Goal: Transaction & Acquisition: Purchase product/service

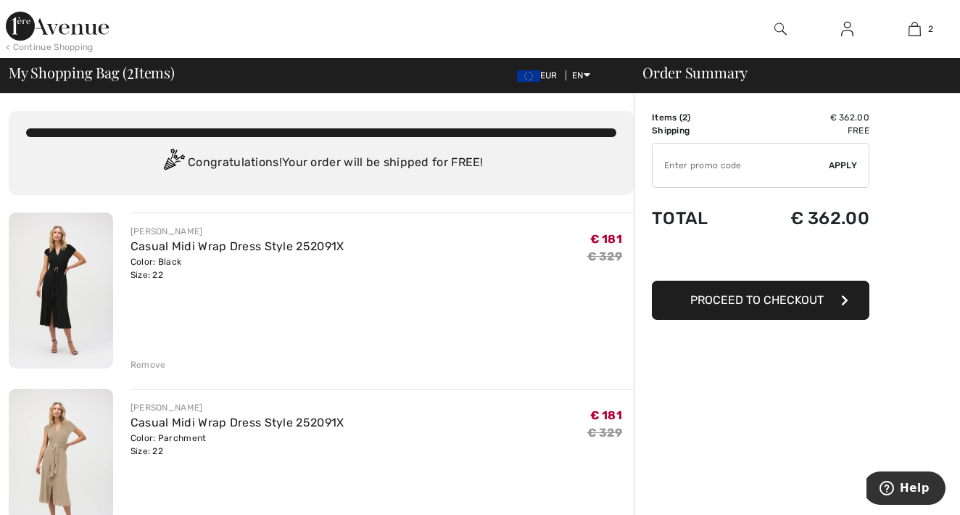
click at [726, 173] on input "TEXT" at bounding box center [740, 165] width 176 height 43
click at [725, 159] on input "TEXT" at bounding box center [740, 165] width 176 height 43
type input "LIVE10"
click at [848, 166] on span "Apply" at bounding box center [843, 165] width 29 height 13
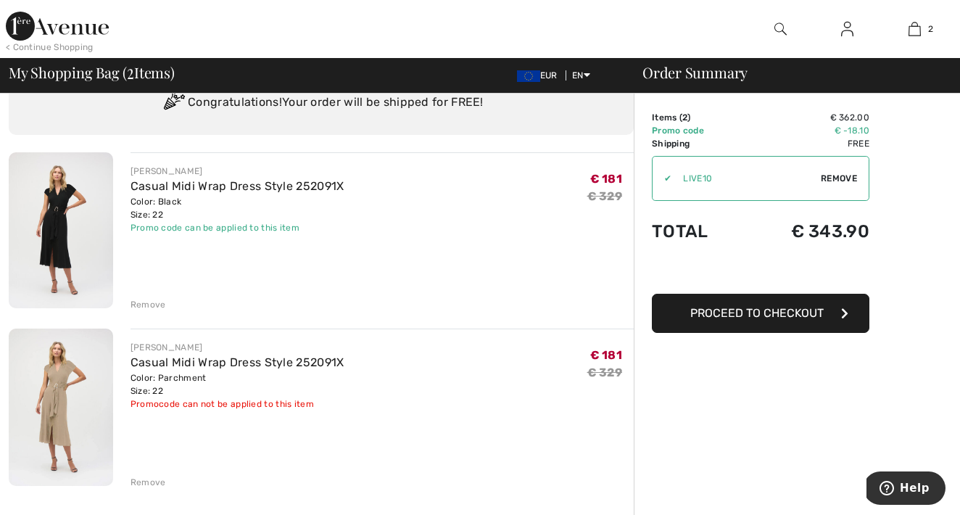
scroll to position [67, 0]
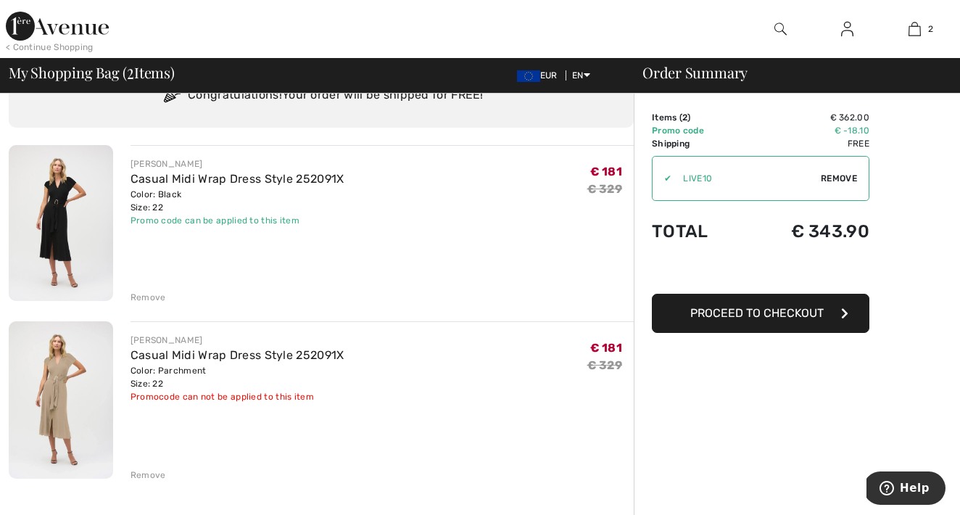
click at [65, 391] on img at bounding box center [61, 399] width 104 height 157
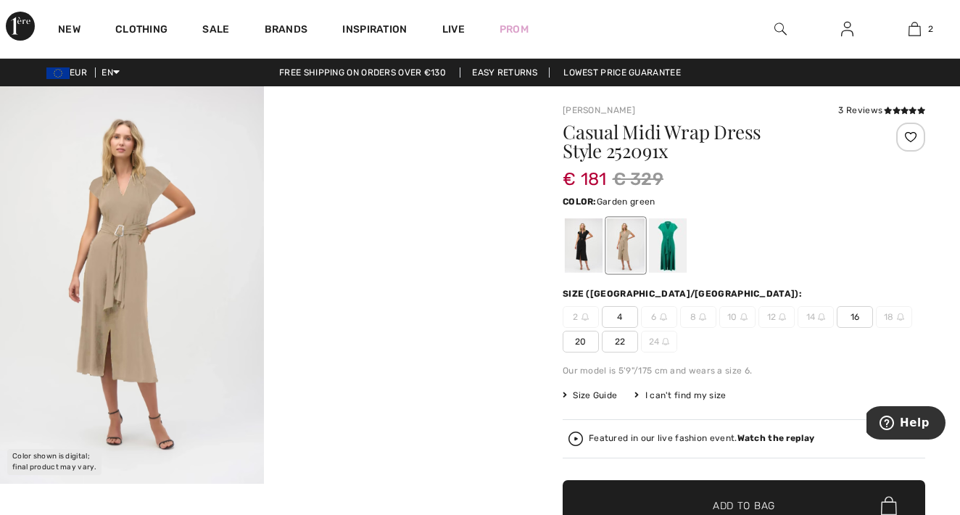
click at [668, 238] on div at bounding box center [668, 245] width 38 height 54
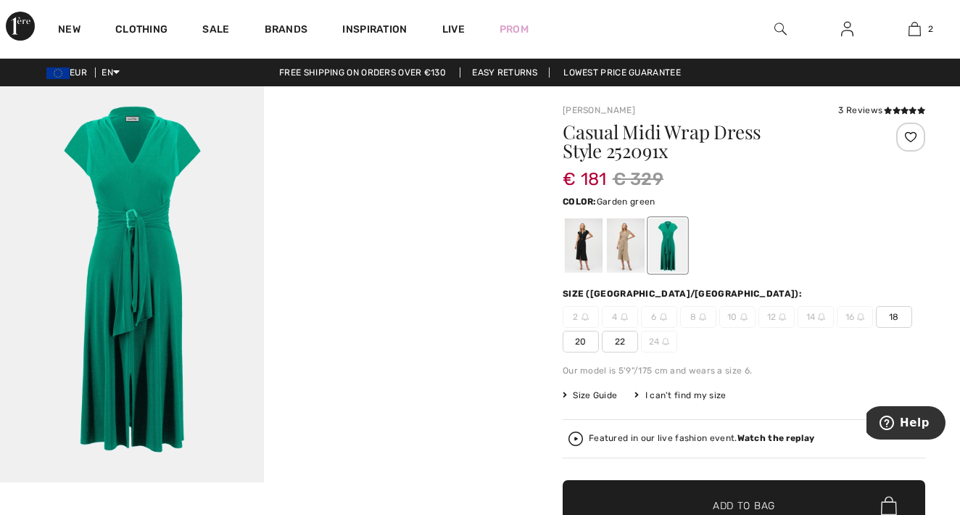
click at [623, 339] on span "22" at bounding box center [620, 342] width 36 height 22
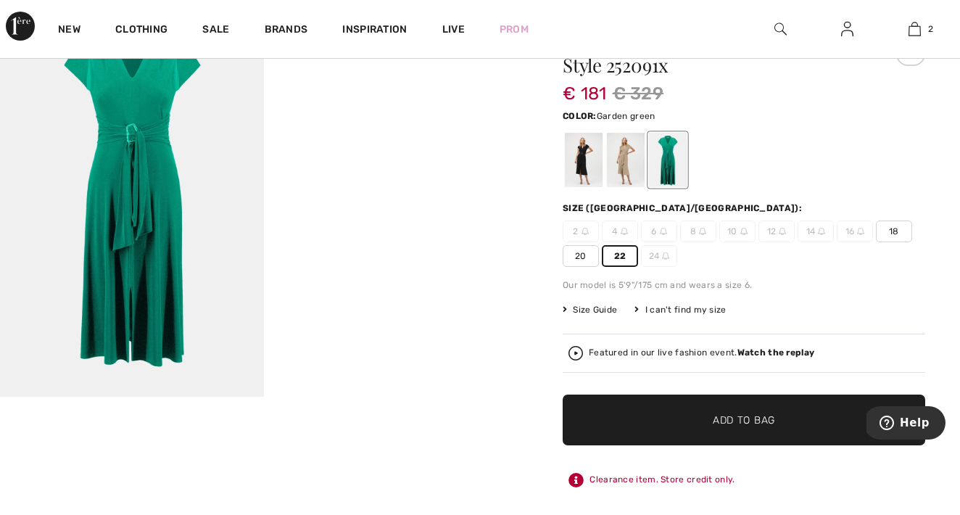
scroll to position [86, 0]
click at [702, 416] on span "✔ Added to Bag" at bounding box center [722, 419] width 88 height 15
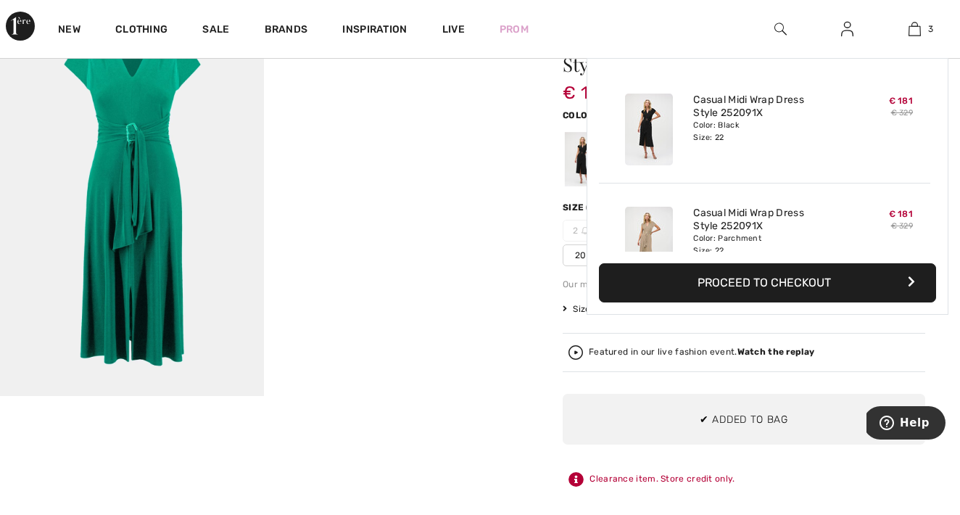
scroll to position [158, 0]
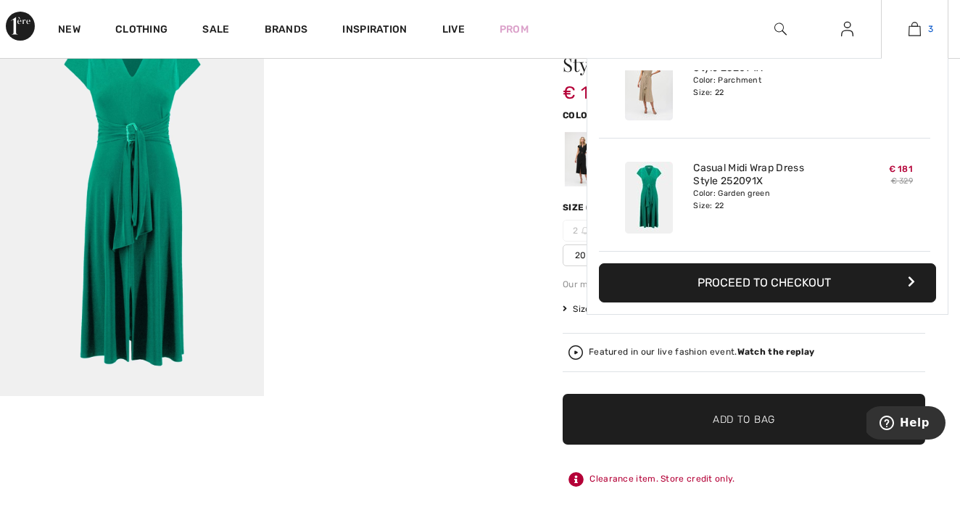
click at [916, 25] on img at bounding box center [914, 28] width 12 height 17
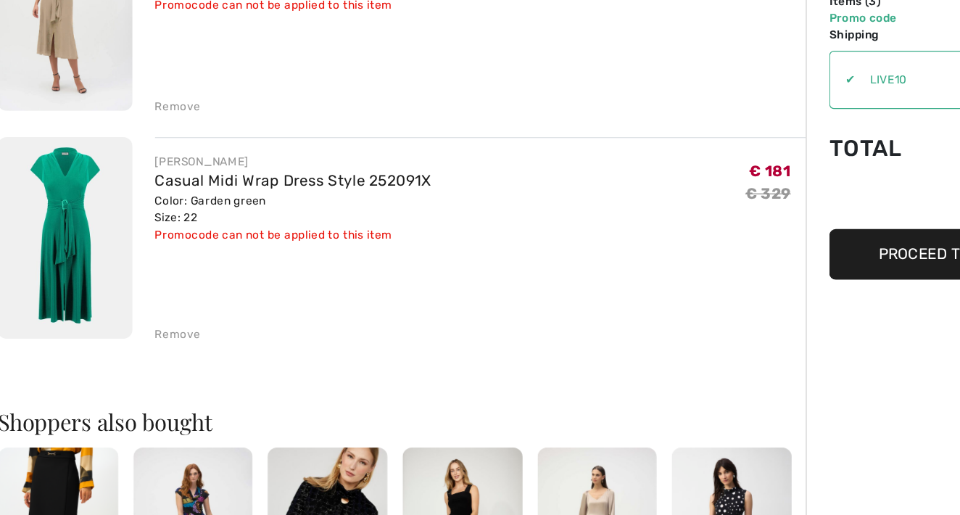
scroll to position [389, 0]
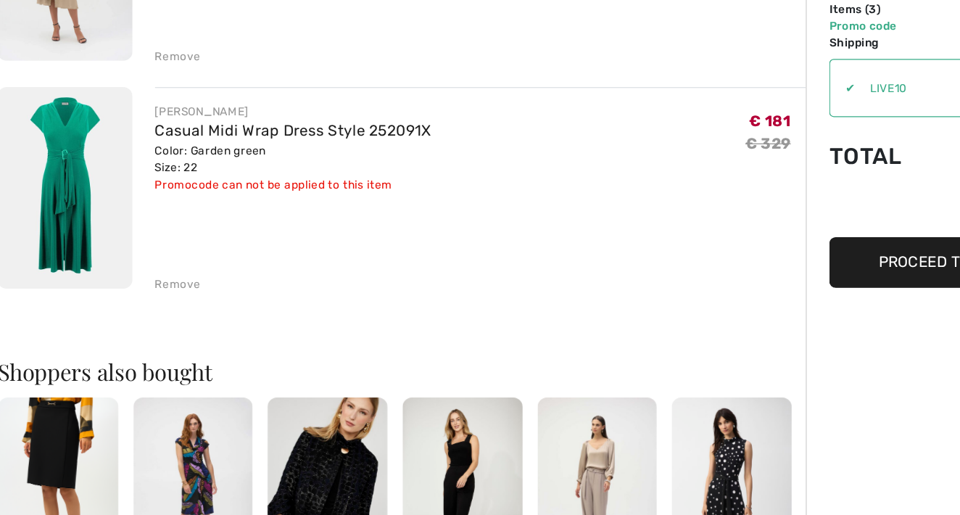
click at [146, 225] on div "JOSEPH RIBKOFF Casual Midi Wrap Dress Style 252091X Color: Black Size: 22 Final…" at bounding box center [321, 373] width 625 height 1098
click at [146, 323] on div "Remove" at bounding box center [148, 329] width 36 height 13
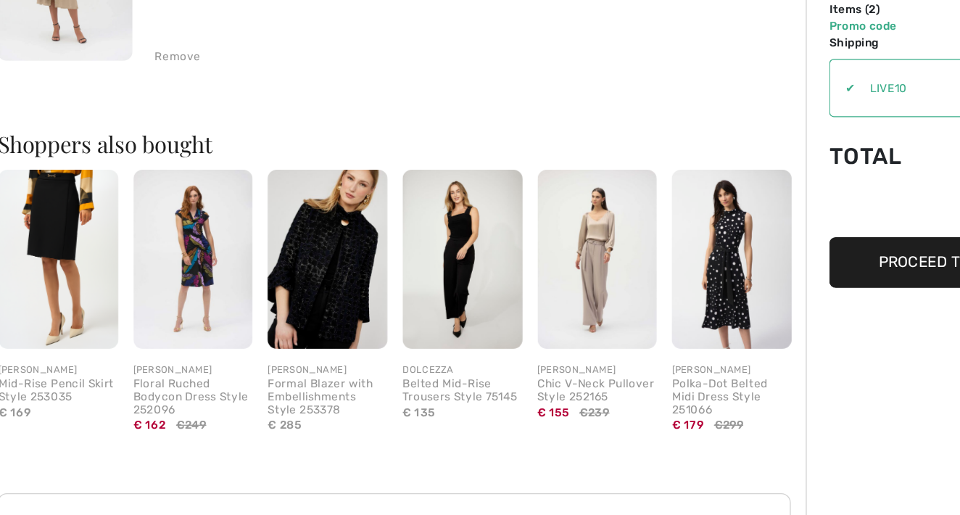
click at [568, 241] on img at bounding box center [576, 310] width 93 height 138
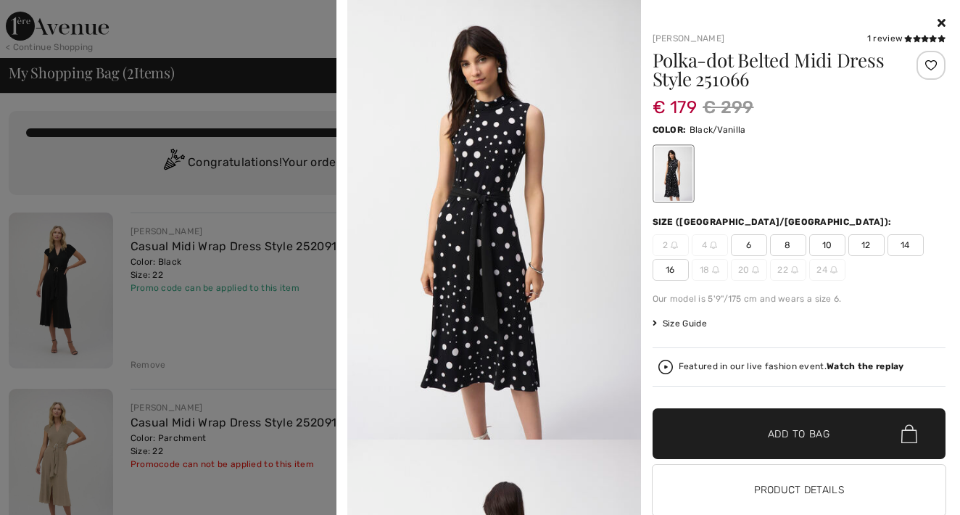
scroll to position [0, 0]
click at [940, 18] on icon at bounding box center [941, 23] width 8 height 12
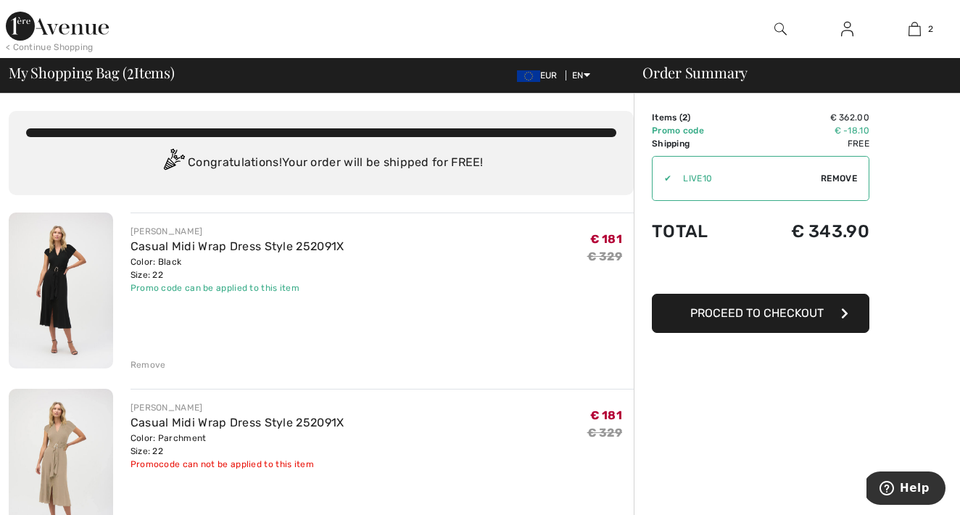
click at [84, 27] on img at bounding box center [57, 26] width 103 height 29
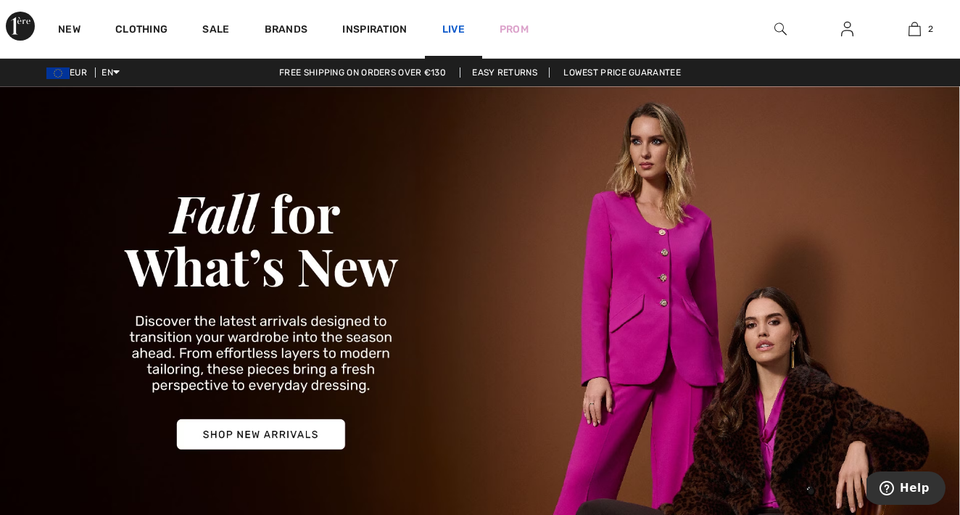
click at [451, 22] on link "Live" at bounding box center [453, 29] width 22 height 15
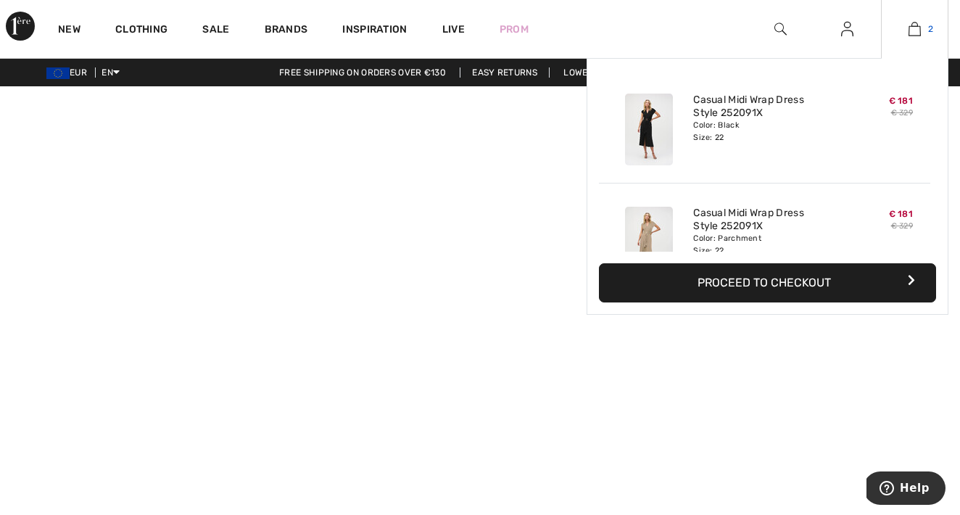
click at [913, 33] on img at bounding box center [914, 28] width 12 height 17
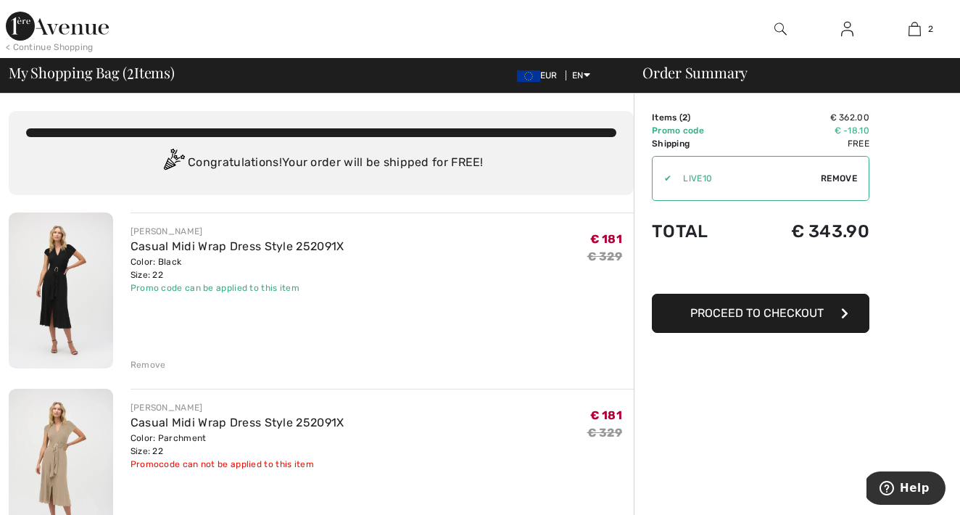
click at [89, 25] on img at bounding box center [57, 26] width 103 height 29
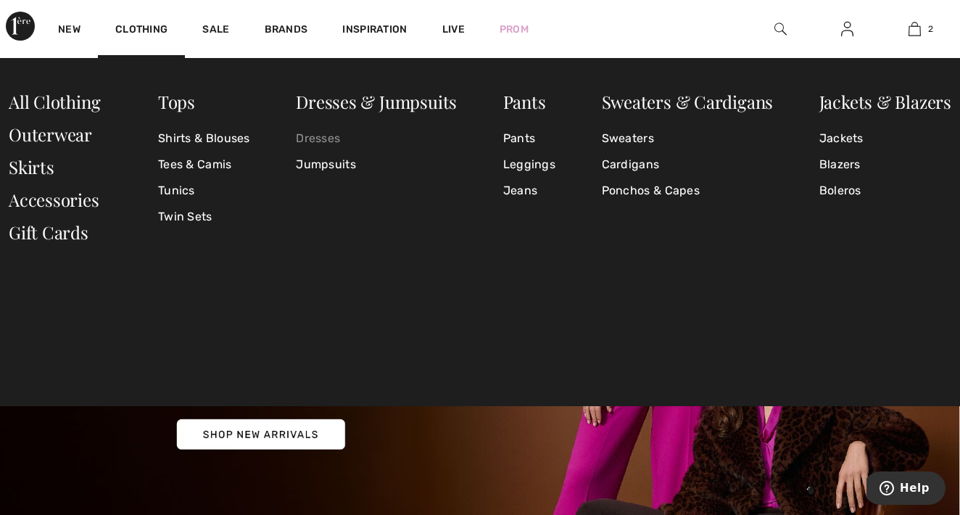
click at [330, 140] on link "Dresses" at bounding box center [376, 138] width 161 height 26
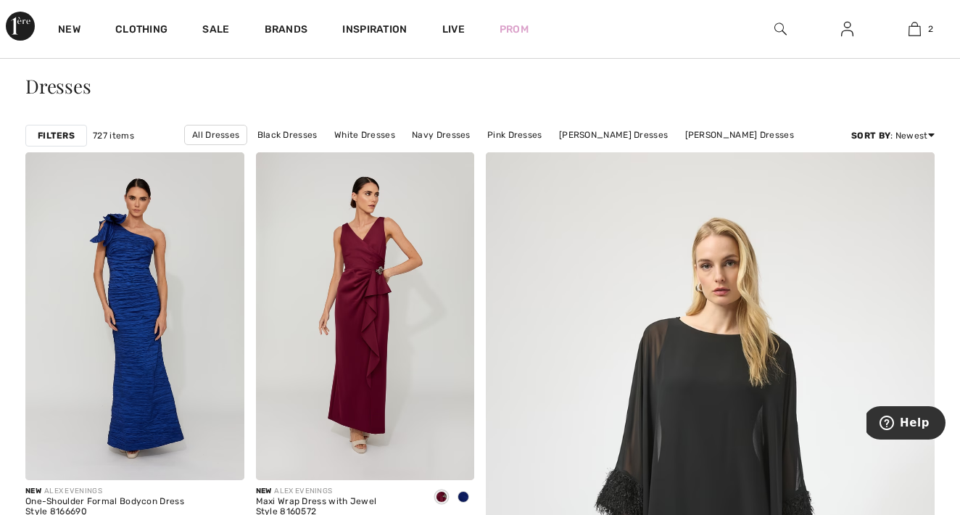
click at [64, 133] on strong "Filters" at bounding box center [56, 135] width 37 height 13
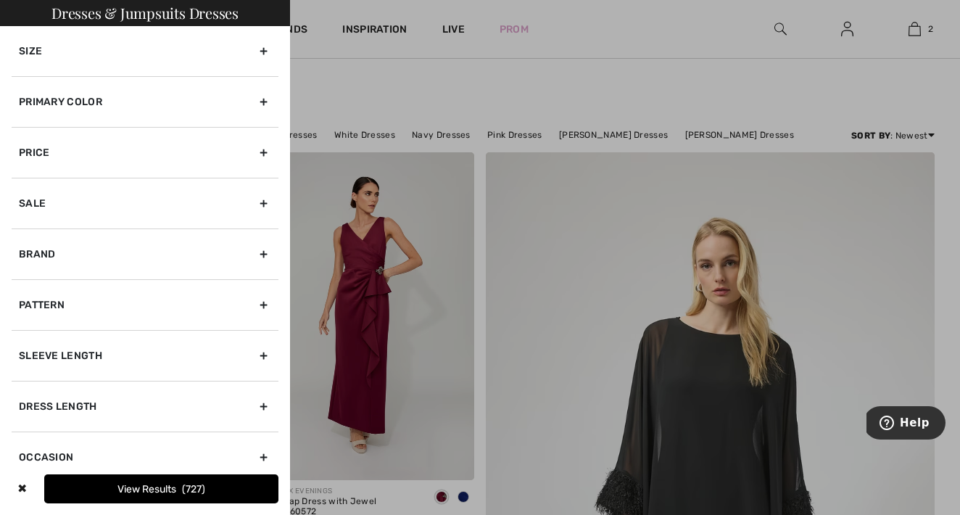
click at [107, 61] on div "Size" at bounding box center [145, 51] width 267 height 50
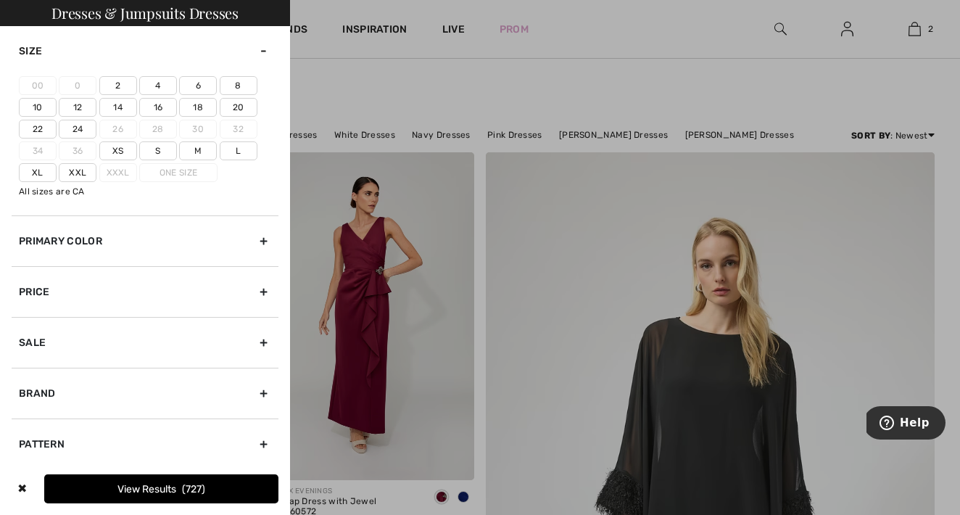
click at [76, 131] on label "24" at bounding box center [78, 129] width 38 height 19
click at [0, 0] on input"] "24" at bounding box center [0, 0] width 0 height 0
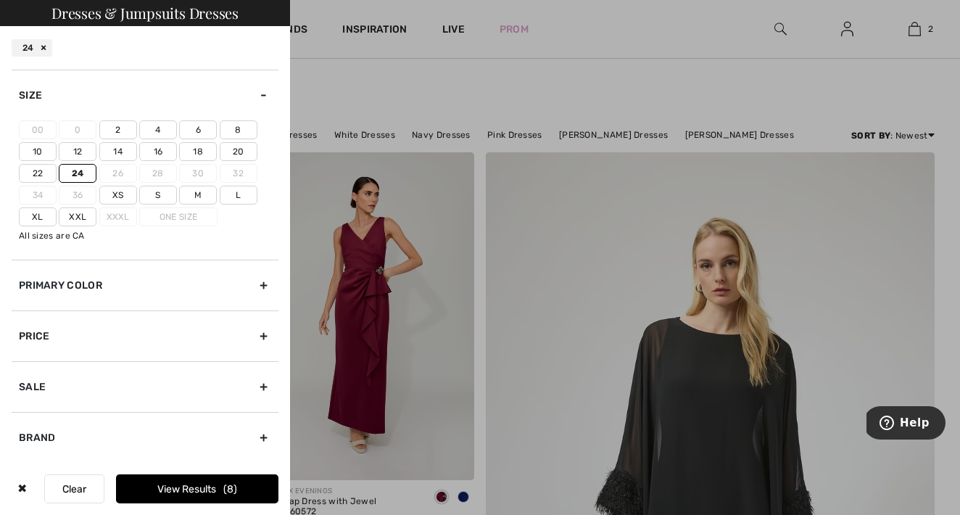
click at [129, 486] on button "View Results 8" at bounding box center [197, 488] width 162 height 29
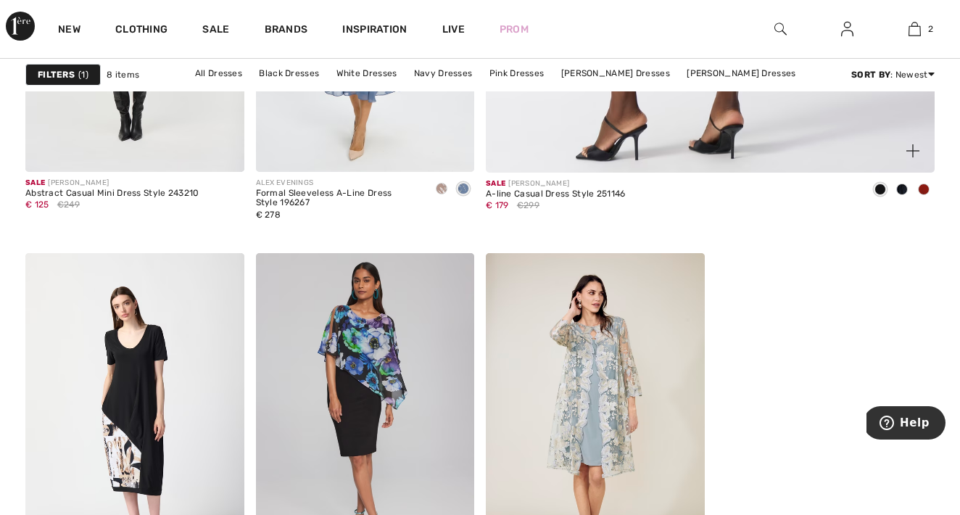
scroll to position [777, 0]
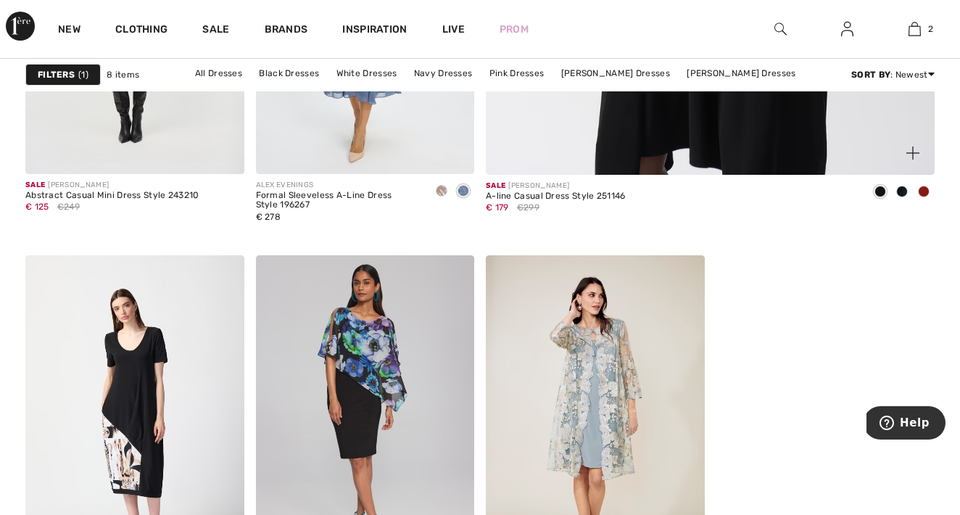
click at [924, 191] on span at bounding box center [924, 192] width 12 height 12
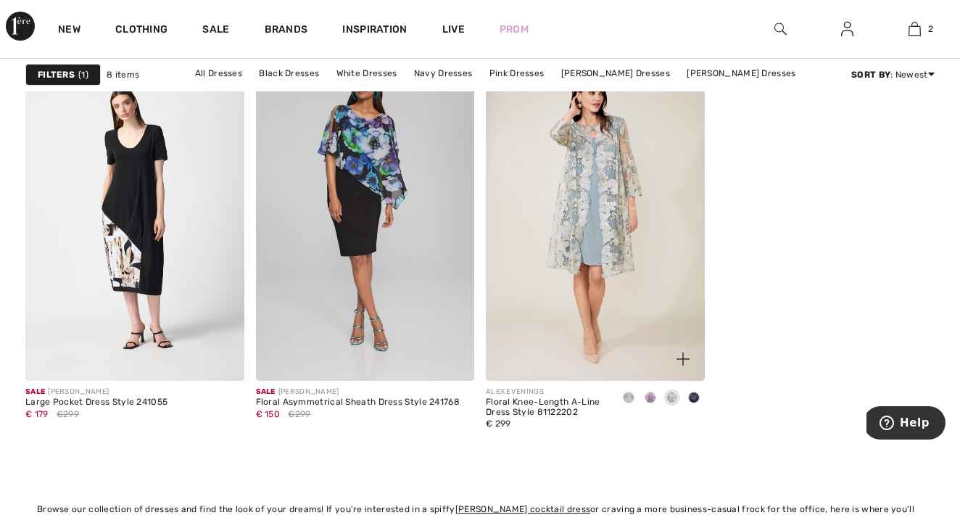
scroll to position [983, 0]
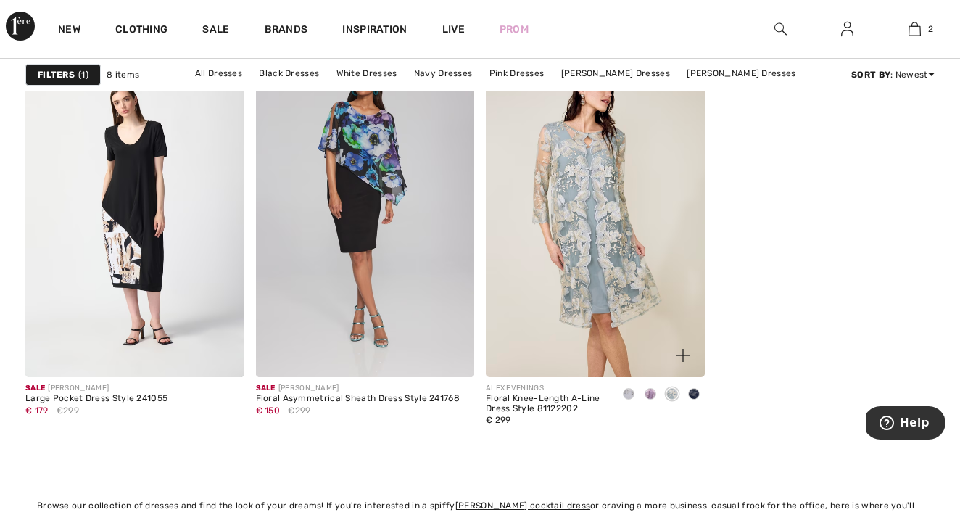
click at [584, 225] on img at bounding box center [595, 213] width 219 height 328
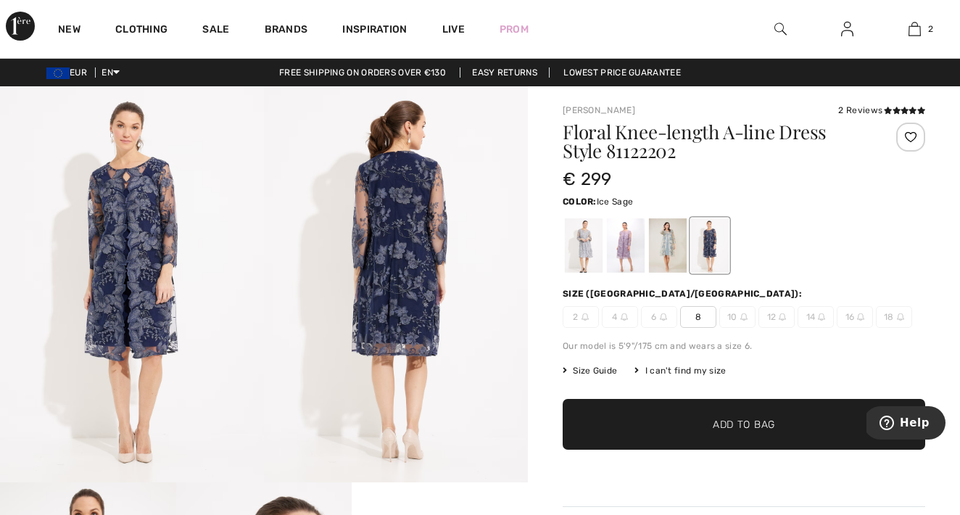
click at [671, 244] on div at bounding box center [668, 245] width 38 height 54
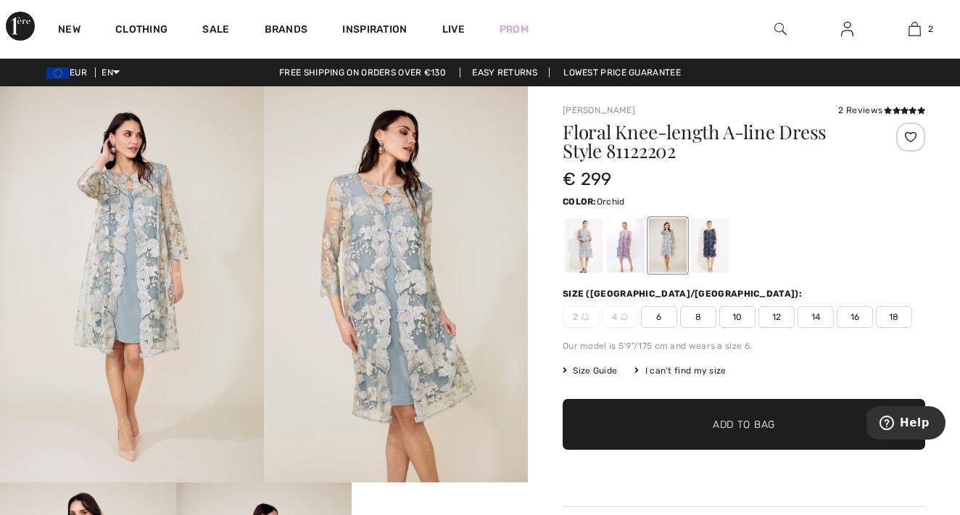
click at [637, 248] on div at bounding box center [626, 245] width 38 height 54
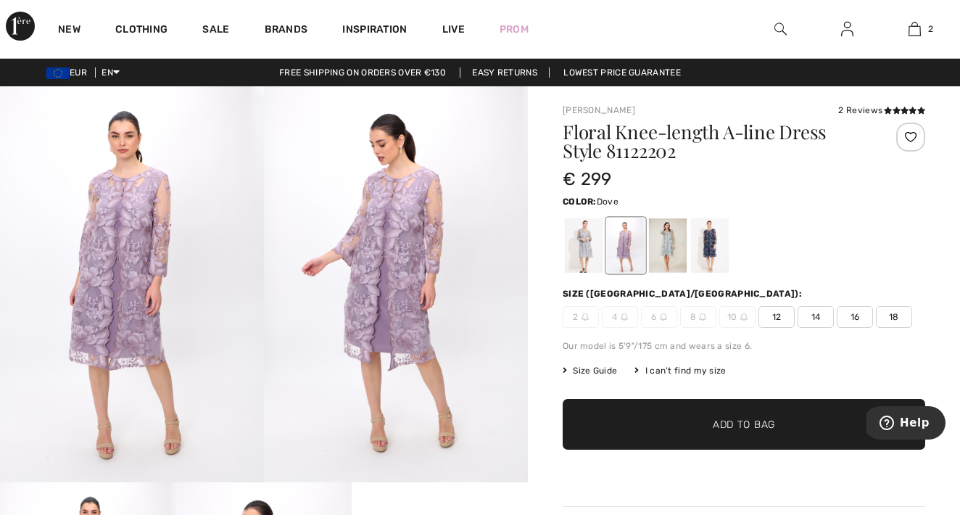
click at [590, 247] on div at bounding box center [584, 245] width 38 height 54
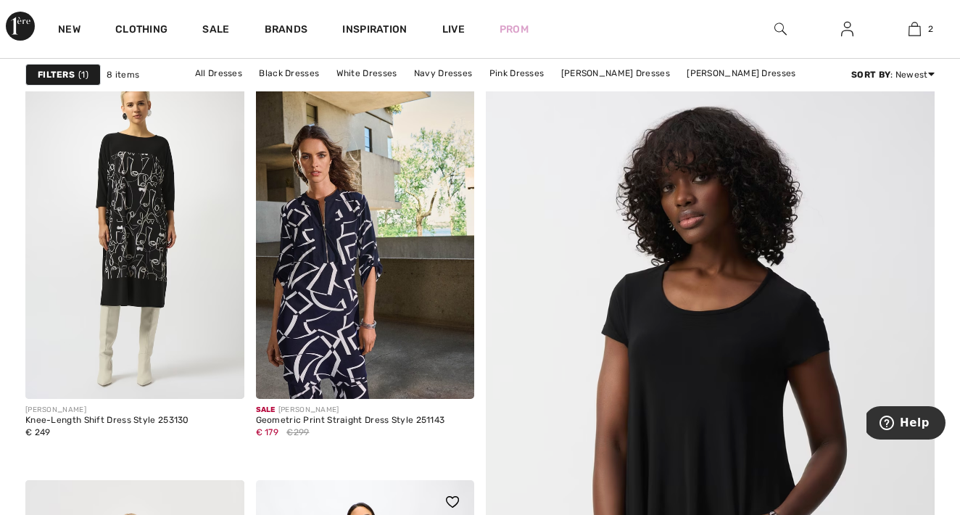
scroll to position [135, 0]
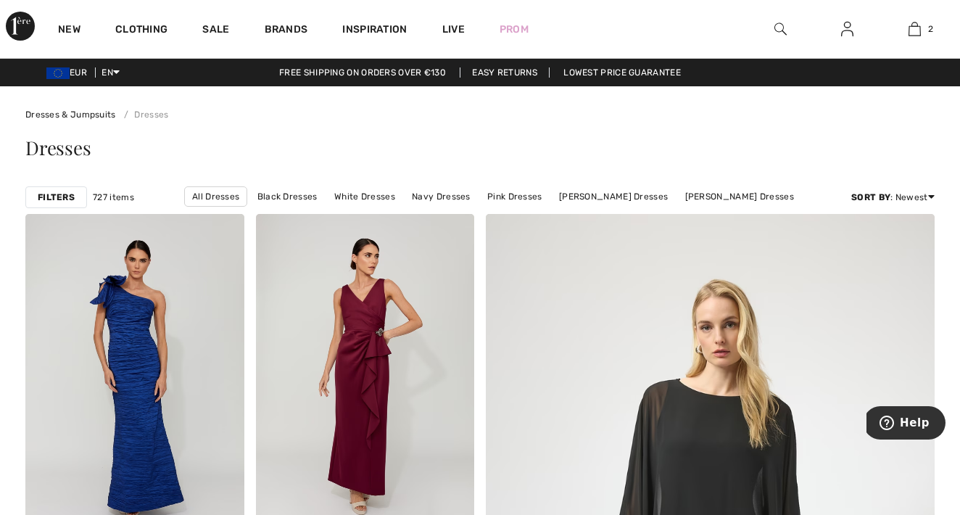
click at [68, 195] on strong "Filters" at bounding box center [56, 197] width 37 height 13
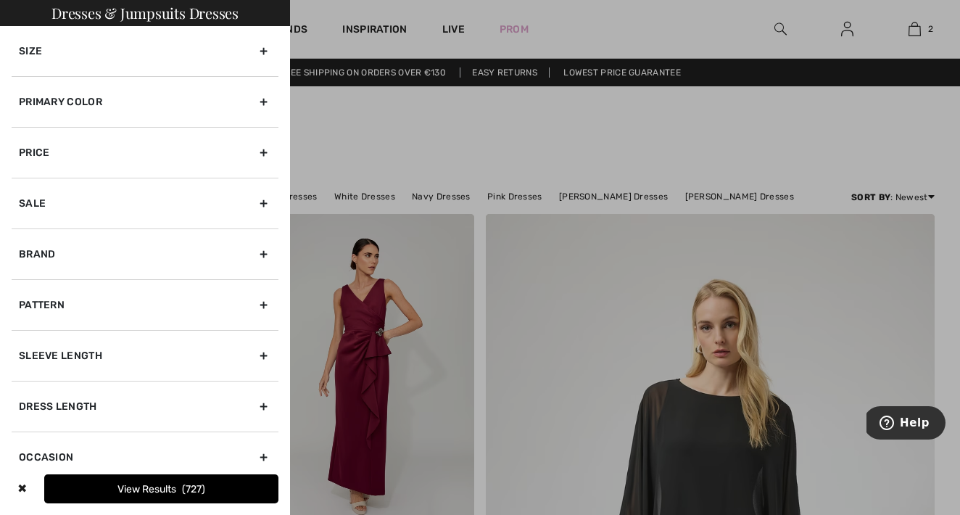
click at [72, 54] on div "Size" at bounding box center [145, 51] width 267 height 50
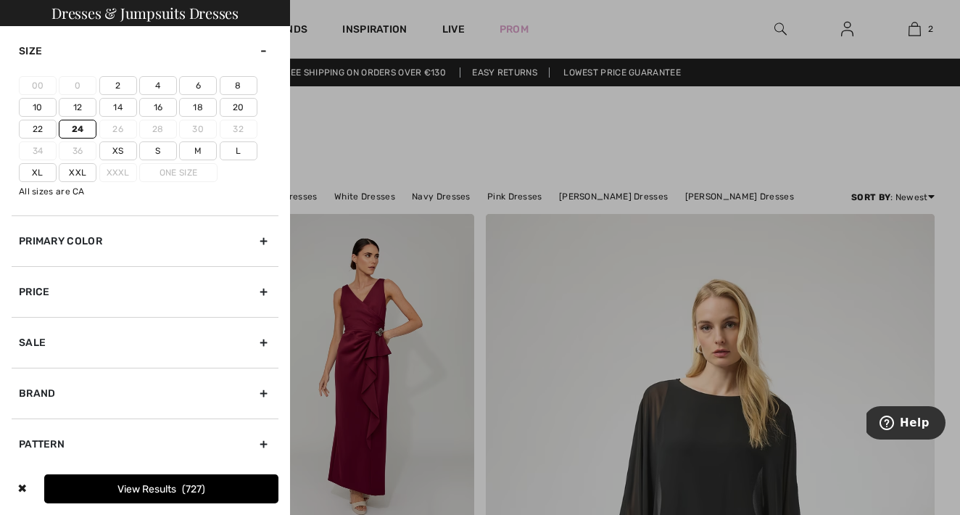
click at [152, 482] on button "View Results 727" at bounding box center [161, 488] width 234 height 29
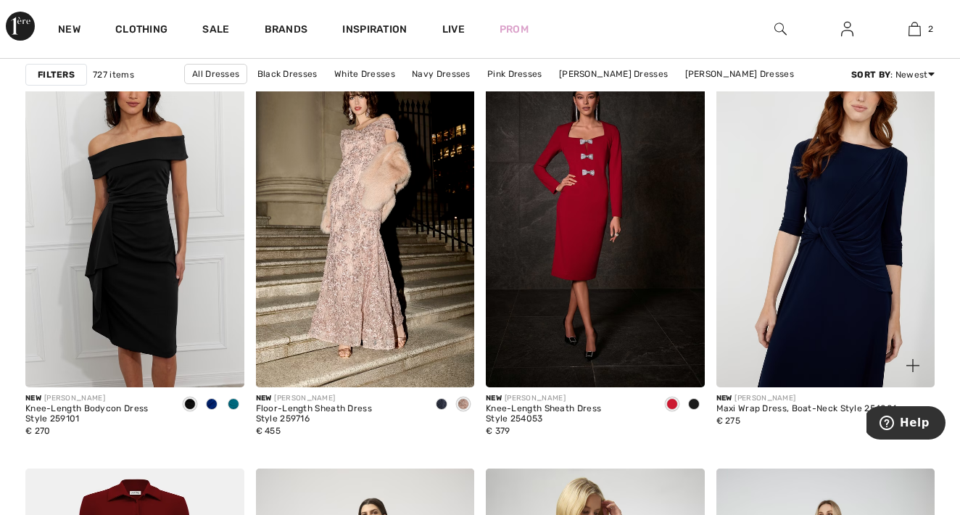
scroll to position [2348, 0]
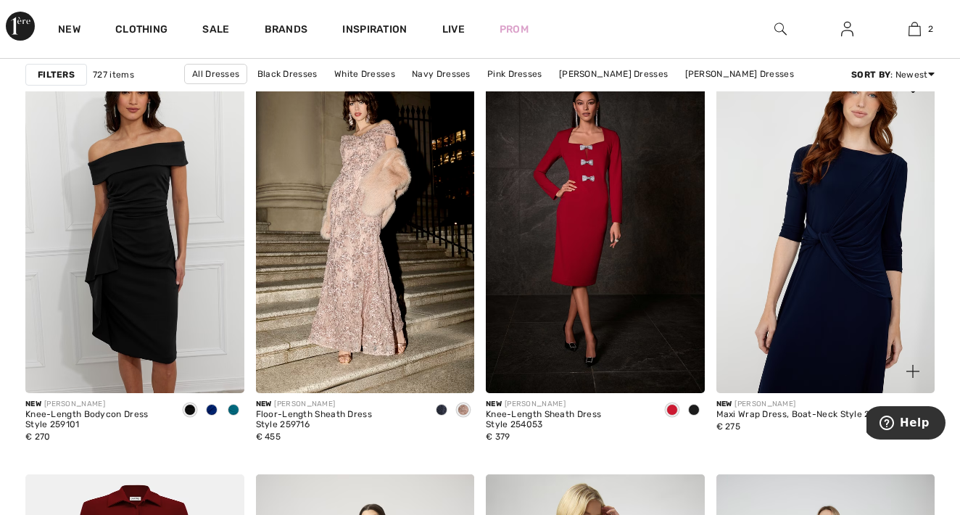
click at [824, 274] on img at bounding box center [825, 229] width 219 height 328
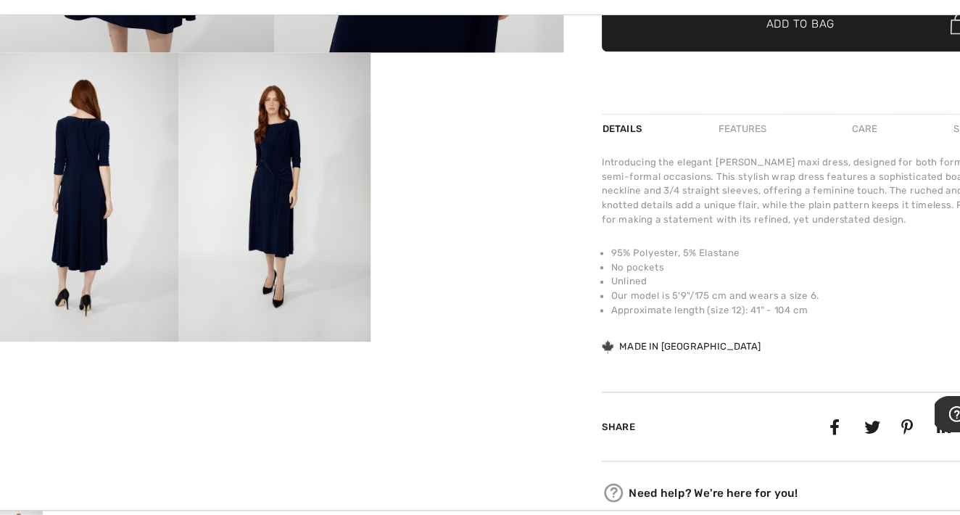
scroll to position [417, 0]
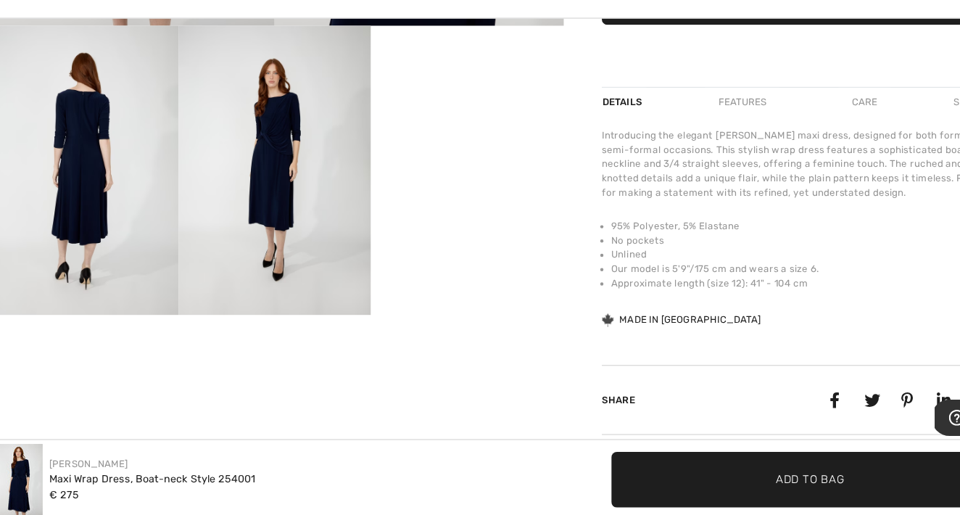
click at [120, 212] on img at bounding box center [88, 197] width 176 height 264
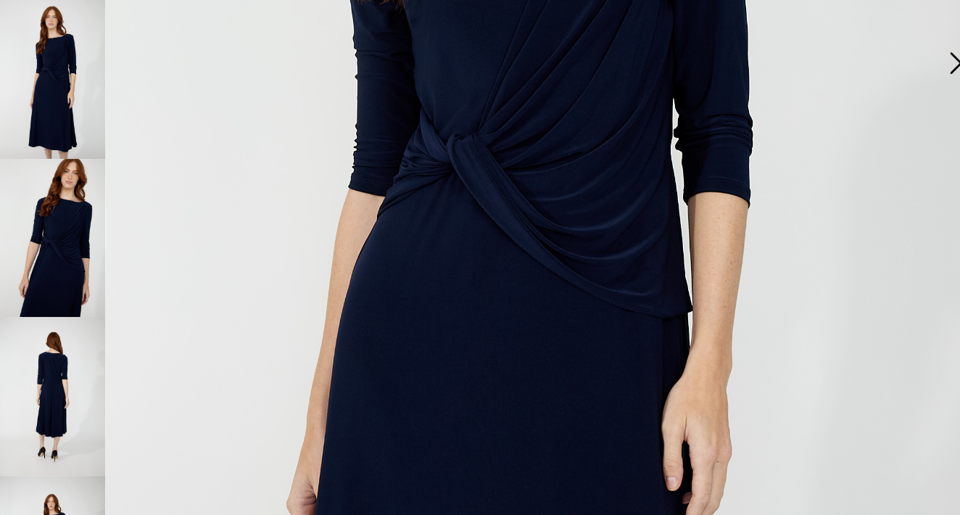
scroll to position [523, 0]
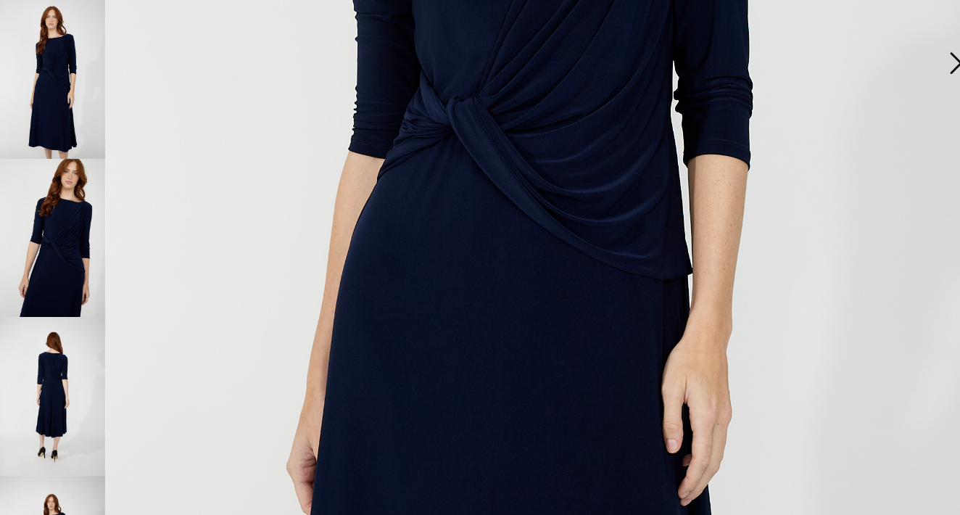
click at [67, 360] on img at bounding box center [58, 361] width 96 height 145
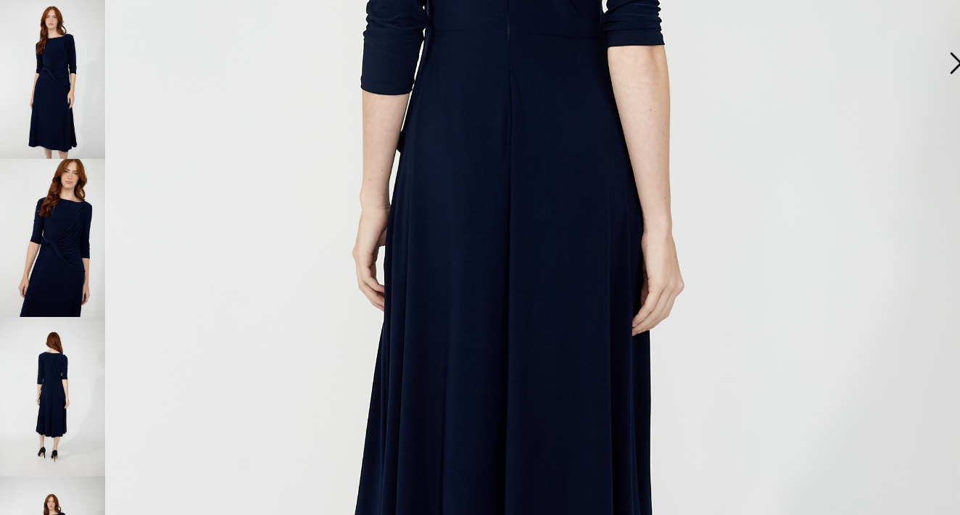
click at [45, 220] on img at bounding box center [58, 217] width 96 height 145
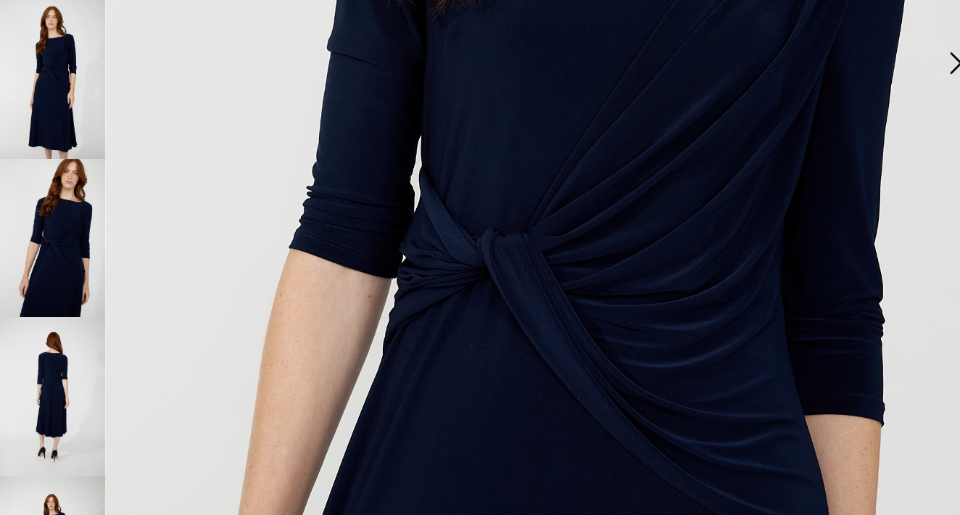
click at [48, 328] on img at bounding box center [58, 361] width 96 height 145
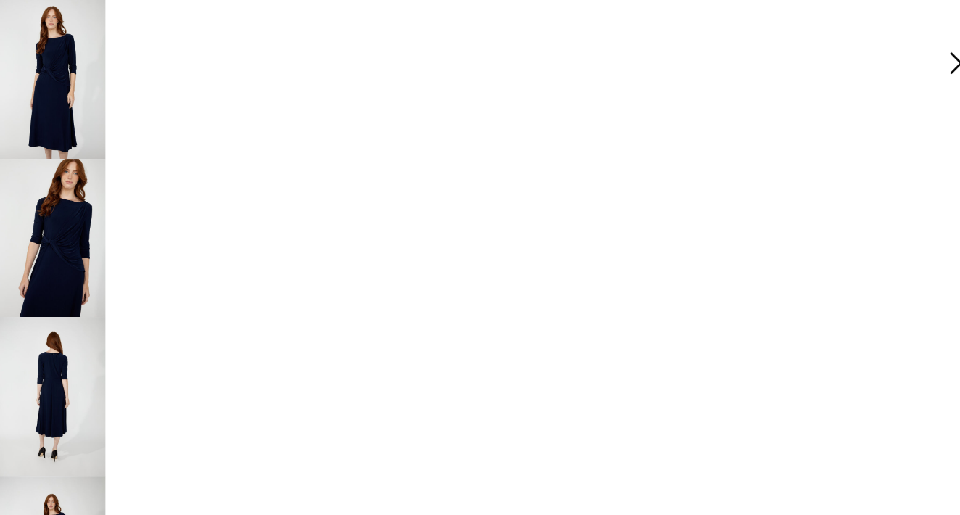
click at [48, 328] on img at bounding box center [58, 361] width 96 height 145
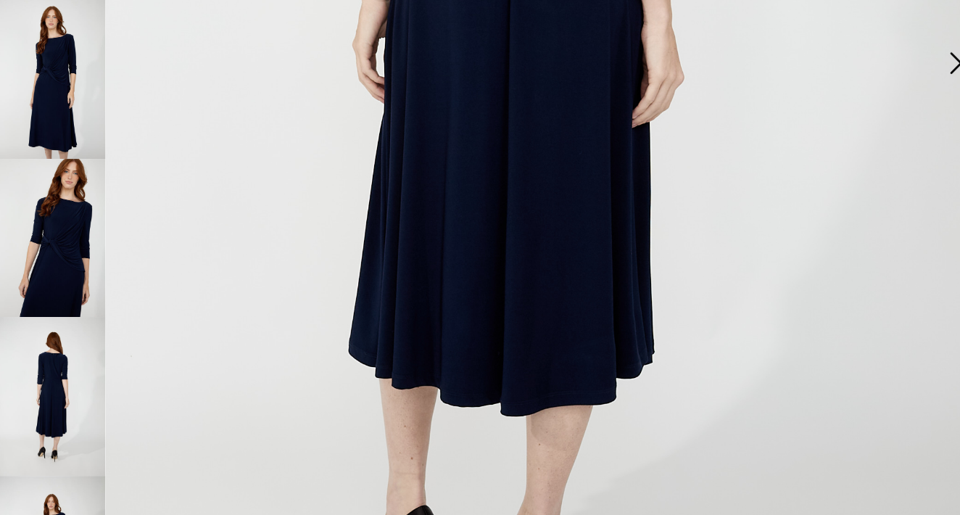
scroll to position [717, 0]
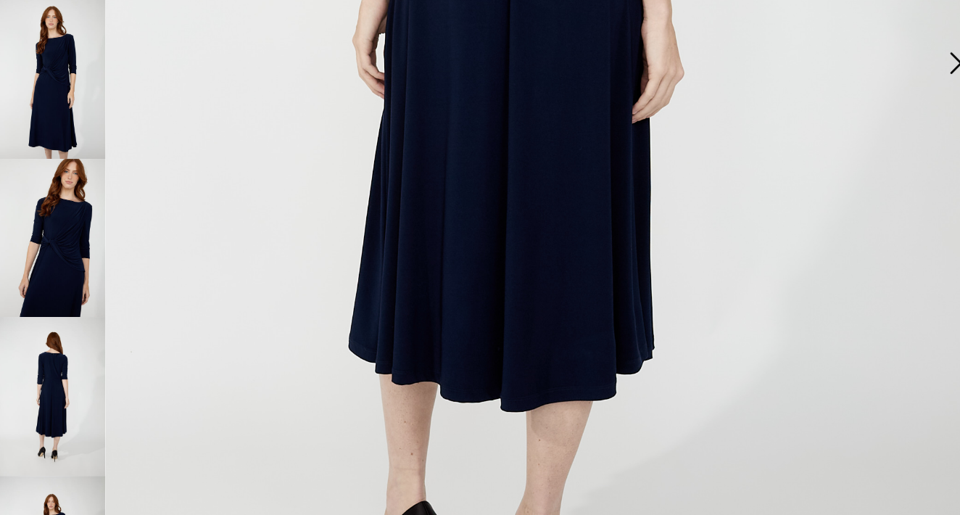
click at [68, 357] on img at bounding box center [58, 361] width 96 height 145
click at [60, 217] on img at bounding box center [58, 217] width 96 height 145
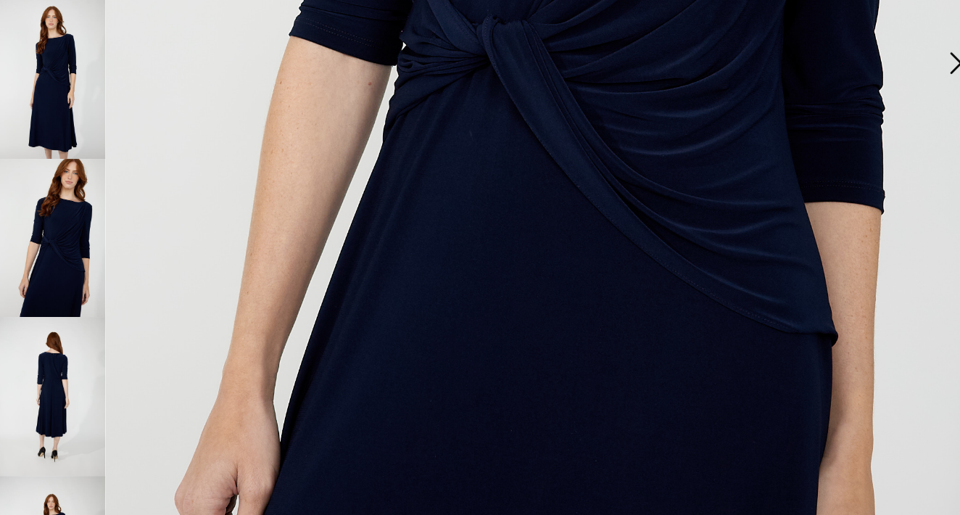
click at [49, 87] on img at bounding box center [58, 72] width 96 height 145
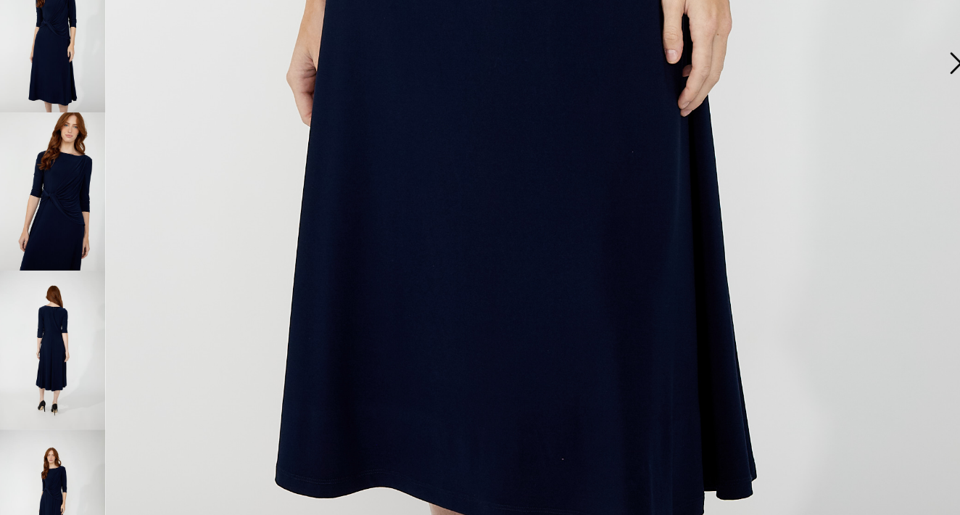
scroll to position [879, 0]
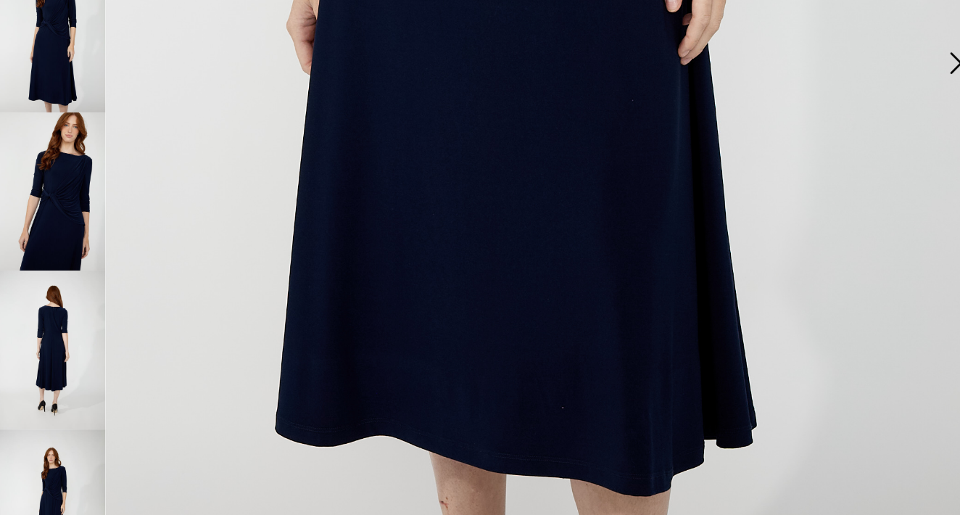
click at [50, 313] on img at bounding box center [58, 319] width 96 height 145
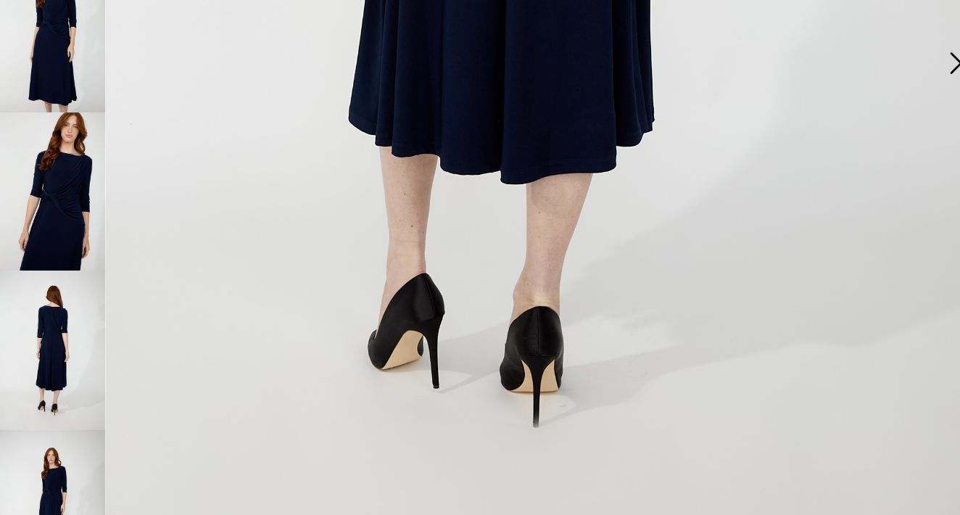
scroll to position [924, 0]
click at [47, 415] on img at bounding box center [58, 464] width 96 height 145
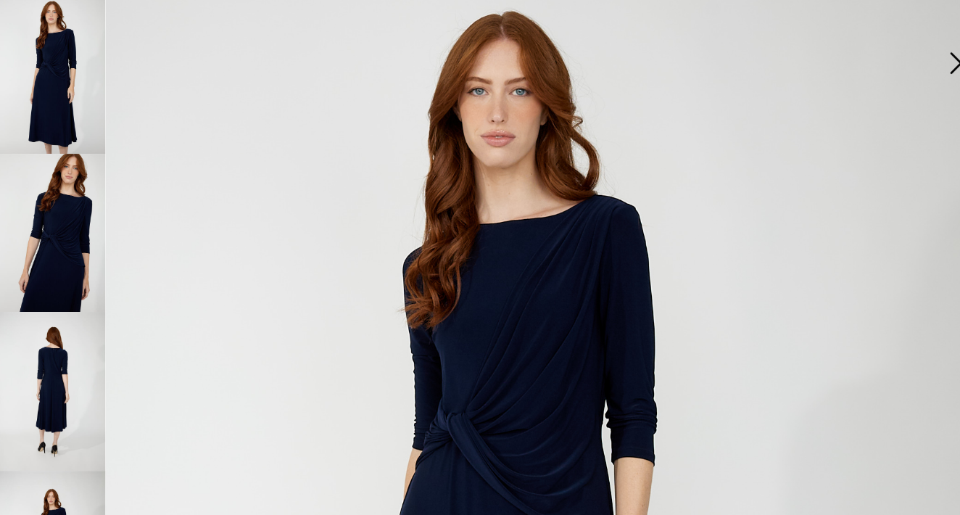
scroll to position [220, 0]
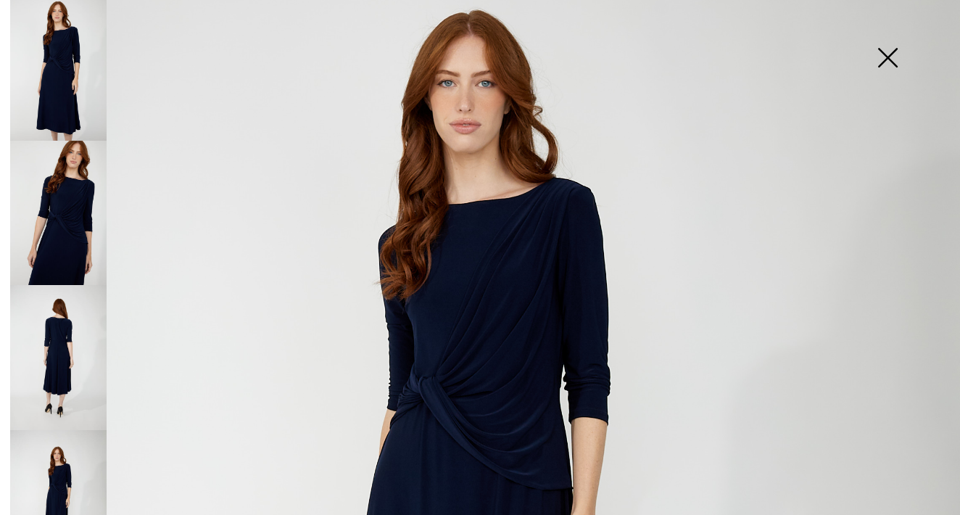
click at [883, 53] on img at bounding box center [887, 59] width 72 height 75
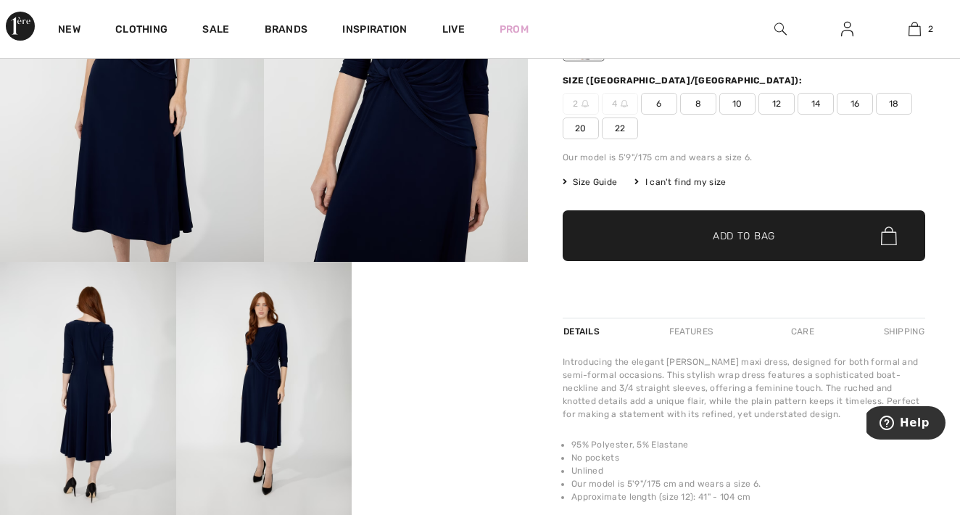
click at [625, 130] on span "22" at bounding box center [620, 128] width 36 height 22
click at [655, 230] on span "✔ Added to Bag Add to Bag" at bounding box center [744, 235] width 362 height 51
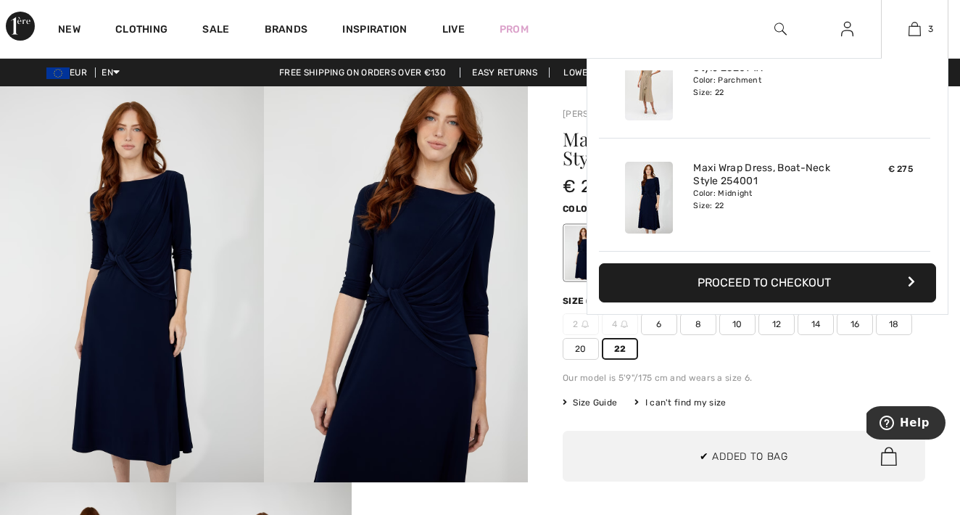
scroll to position [0, 0]
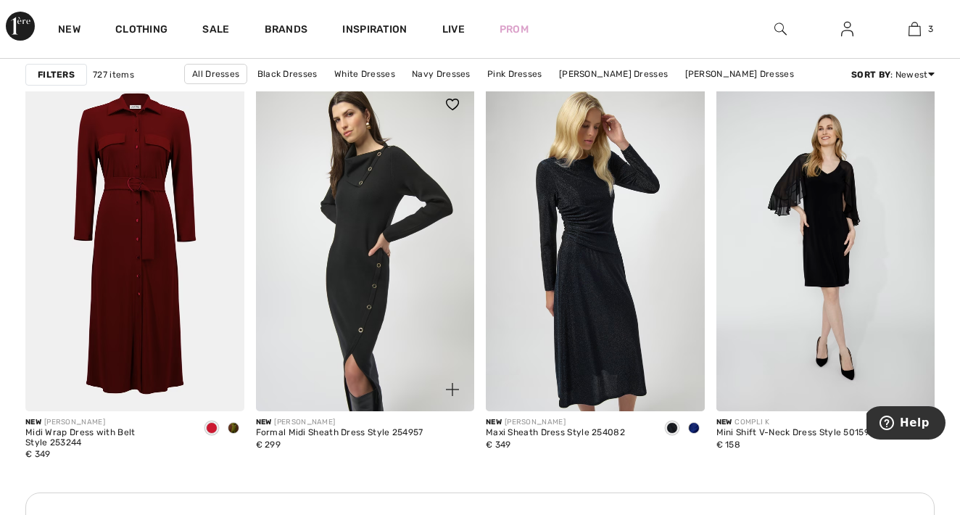
scroll to position [2739, 0]
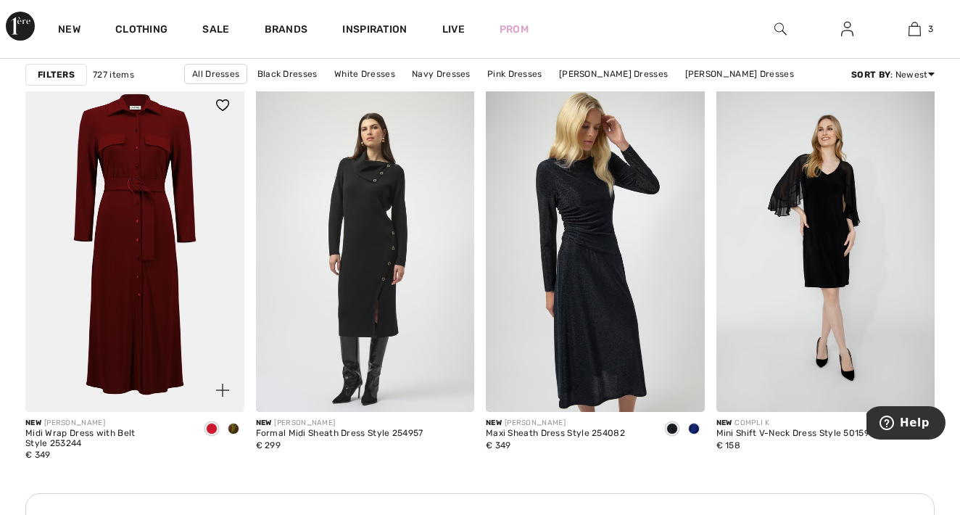
click at [178, 244] on img at bounding box center [134, 247] width 219 height 328
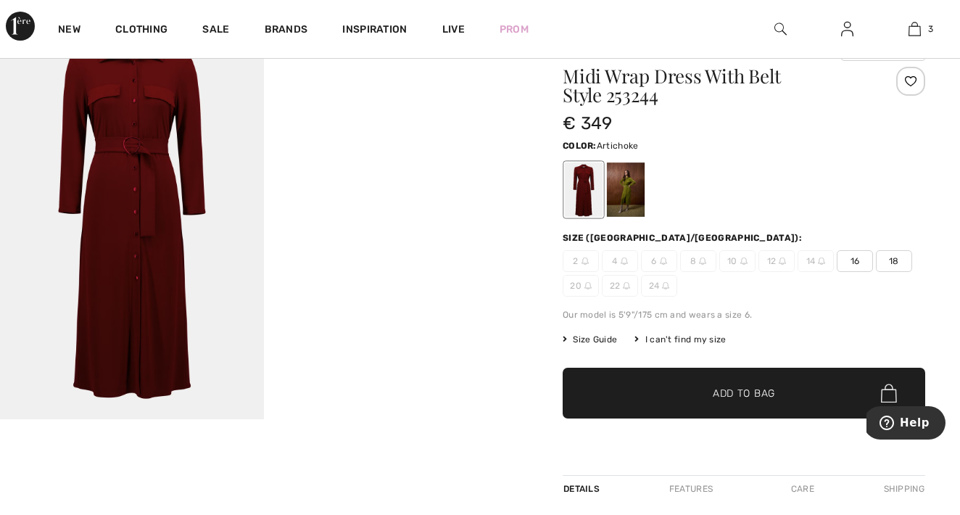
scroll to position [67, 0]
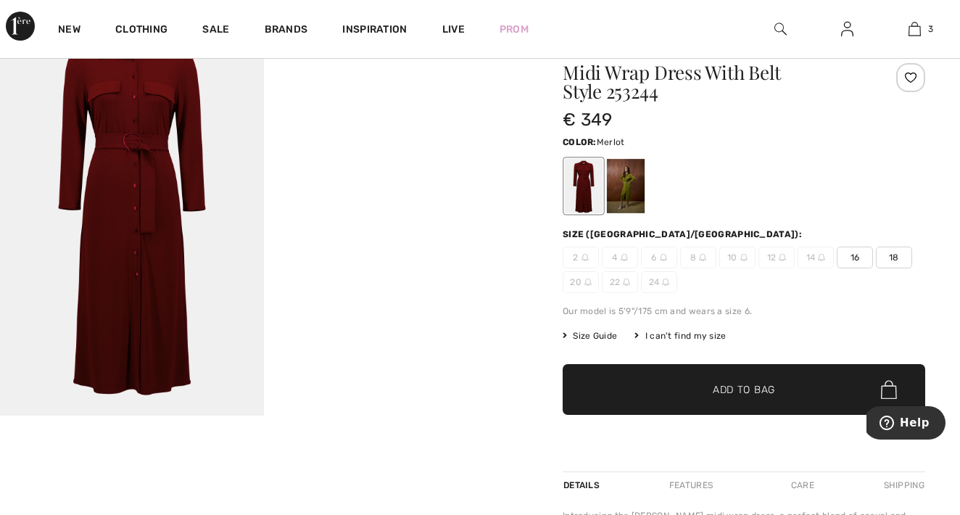
click at [578, 186] on div at bounding box center [584, 186] width 38 height 54
click at [619, 185] on div at bounding box center [626, 186] width 38 height 54
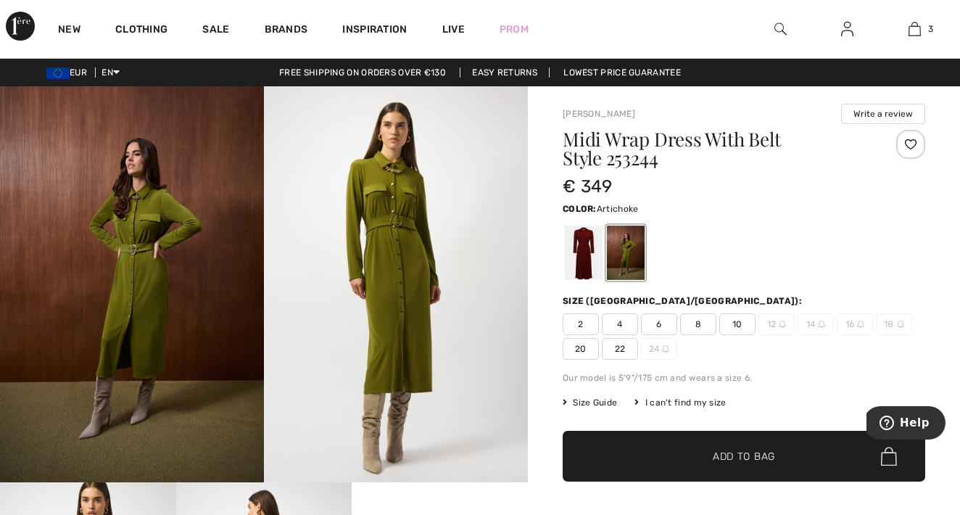
scroll to position [0, 0]
click at [619, 348] on span "22" at bounding box center [620, 349] width 36 height 22
click at [631, 462] on span "✔ Added to Bag Add to Bag" at bounding box center [744, 456] width 362 height 51
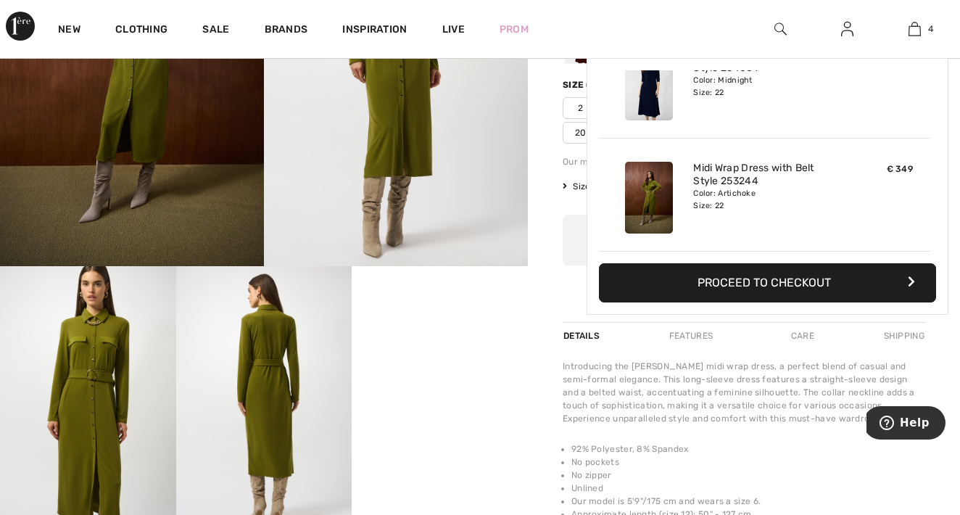
scroll to position [210, 0]
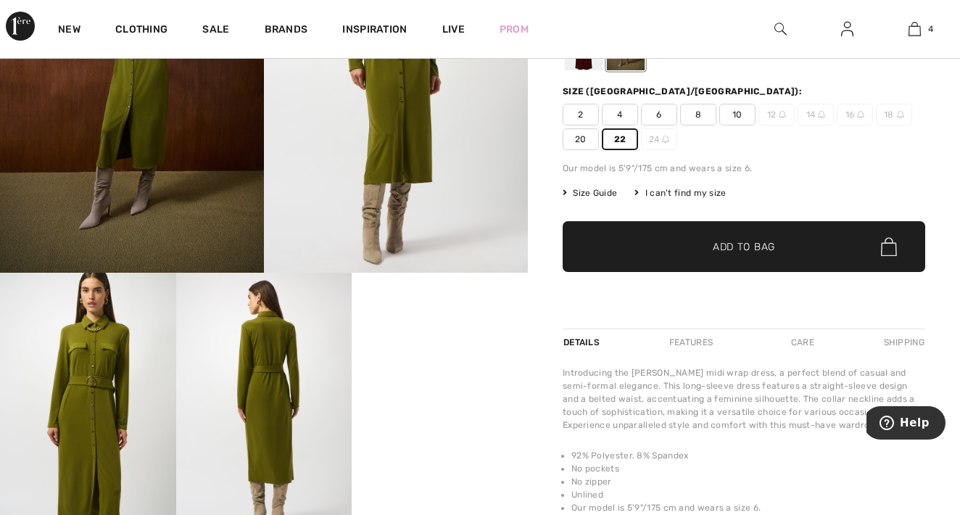
click at [234, 328] on img at bounding box center [264, 405] width 176 height 264
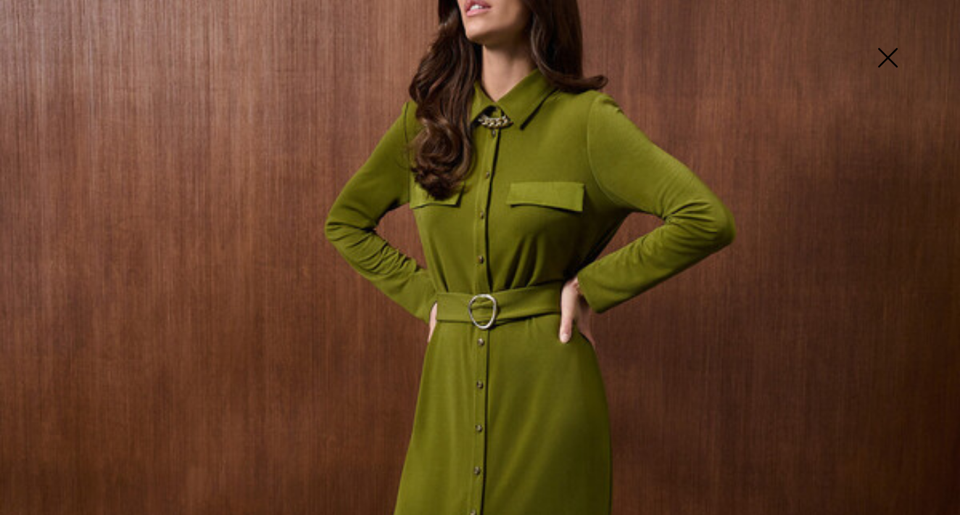
scroll to position [271, 0]
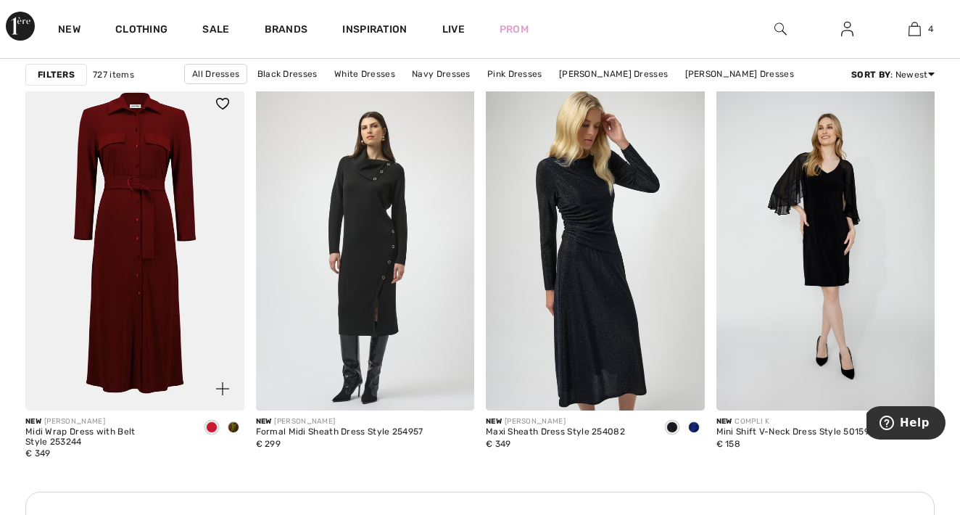
scroll to position [2739, 0]
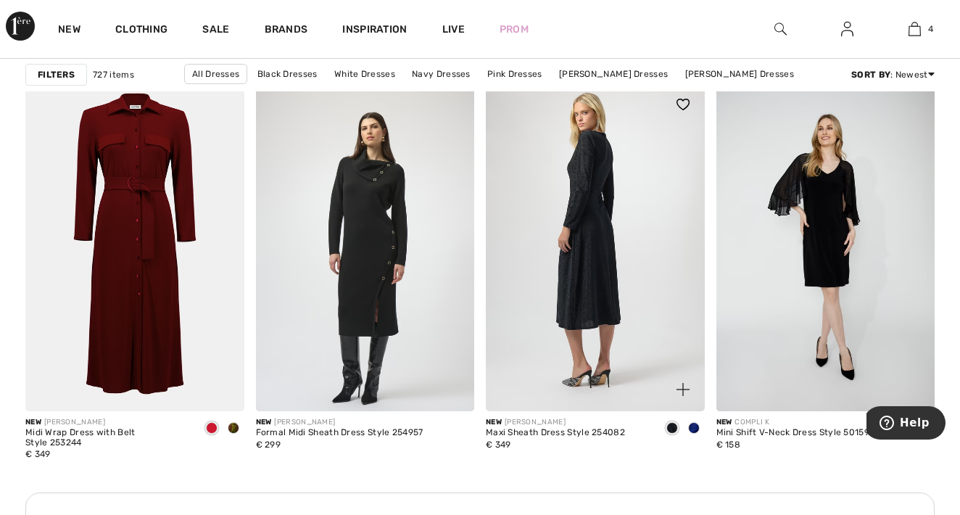
click at [643, 265] on img at bounding box center [595, 247] width 219 height 328
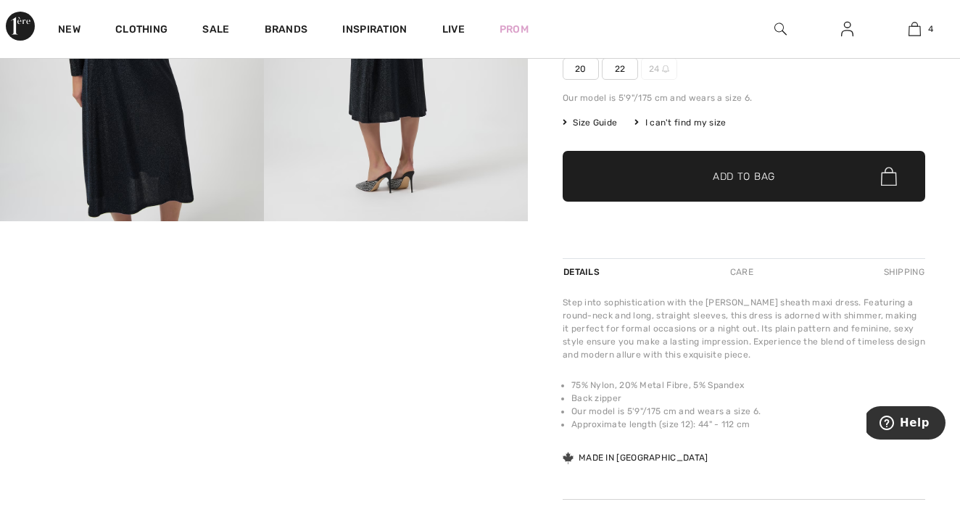
scroll to position [260, 0]
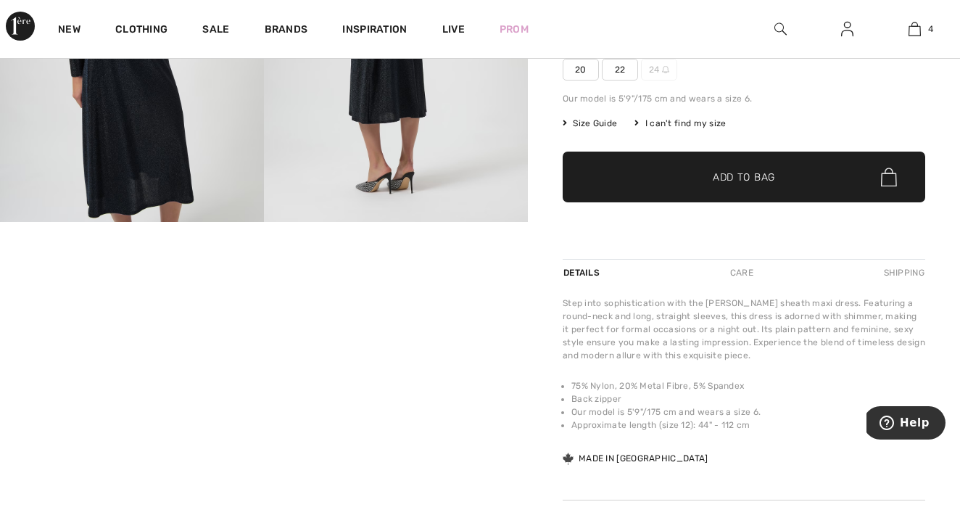
click at [112, 310] on video "Your browser does not support the video tag." at bounding box center [88, 266] width 176 height 88
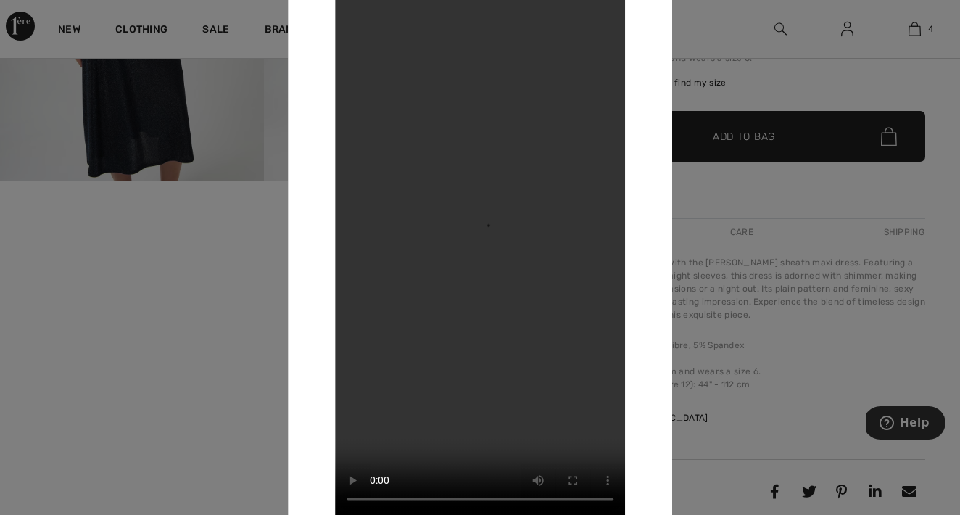
scroll to position [301, 0]
click at [260, 262] on div at bounding box center [480, 257] width 960 height 515
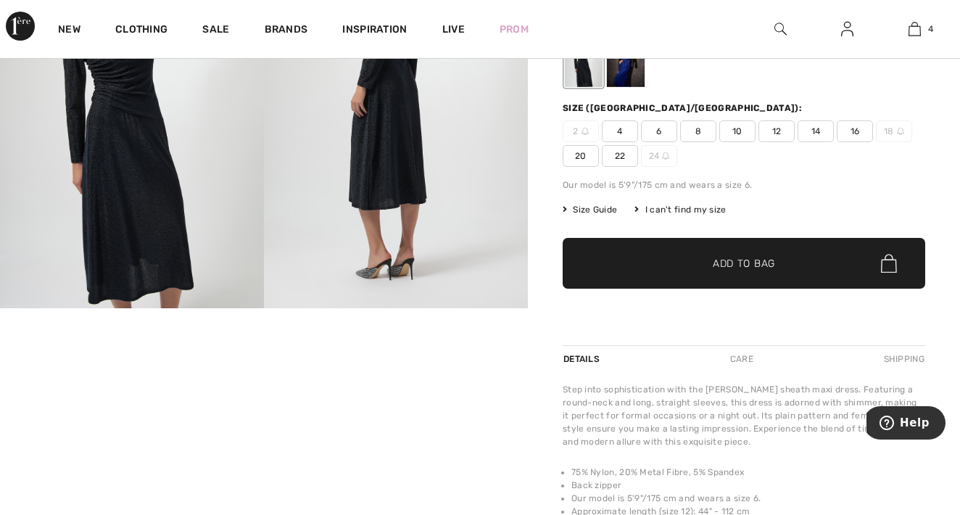
scroll to position [189, 0]
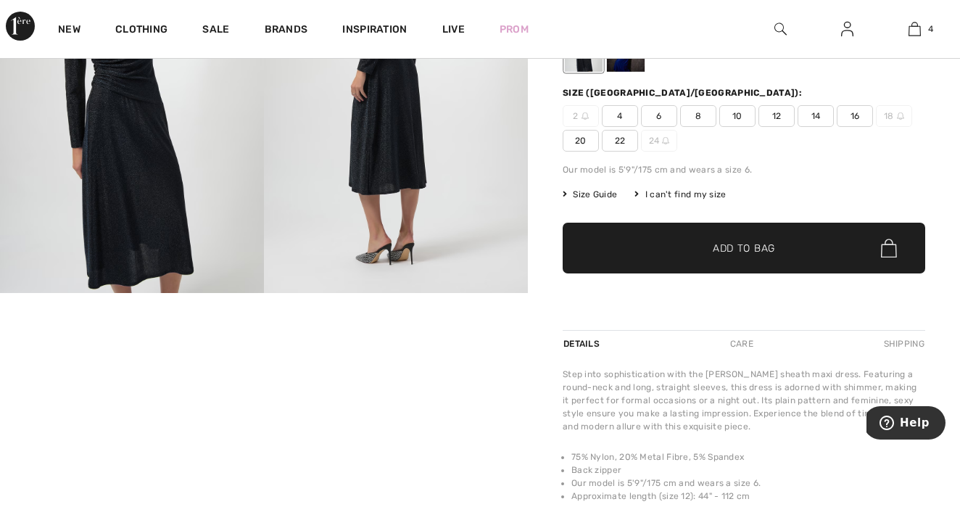
click at [149, 381] on video "Your browser does not support the video tag." at bounding box center [88, 337] width 176 height 88
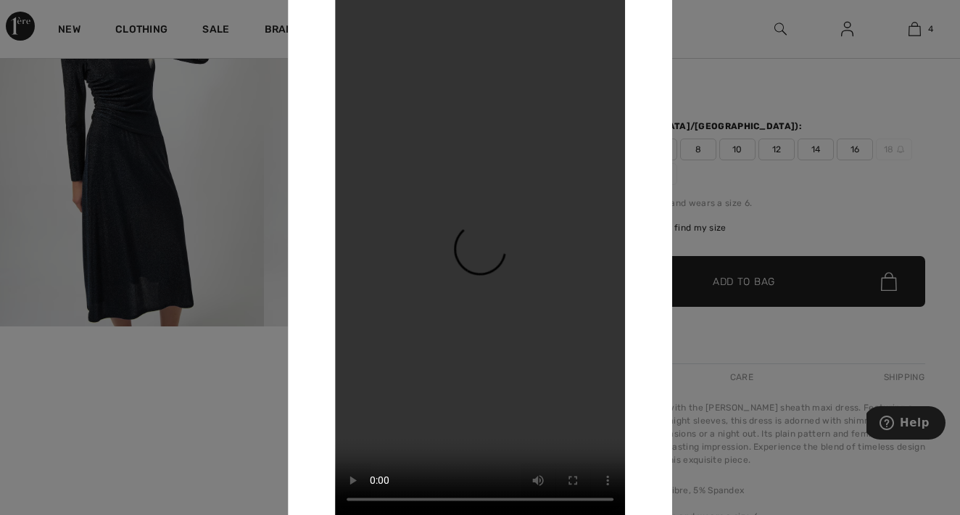
scroll to position [146, 0]
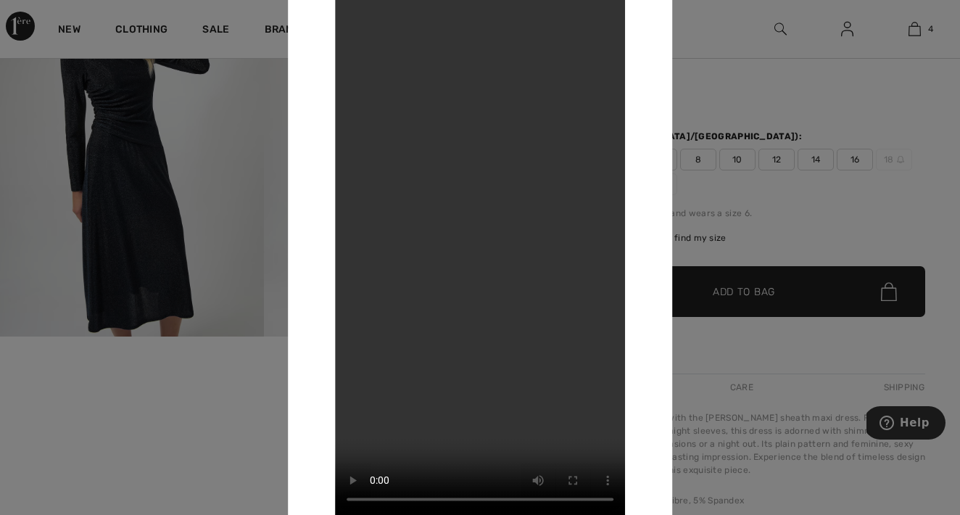
click at [354, 15] on video "Your browser does not support the video tag." at bounding box center [480, 256] width 290 height 515
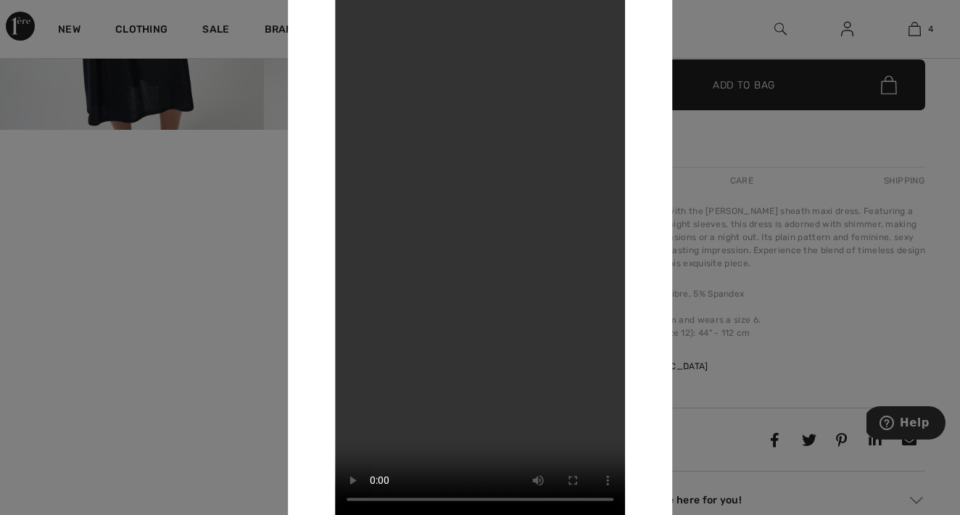
scroll to position [391, 0]
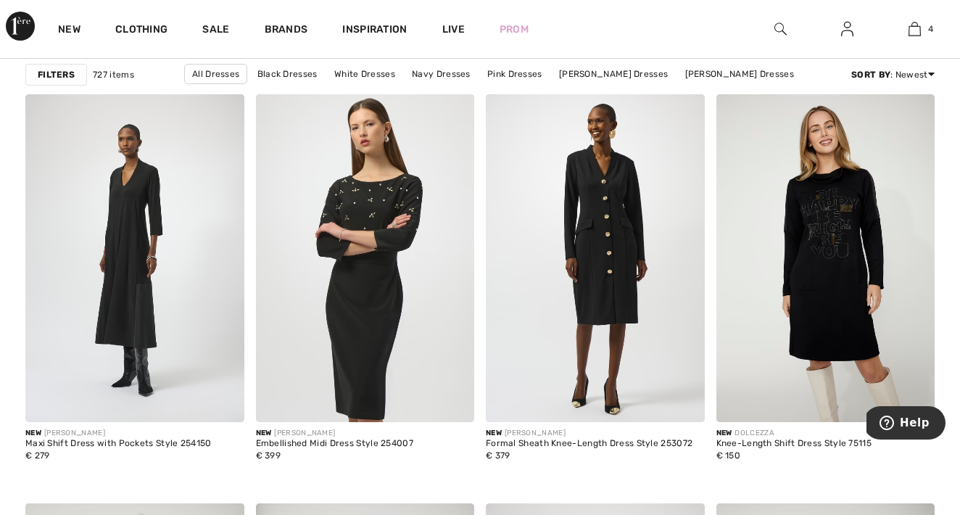
scroll to position [4149, 0]
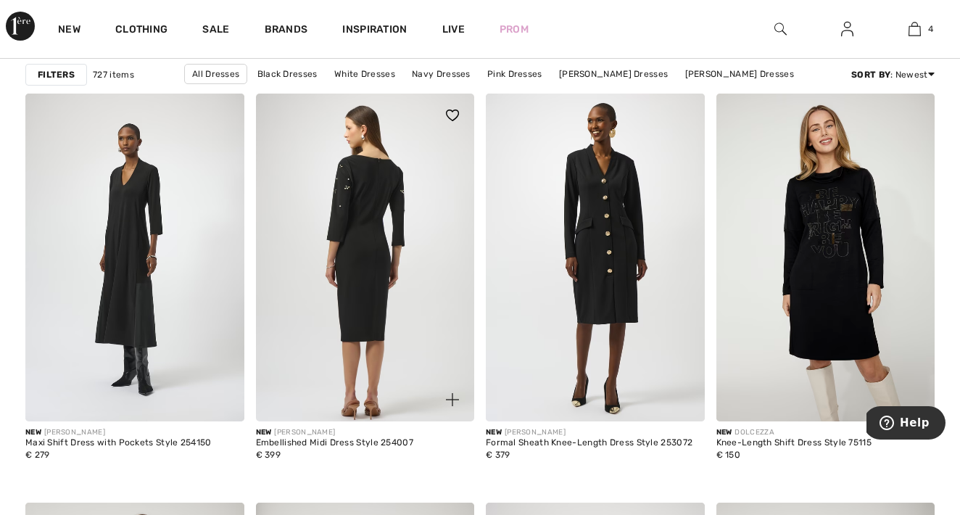
click at [377, 248] on img at bounding box center [365, 258] width 219 height 328
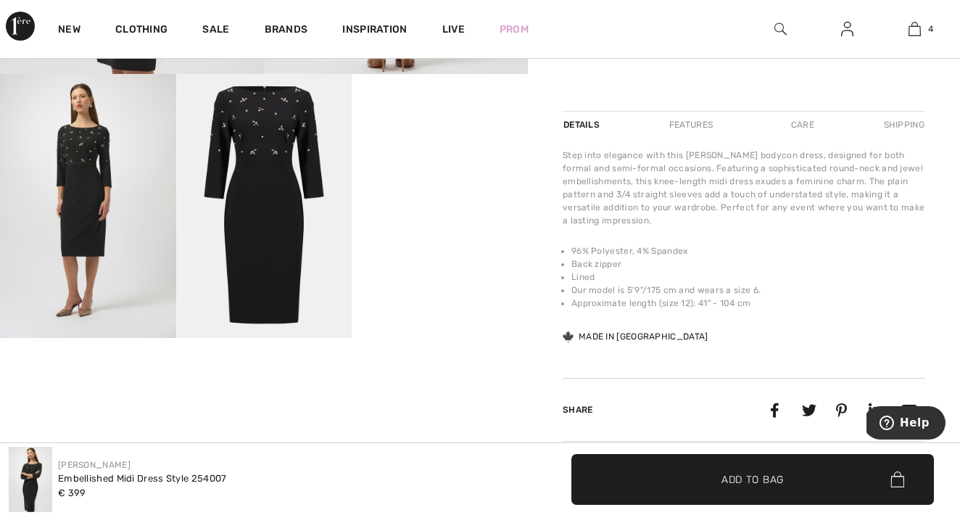
scroll to position [270, 0]
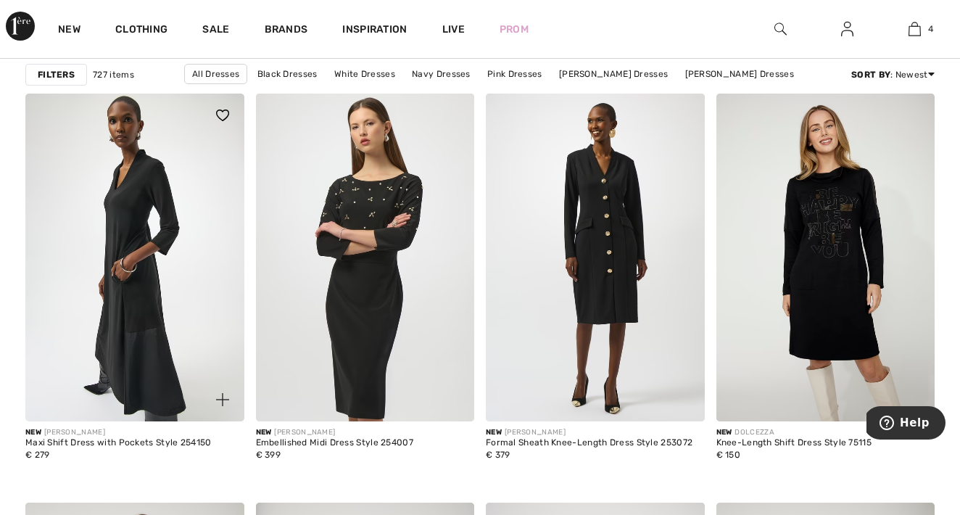
click at [190, 275] on img at bounding box center [134, 258] width 219 height 328
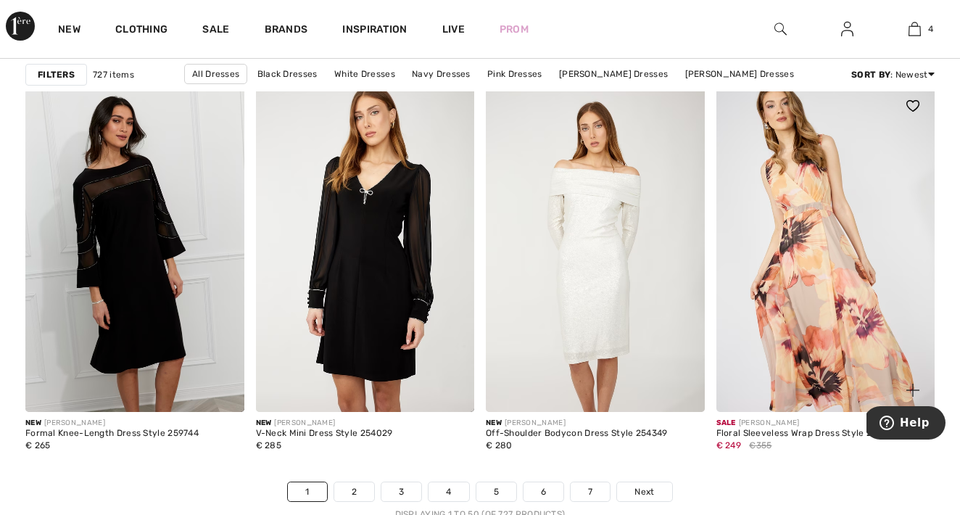
scroll to position [5959, 0]
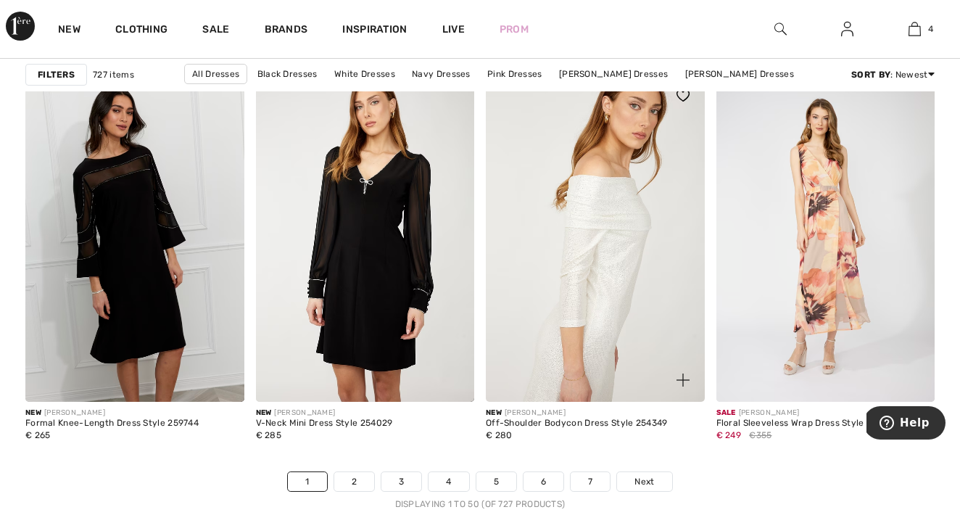
click at [624, 284] on img at bounding box center [595, 238] width 219 height 328
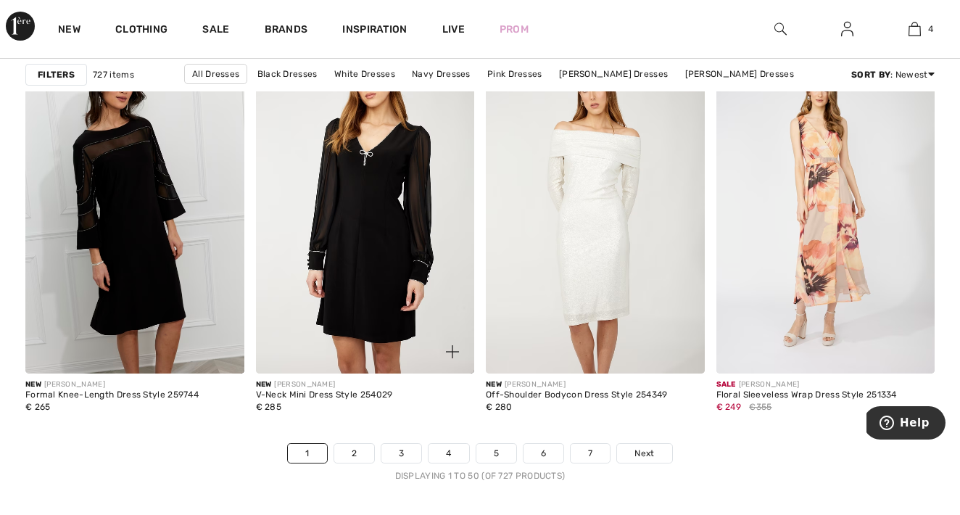
scroll to position [5976, 0]
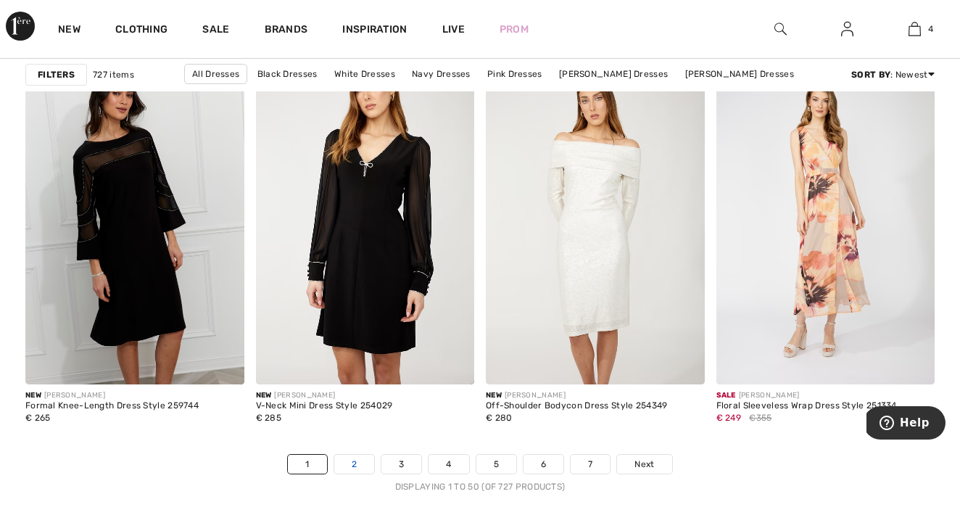
click at [358, 460] on link "2" at bounding box center [354, 464] width 40 height 19
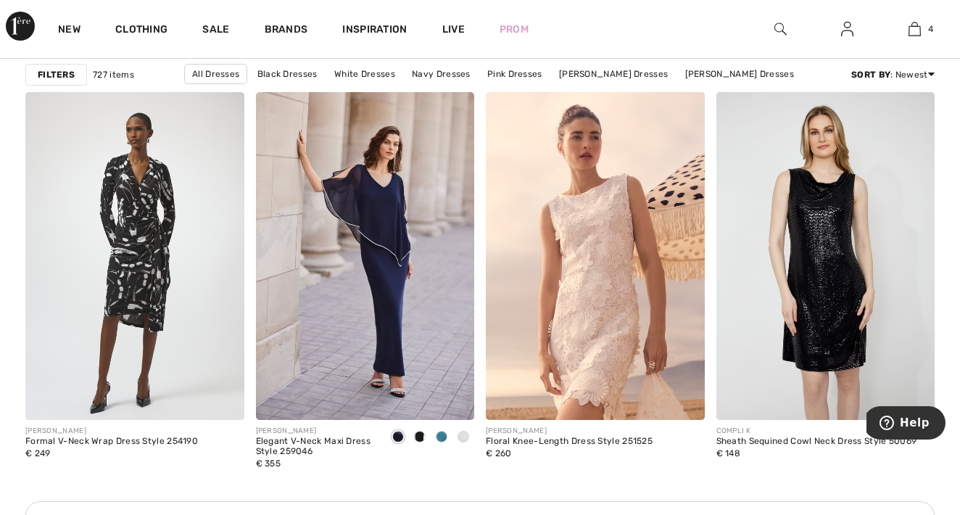
scroll to position [1359, 0]
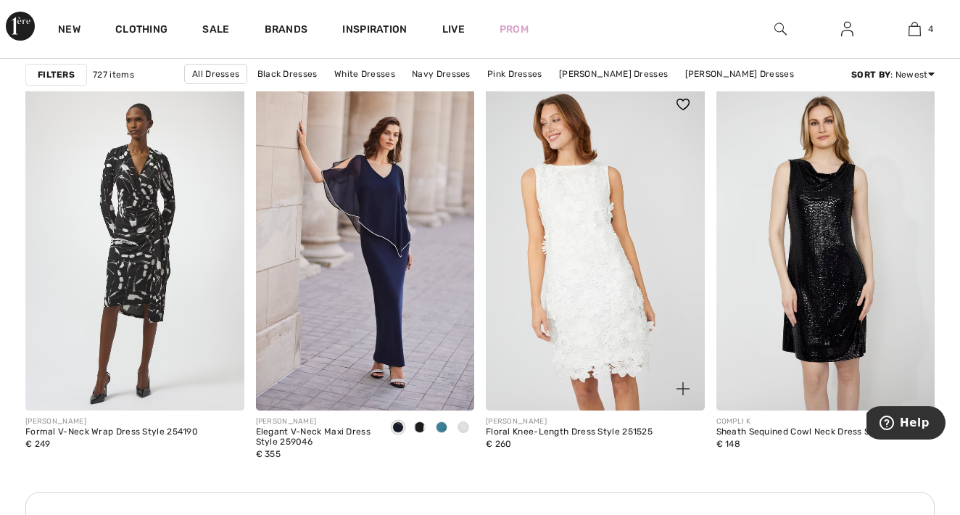
click at [606, 294] on img at bounding box center [595, 247] width 219 height 328
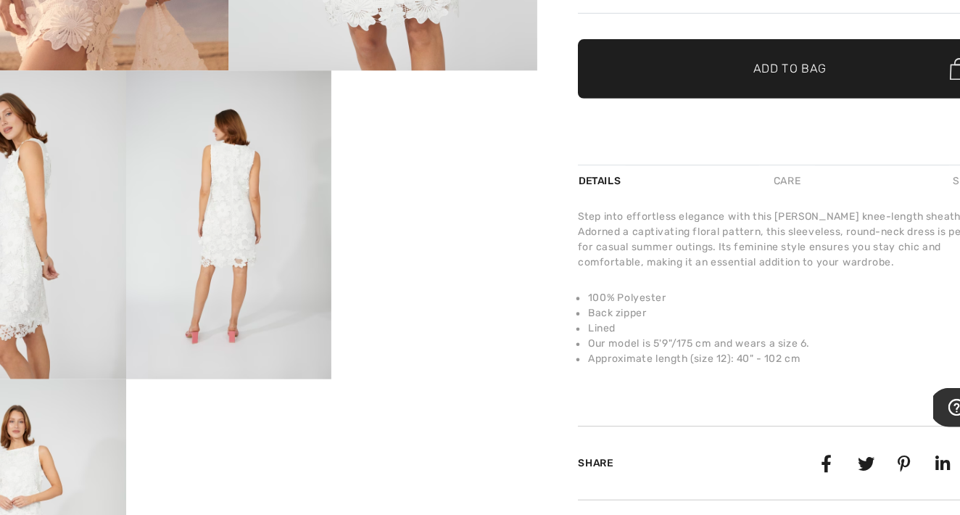
scroll to position [353, 0]
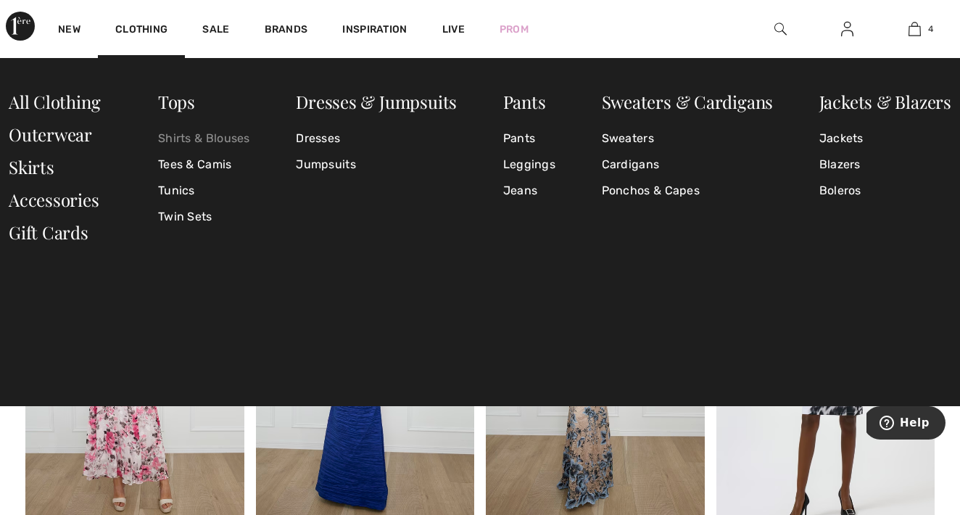
scroll to position [834, 0]
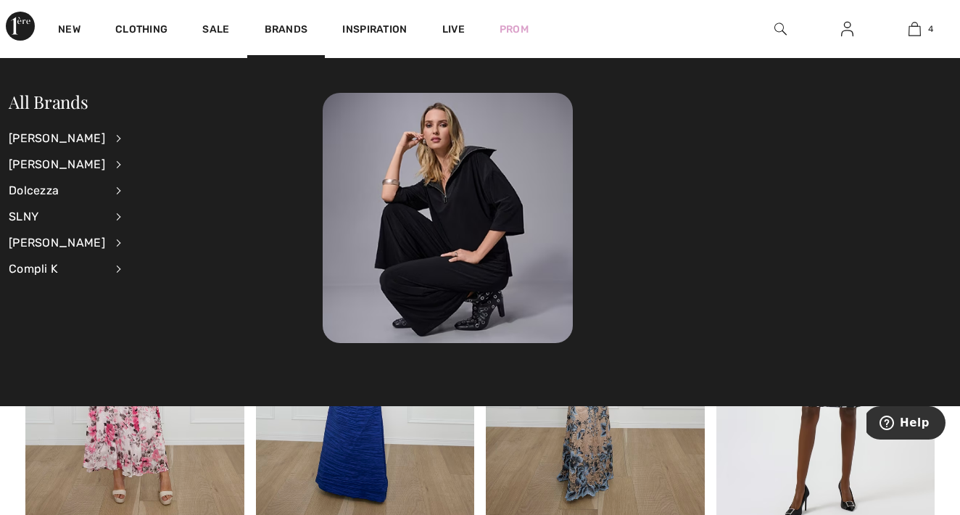
click at [270, 29] on div "Brands" at bounding box center [286, 29] width 78 height 58
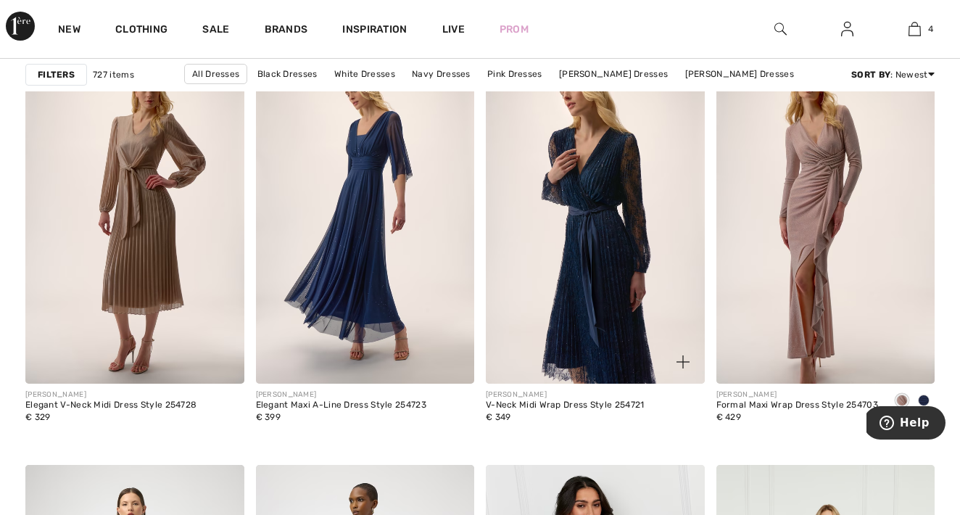
scroll to position [4187, 0]
click at [928, 394] on span at bounding box center [924, 400] width 12 height 12
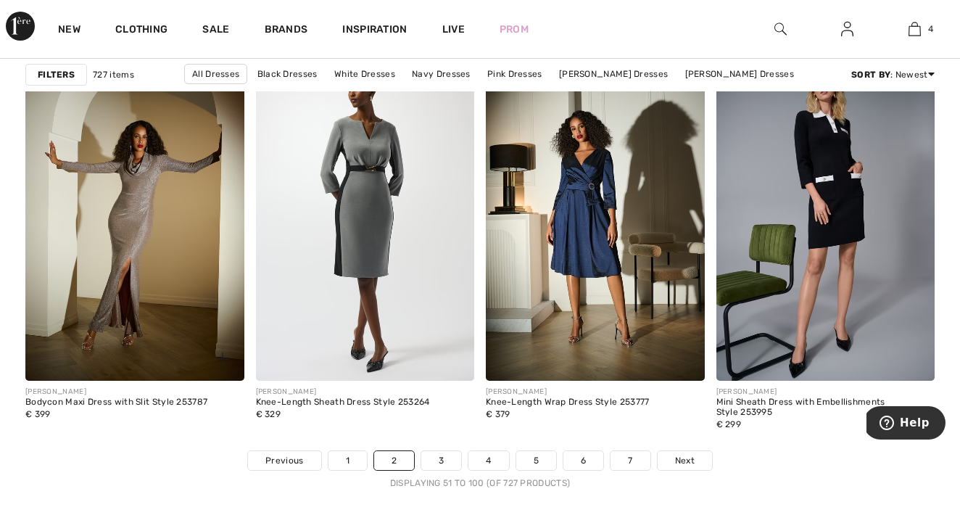
scroll to position [5984, 0]
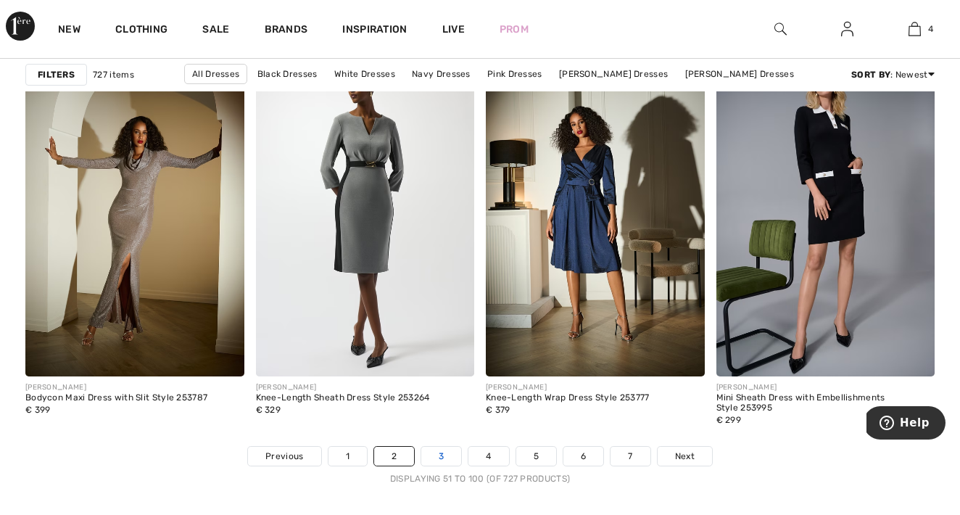
click at [434, 449] on link "3" at bounding box center [441, 456] width 40 height 19
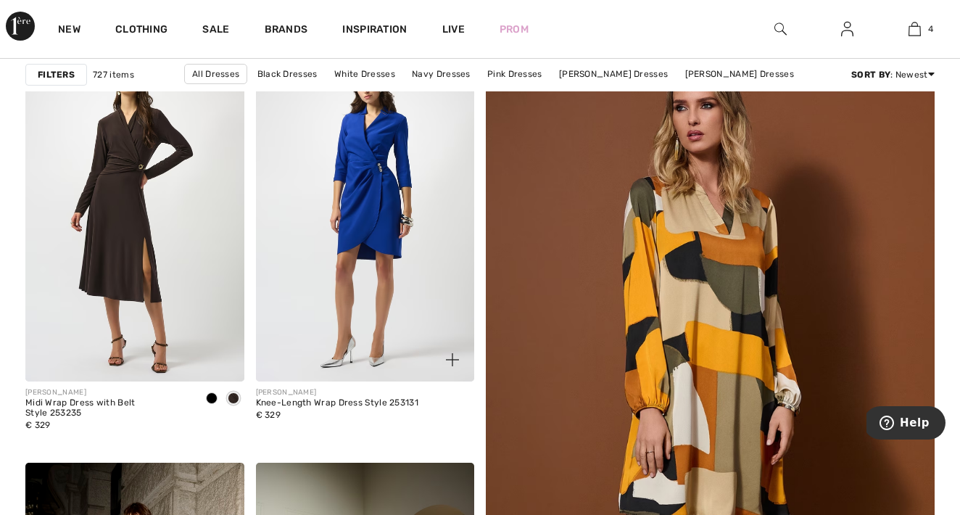
scroll to position [165, 0]
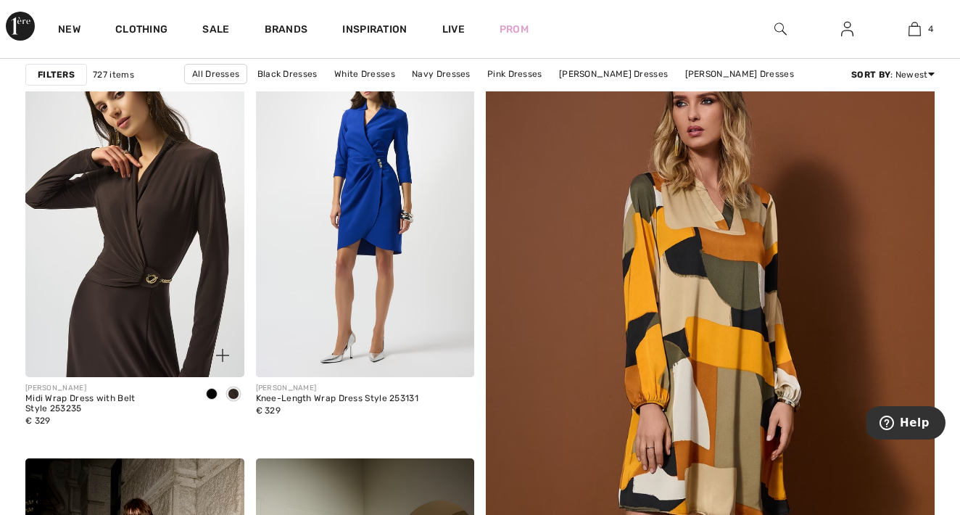
click at [137, 226] on img at bounding box center [134, 213] width 219 height 328
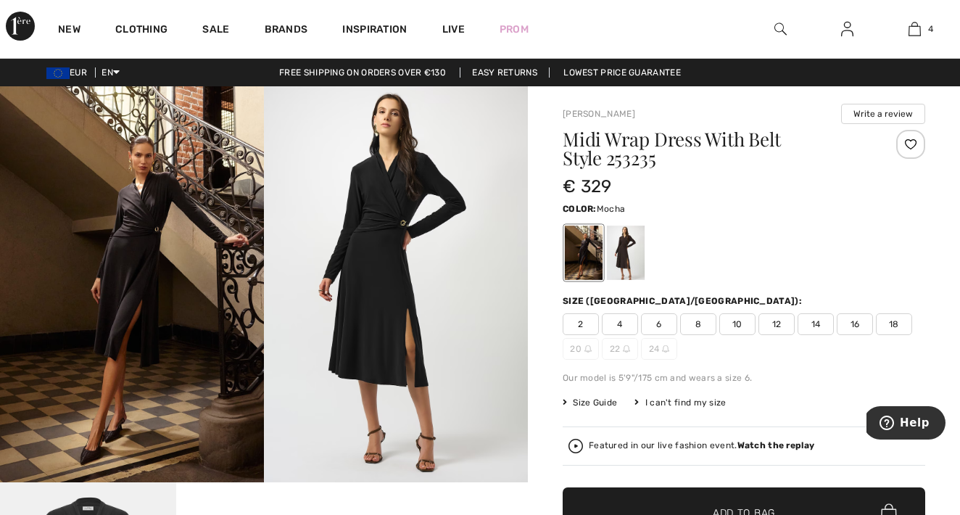
click at [624, 253] on div at bounding box center [626, 252] width 38 height 54
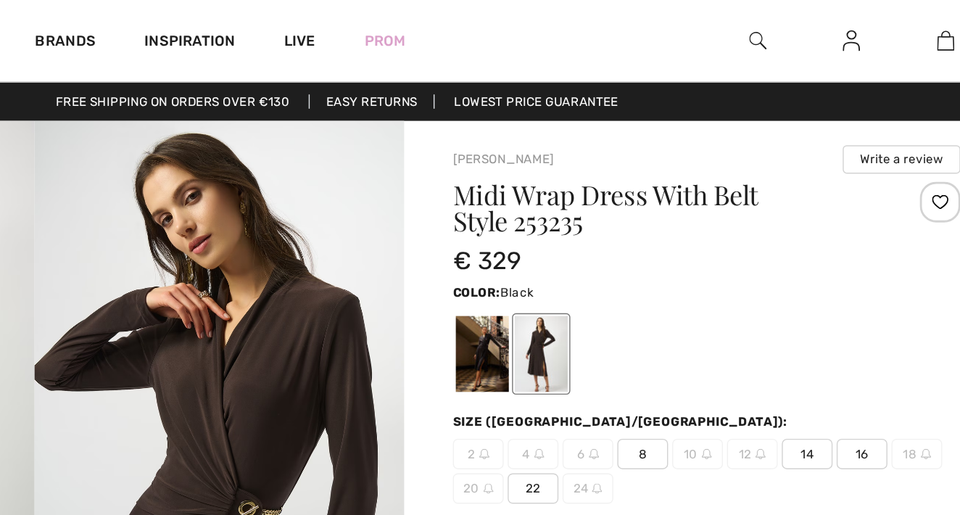
click at [565, 252] on div at bounding box center [584, 252] width 38 height 54
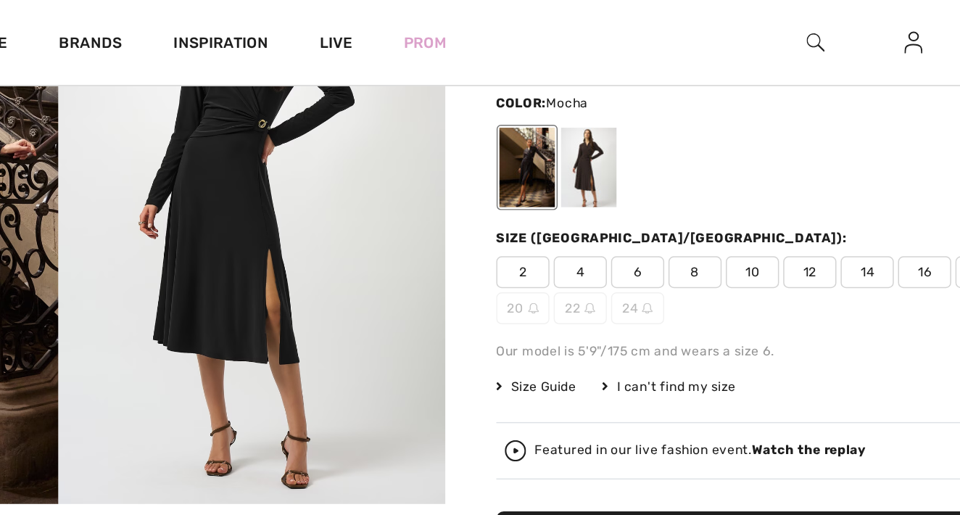
scroll to position [135, 0]
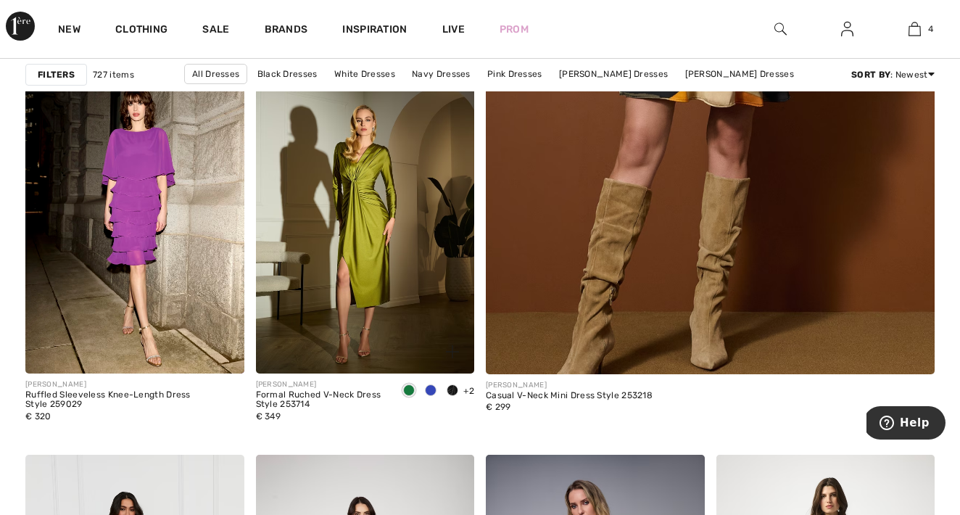
scroll to position [581, 0]
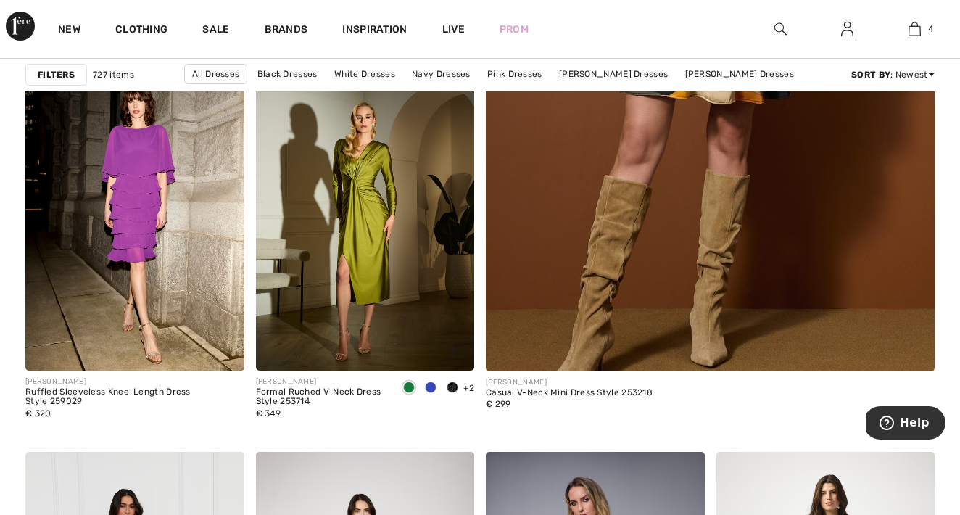
click at [431, 387] on span at bounding box center [431, 387] width 12 height 12
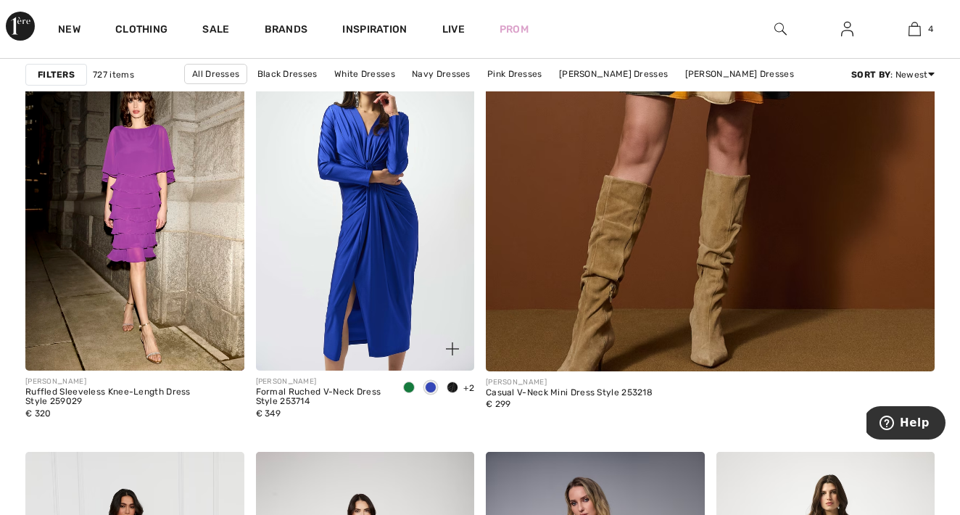
click at [402, 267] on img at bounding box center [365, 206] width 219 height 328
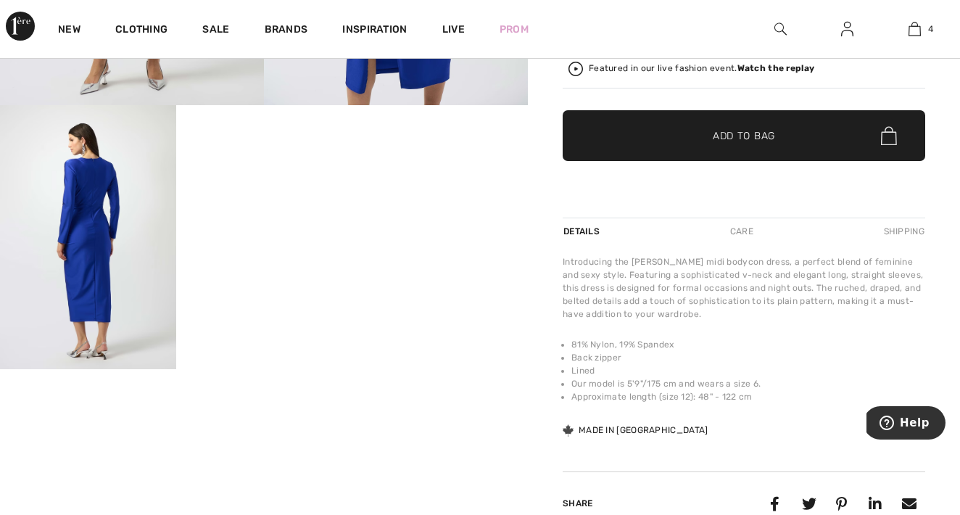
scroll to position [371, 0]
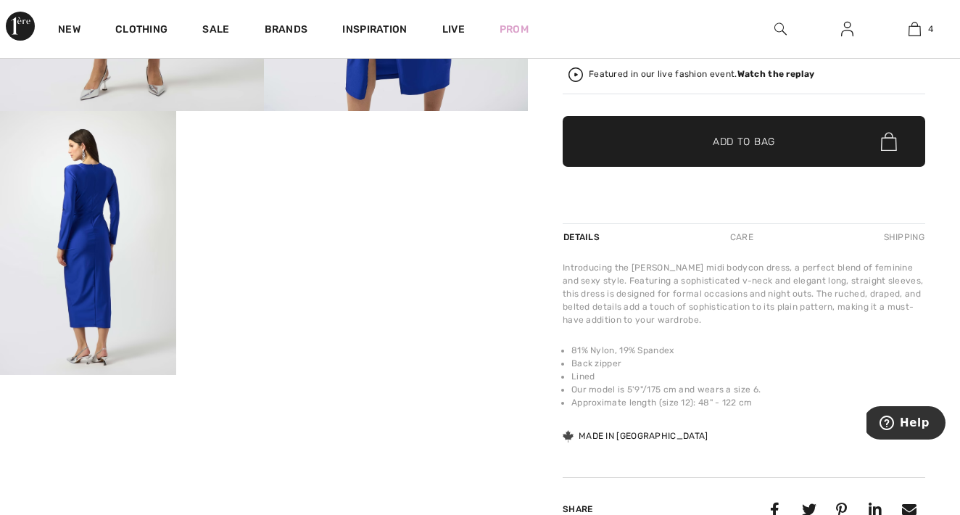
click at [89, 339] on img at bounding box center [88, 243] width 176 height 264
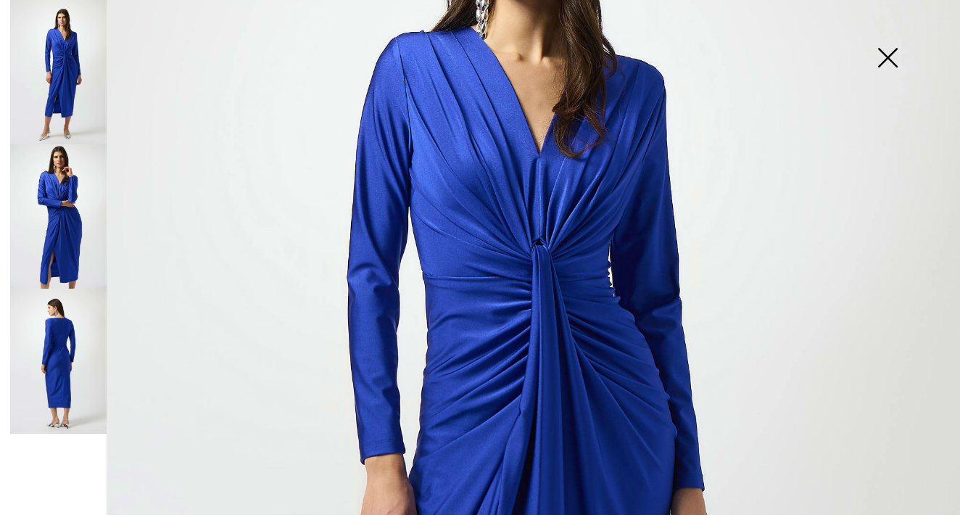
scroll to position [247, 0]
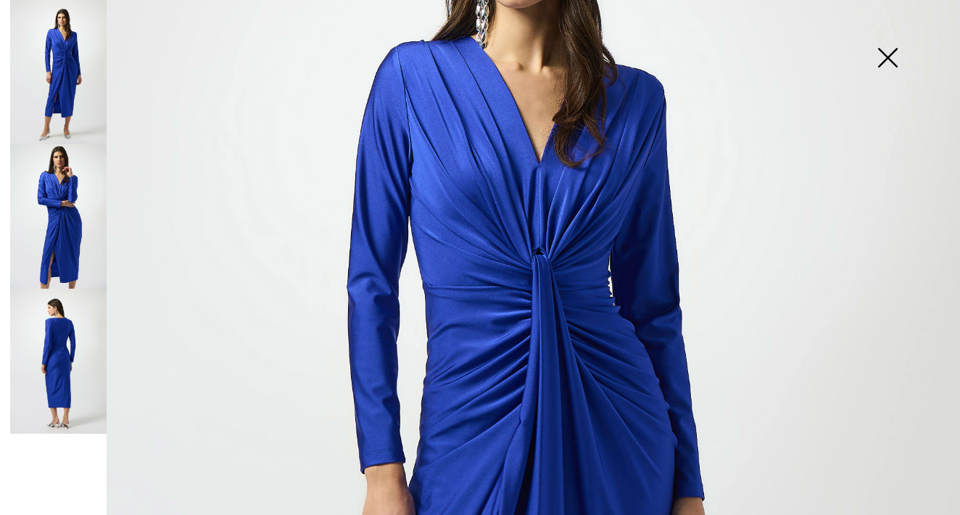
click at [84, 238] on img at bounding box center [58, 216] width 96 height 144
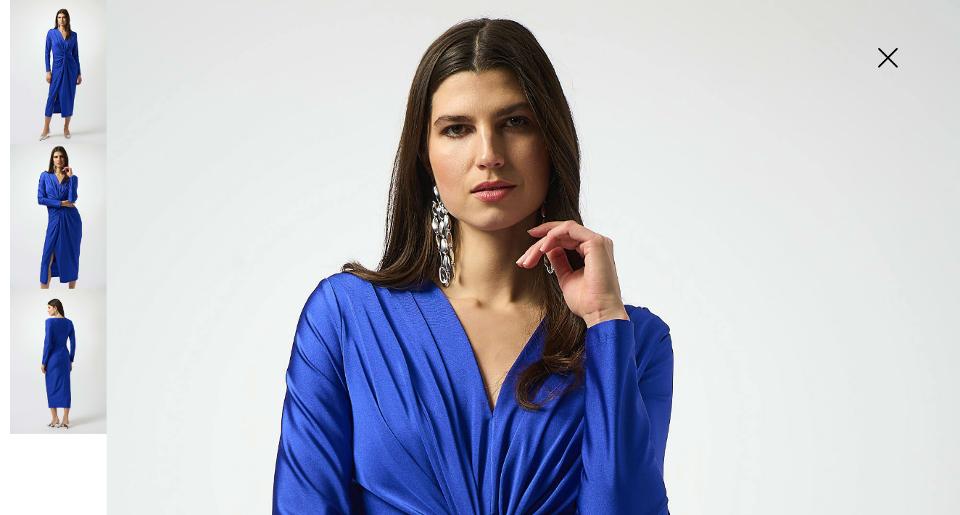
scroll to position [0, 0]
click at [49, 68] on img at bounding box center [58, 72] width 96 height 144
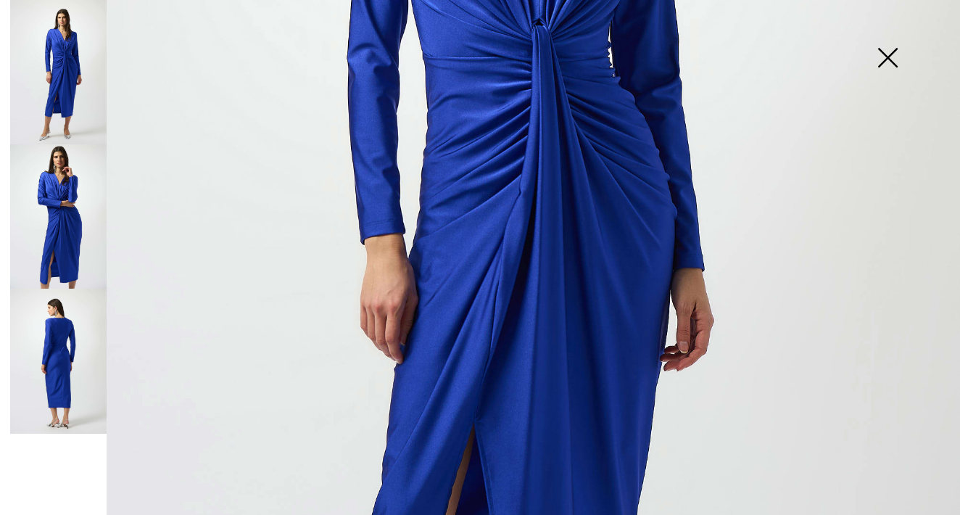
scroll to position [477, 0]
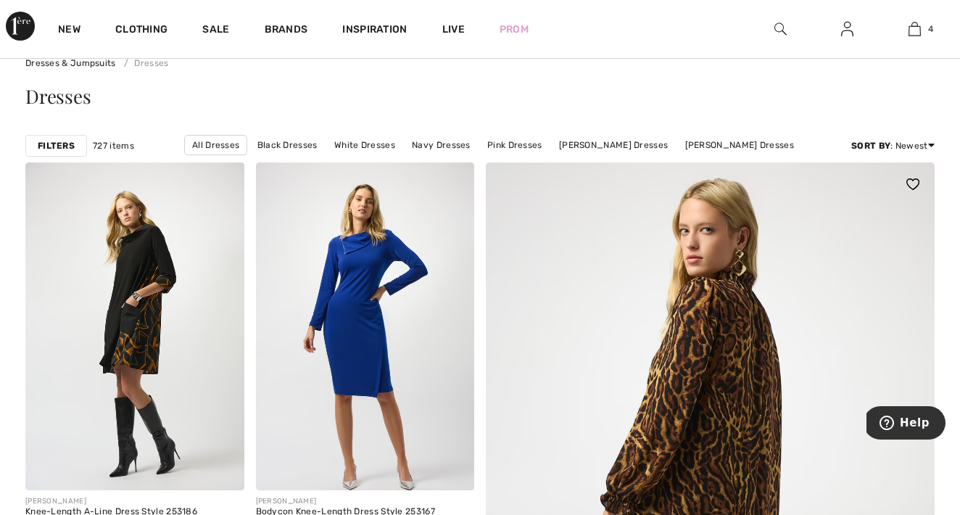
scroll to position [52, 0]
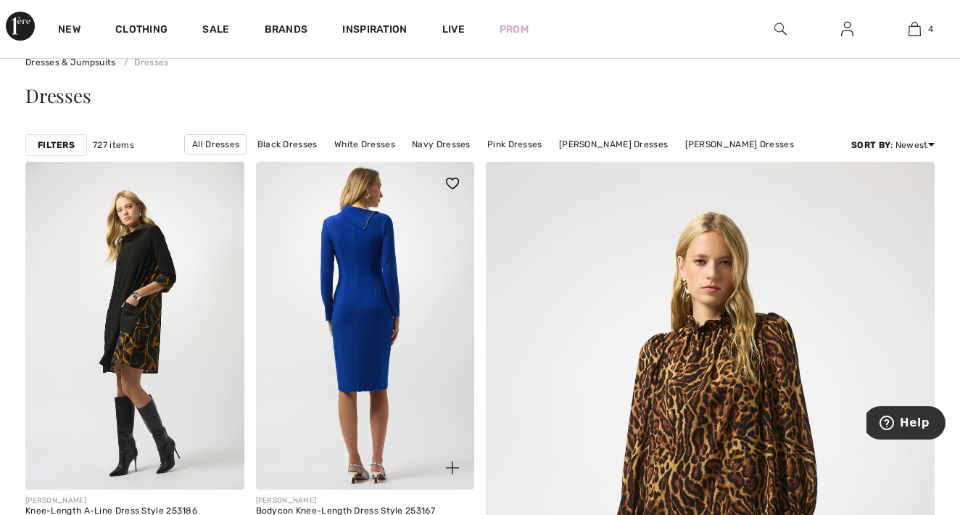
click at [434, 383] on img at bounding box center [365, 326] width 219 height 328
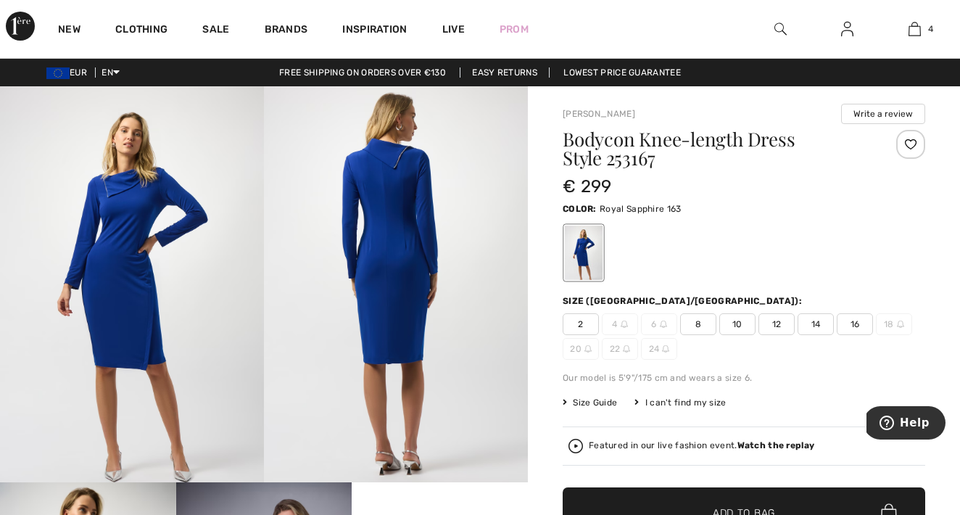
click at [215, 202] on img at bounding box center [132, 284] width 264 height 396
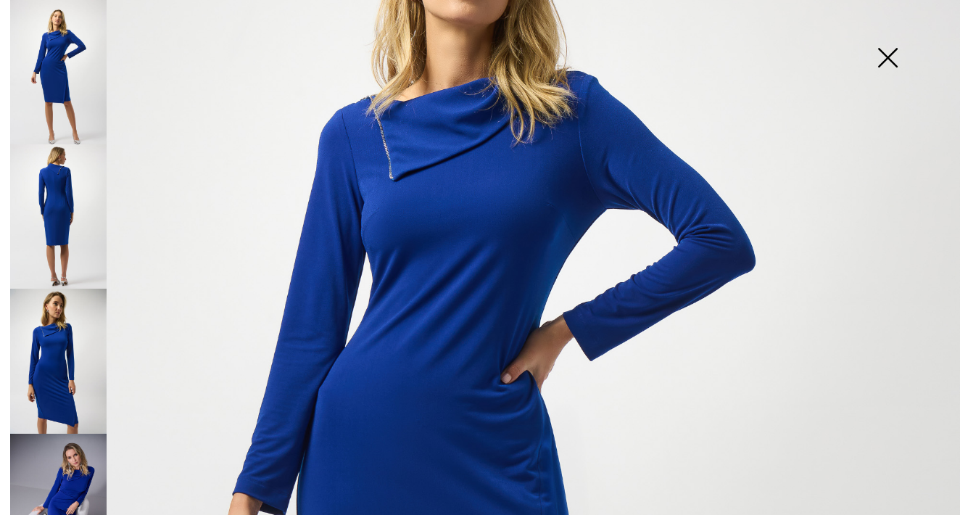
scroll to position [224, 0]
click at [77, 210] on img at bounding box center [58, 216] width 96 height 144
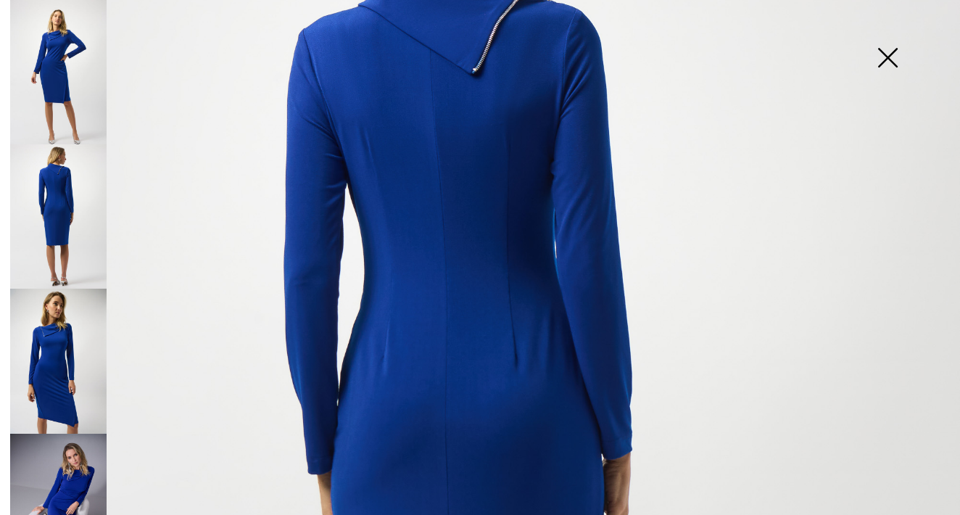
click at [96, 345] on img at bounding box center [58, 361] width 96 height 144
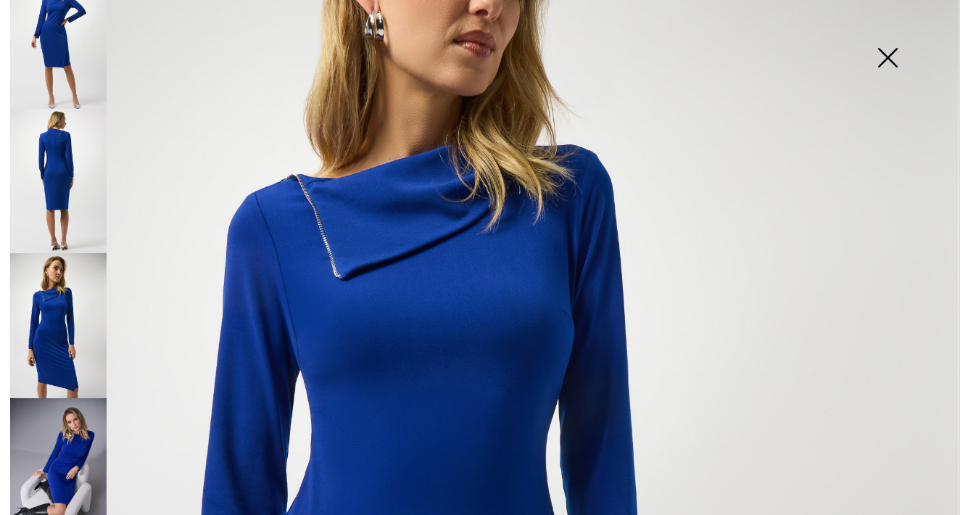
scroll to position [51, 0]
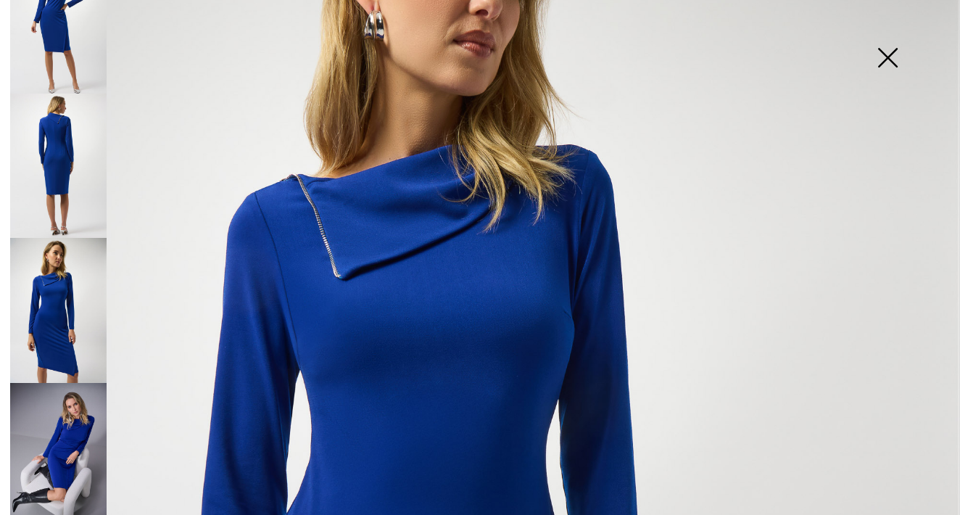
click at [51, 123] on img at bounding box center [58, 166] width 96 height 144
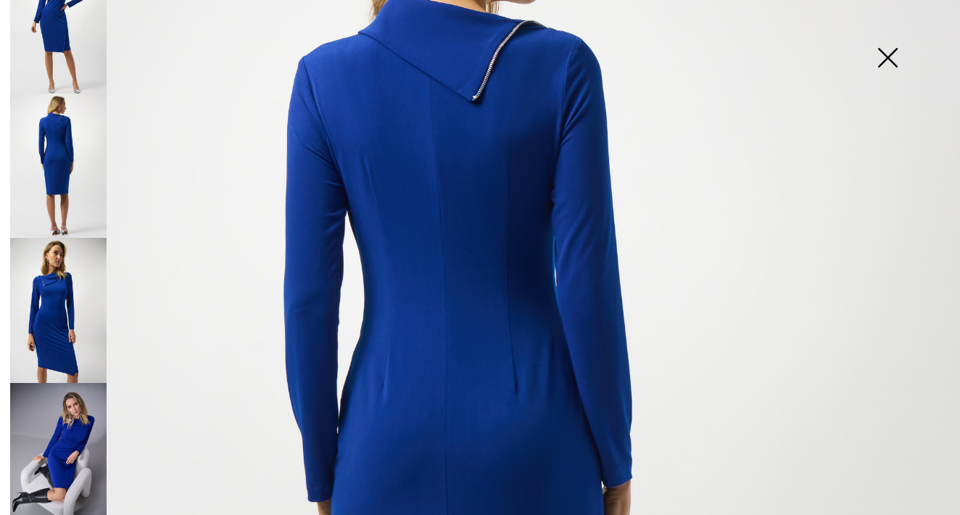
click at [104, 407] on img at bounding box center [58, 455] width 96 height 145
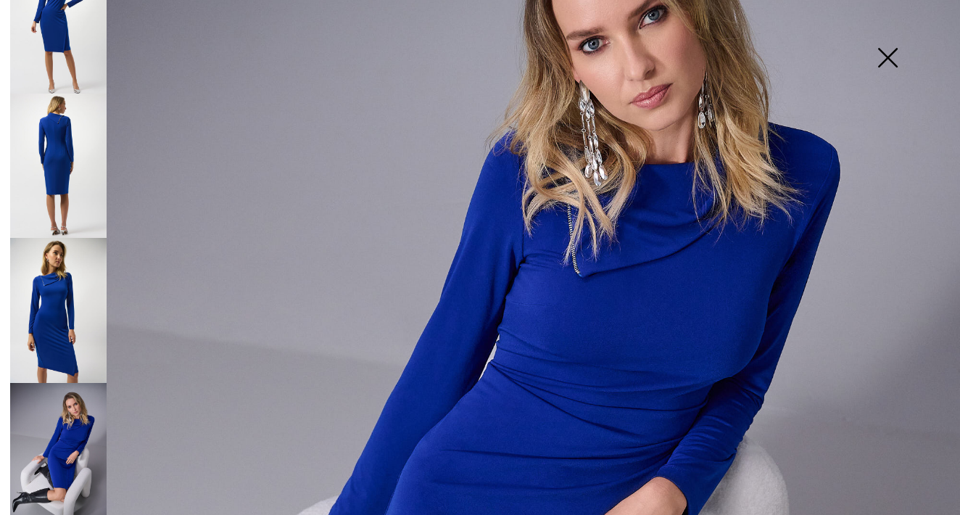
click at [38, 180] on img at bounding box center [58, 166] width 96 height 144
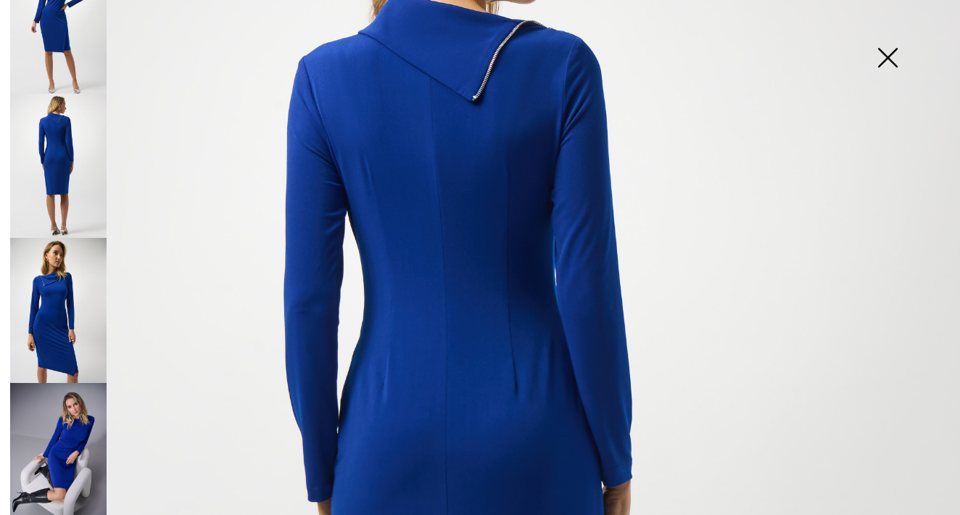
click at [67, 290] on img at bounding box center [58, 310] width 96 height 144
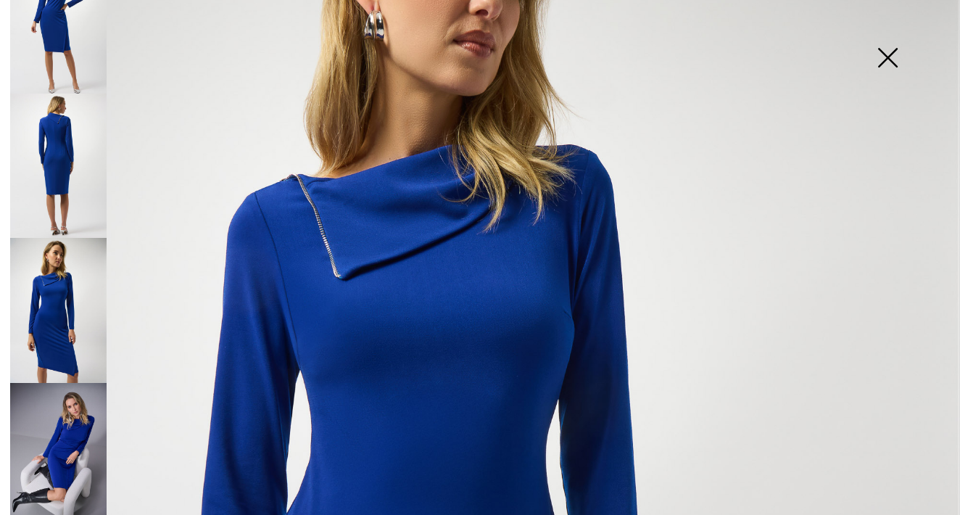
click at [881, 53] on img at bounding box center [887, 59] width 72 height 75
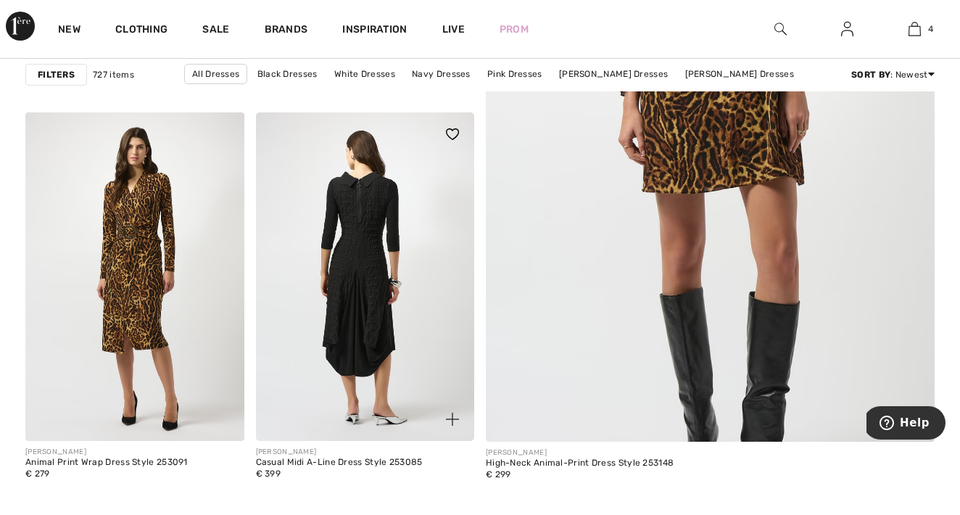
scroll to position [516, 0]
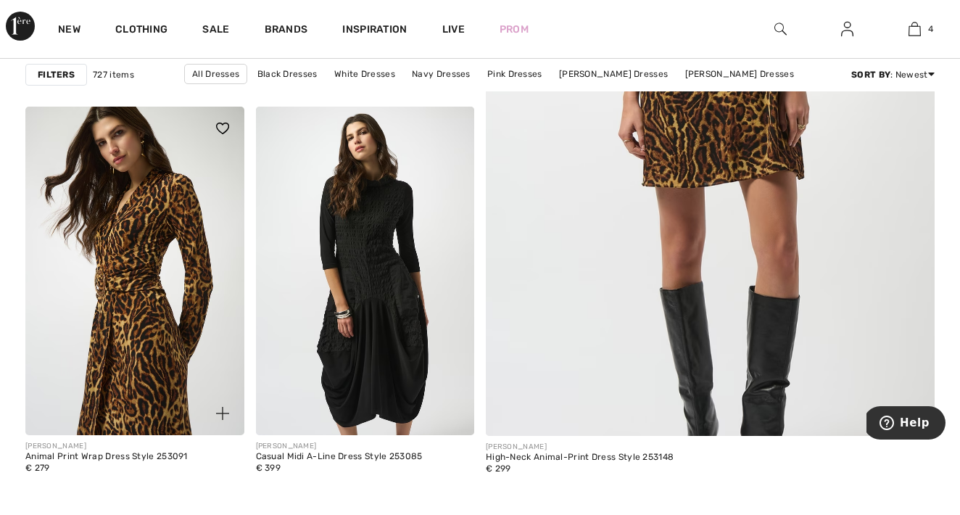
click at [215, 320] on img at bounding box center [134, 271] width 219 height 328
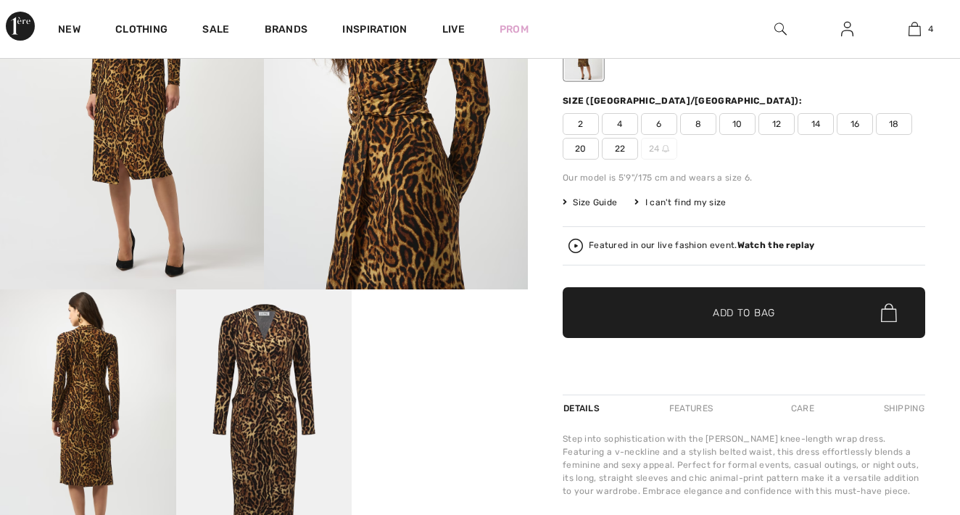
scroll to position [159, 0]
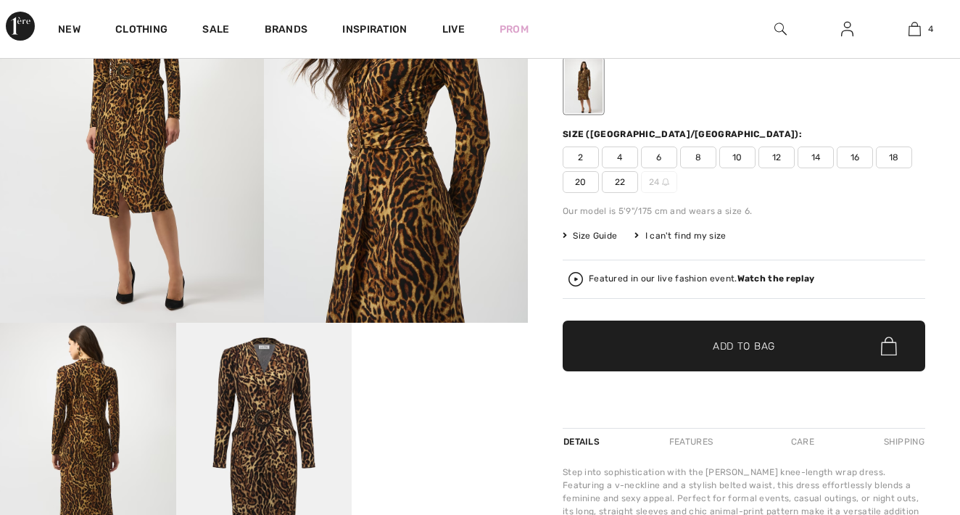
click at [621, 183] on span "22" at bounding box center [620, 182] width 36 height 22
click at [708, 331] on span "✔ Added to Bag Add to Bag" at bounding box center [744, 345] width 362 height 51
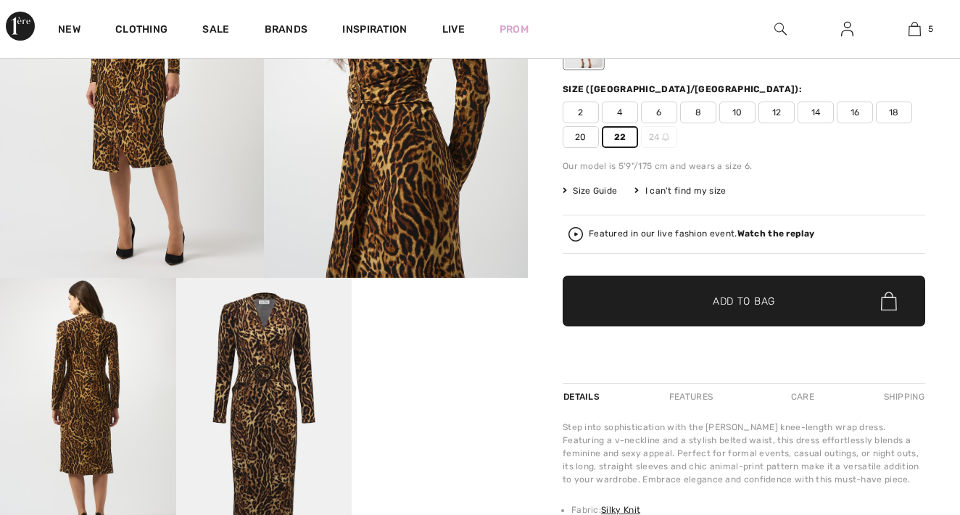
scroll to position [204, 0]
click at [670, 307] on span "✔ Added to Bag Add to Bag" at bounding box center [744, 300] width 362 height 51
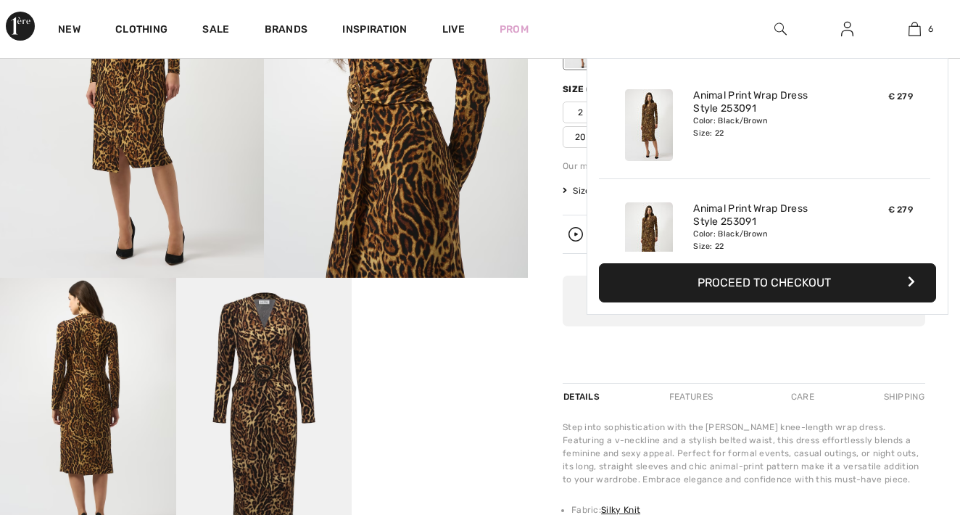
scroll to position [497, 0]
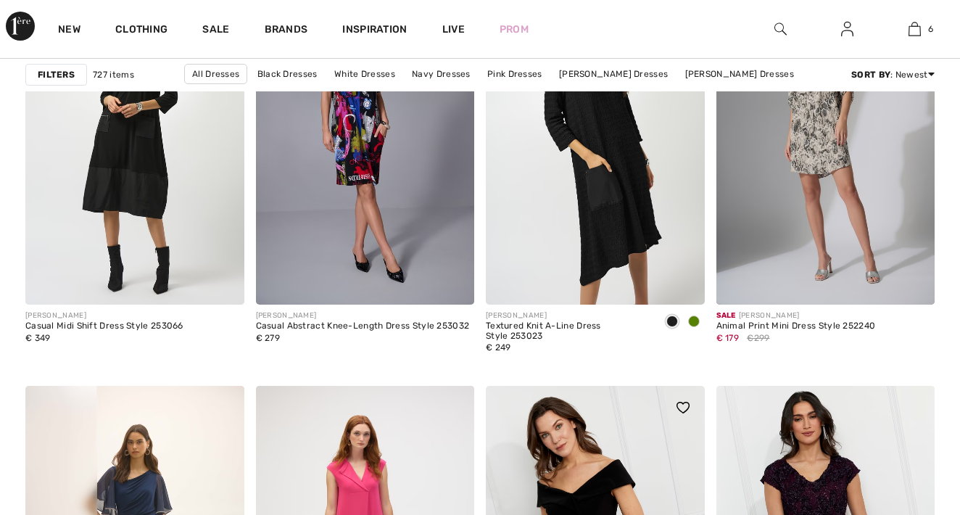
scroll to position [1053, 0]
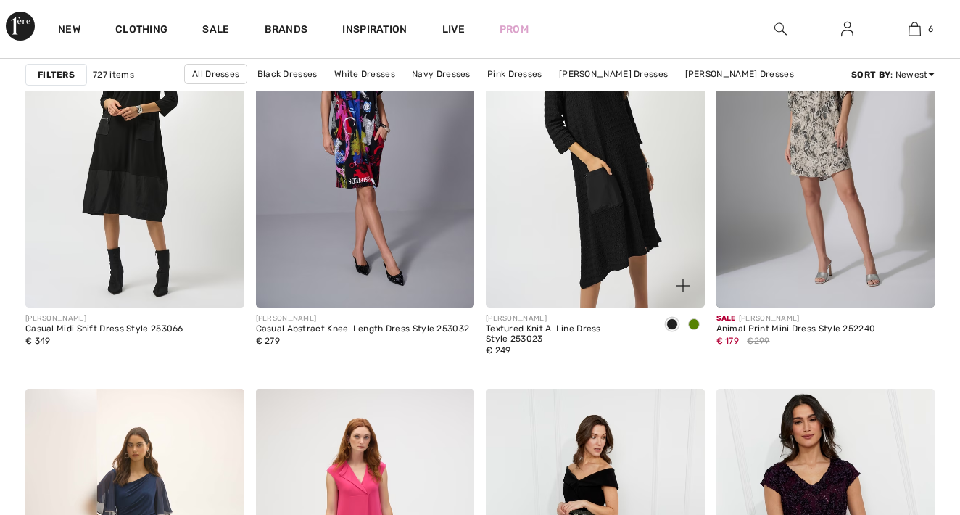
click at [692, 321] on span at bounding box center [694, 324] width 12 height 12
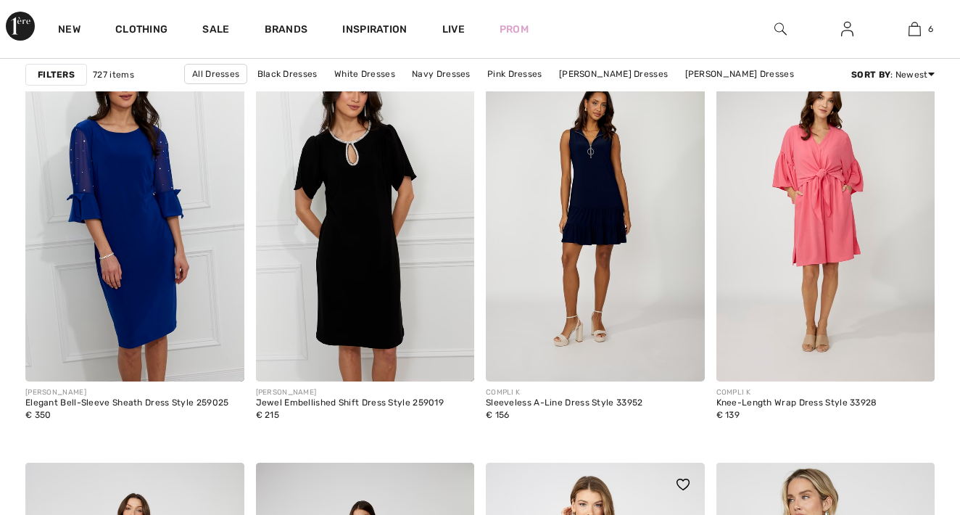
scroll to position [1954, 0]
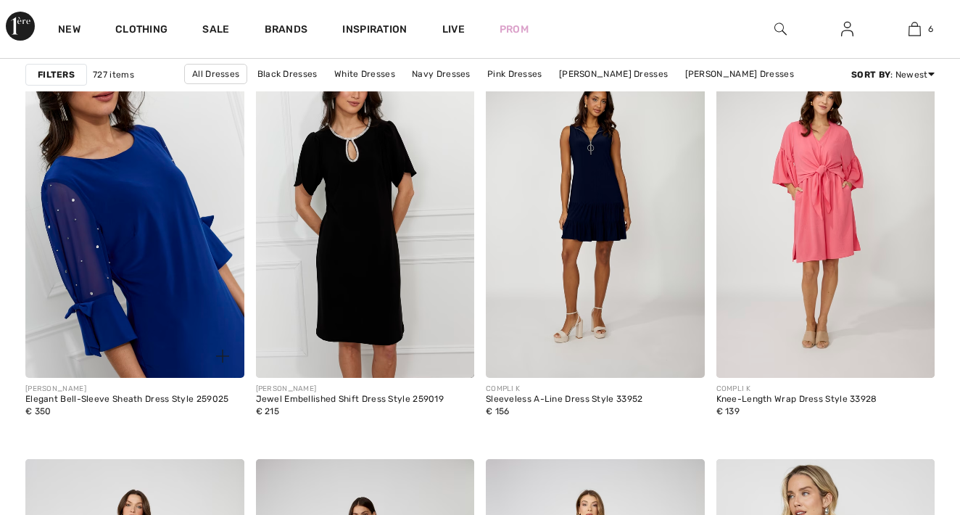
click at [147, 260] on img at bounding box center [134, 214] width 219 height 328
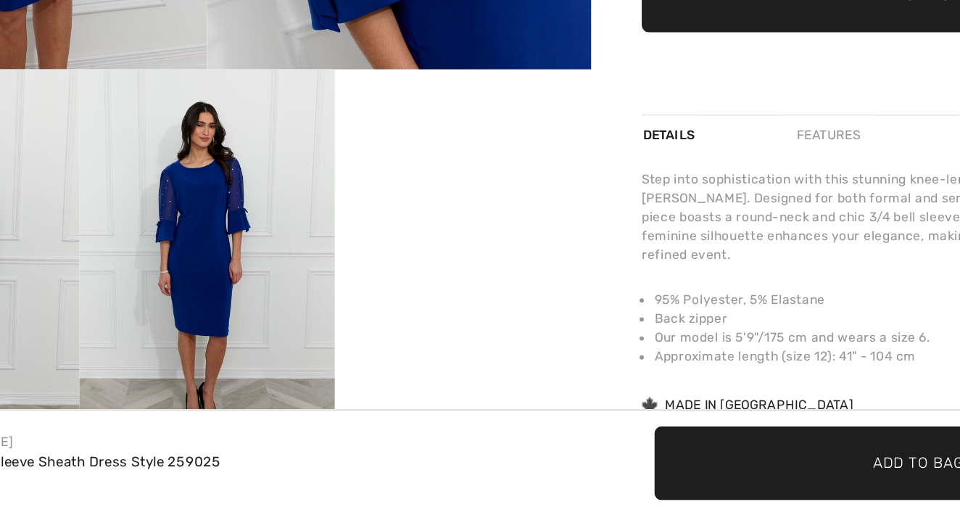
scroll to position [274, 0]
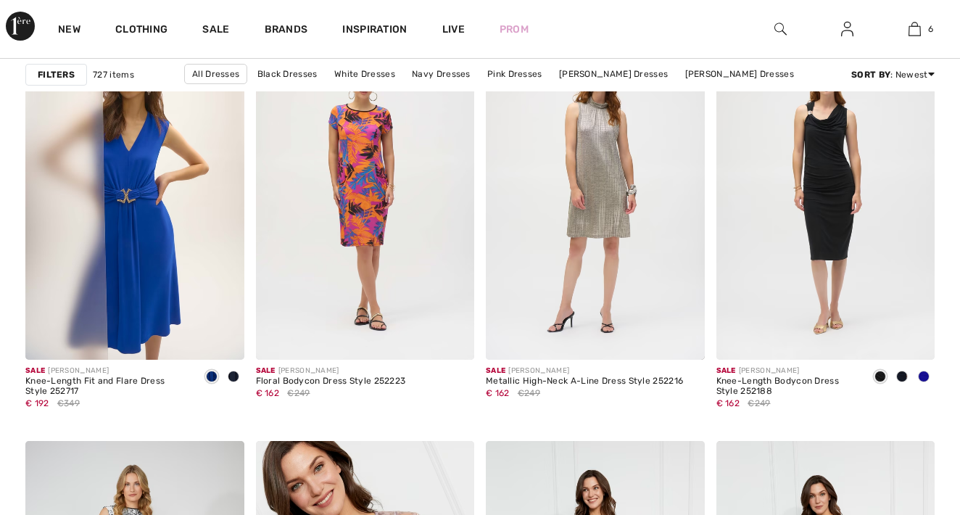
scroll to position [4208, 0]
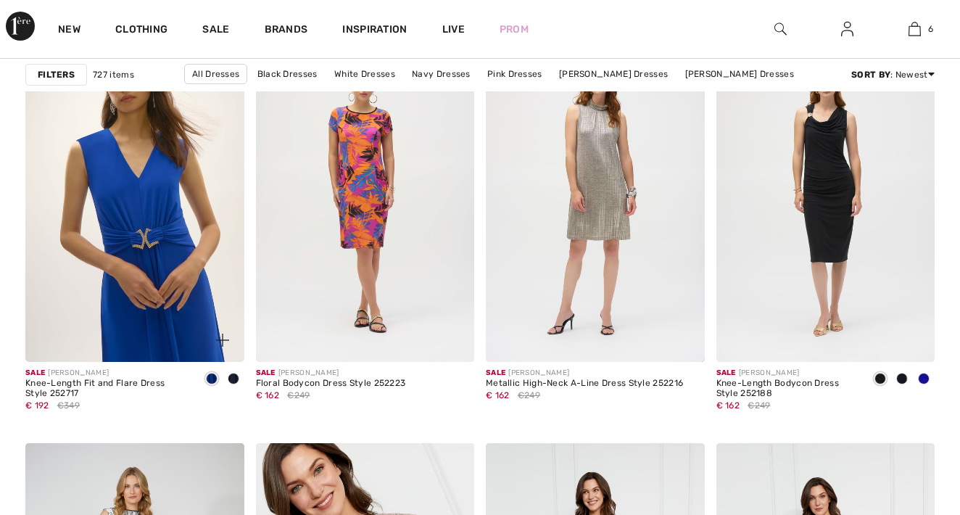
click at [191, 287] on img at bounding box center [134, 198] width 219 height 328
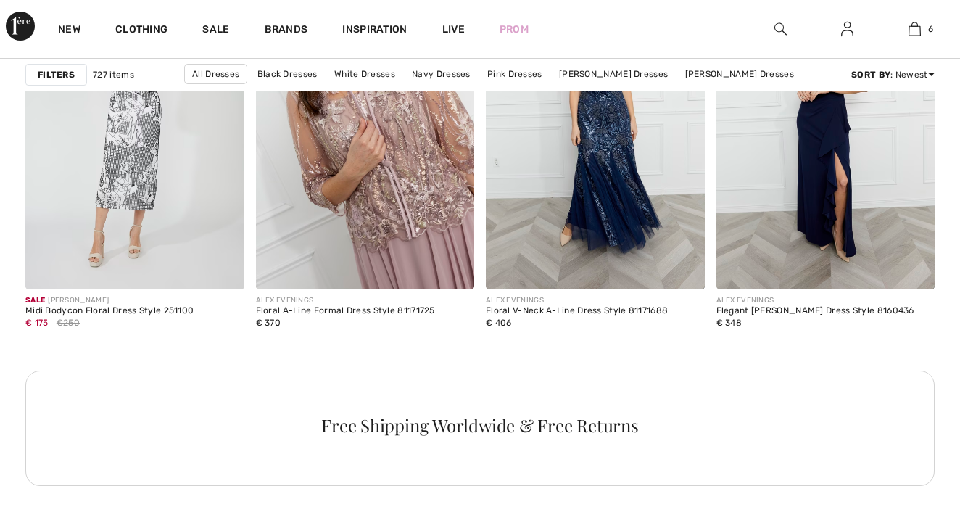
scroll to position [4685, 0]
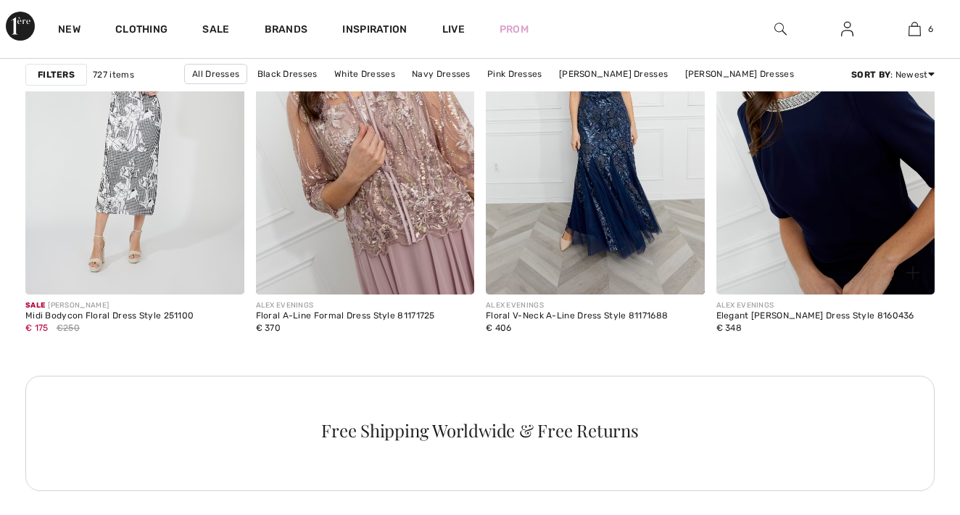
click at [812, 228] on img at bounding box center [825, 130] width 219 height 328
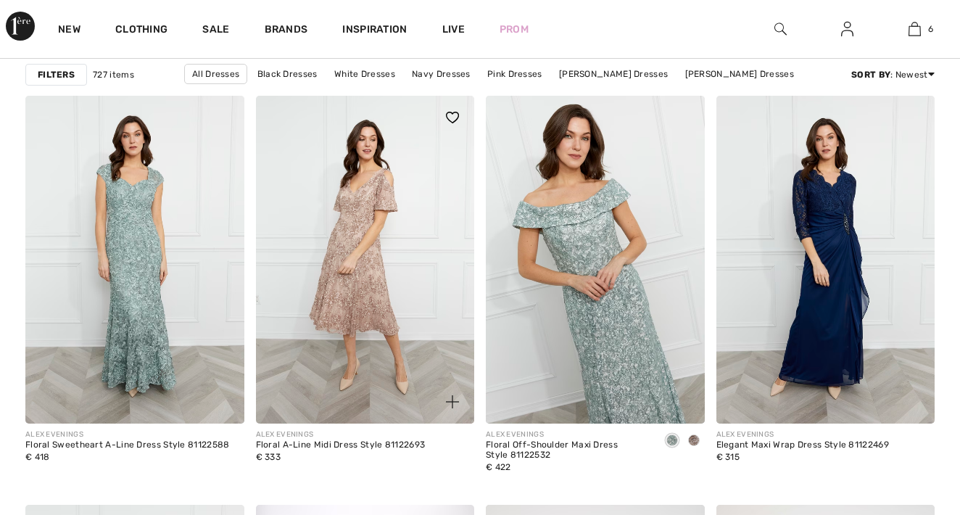
scroll to position [5127, 0]
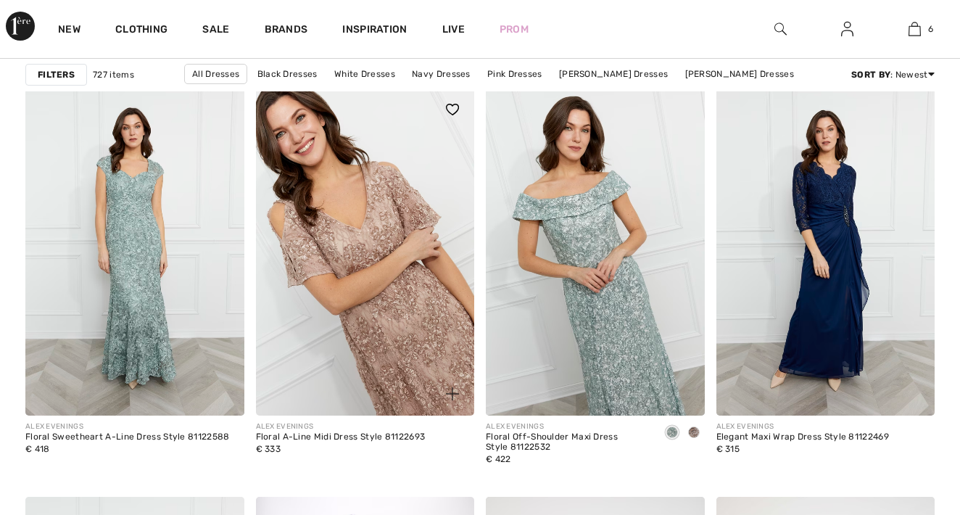
click at [413, 299] on img at bounding box center [365, 252] width 219 height 328
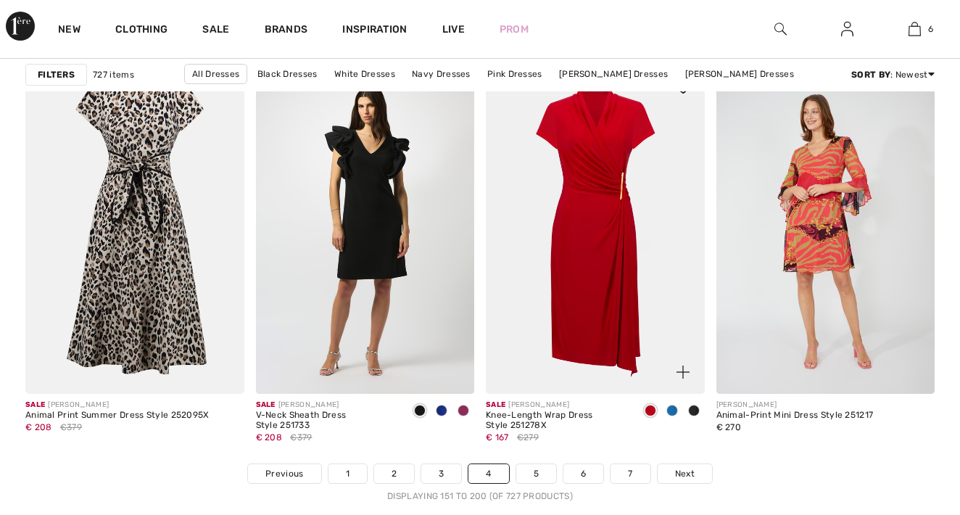
scroll to position [5971, 0]
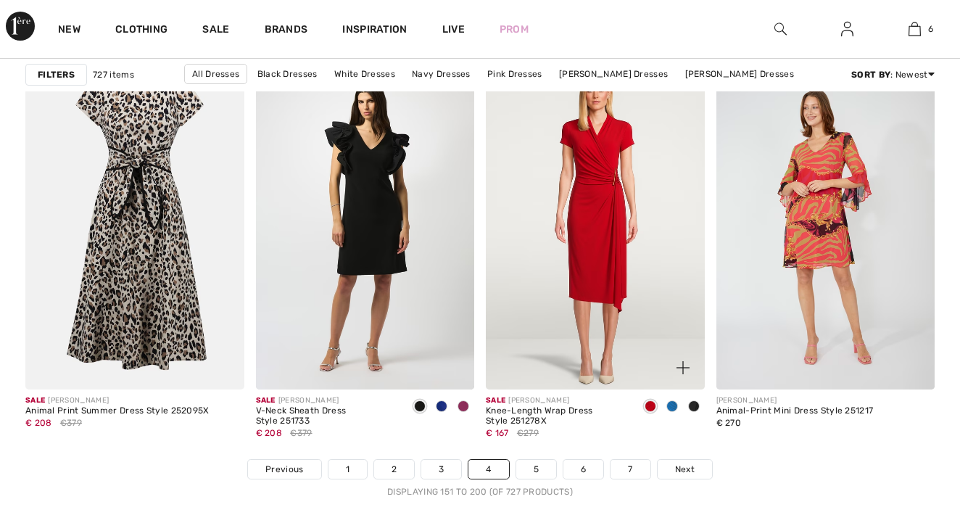
click at [673, 405] on span at bounding box center [672, 406] width 12 height 12
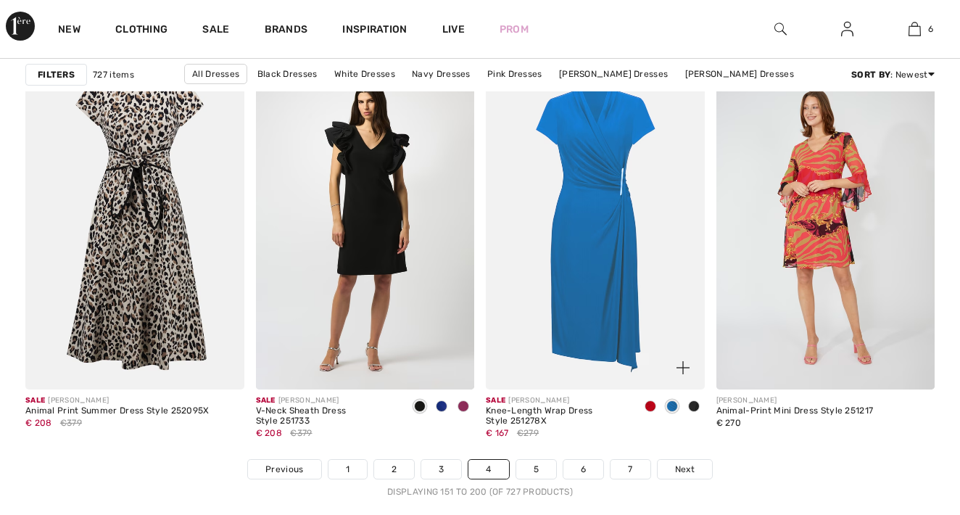
click at [583, 264] on img at bounding box center [595, 226] width 219 height 328
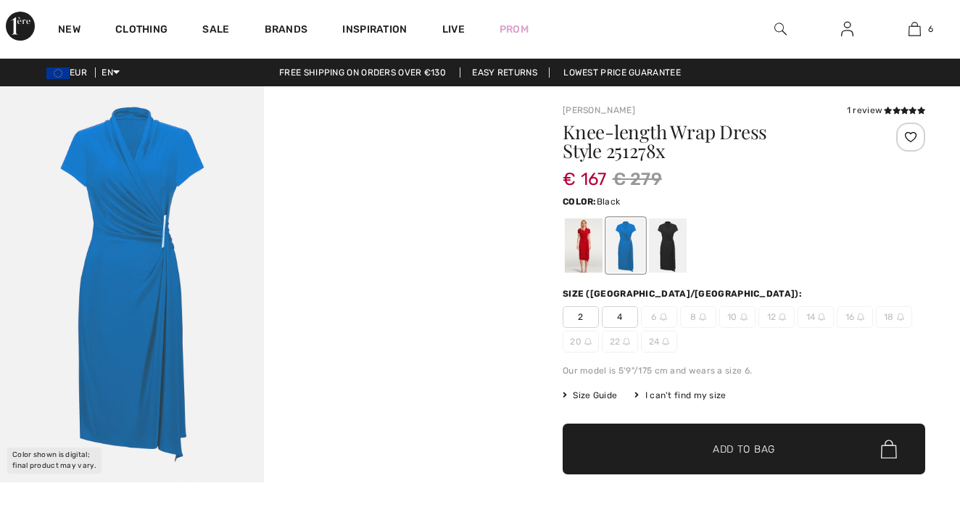
click at [673, 236] on div at bounding box center [668, 245] width 38 height 54
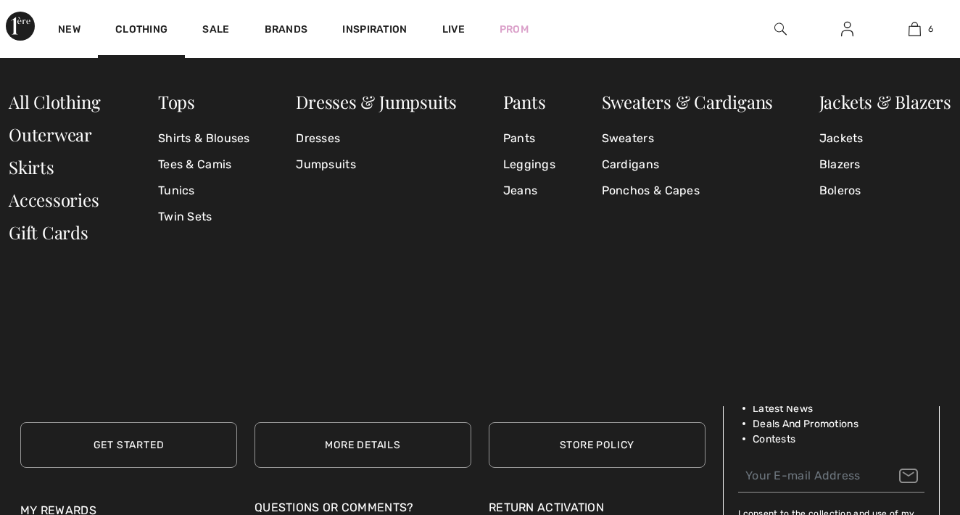
scroll to position [6279, 0]
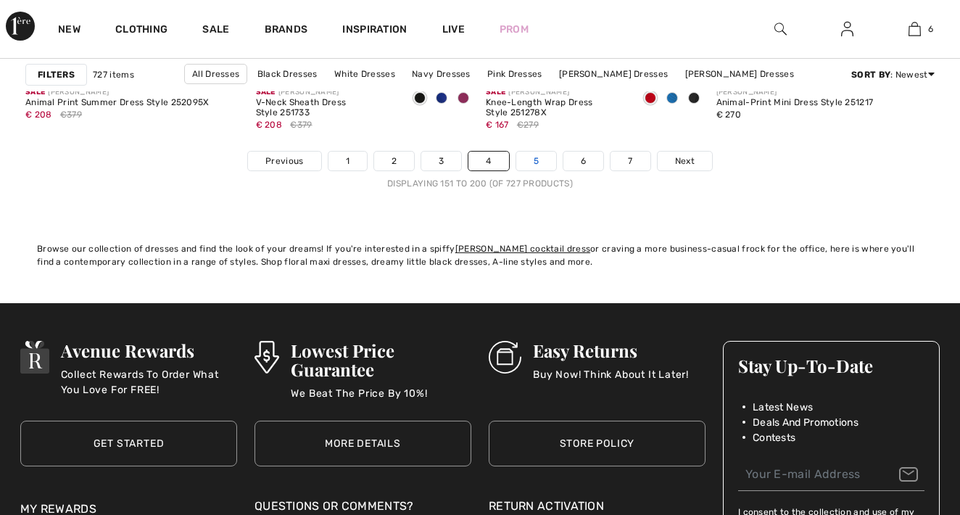
click at [535, 159] on link "5" at bounding box center [536, 161] width 40 height 19
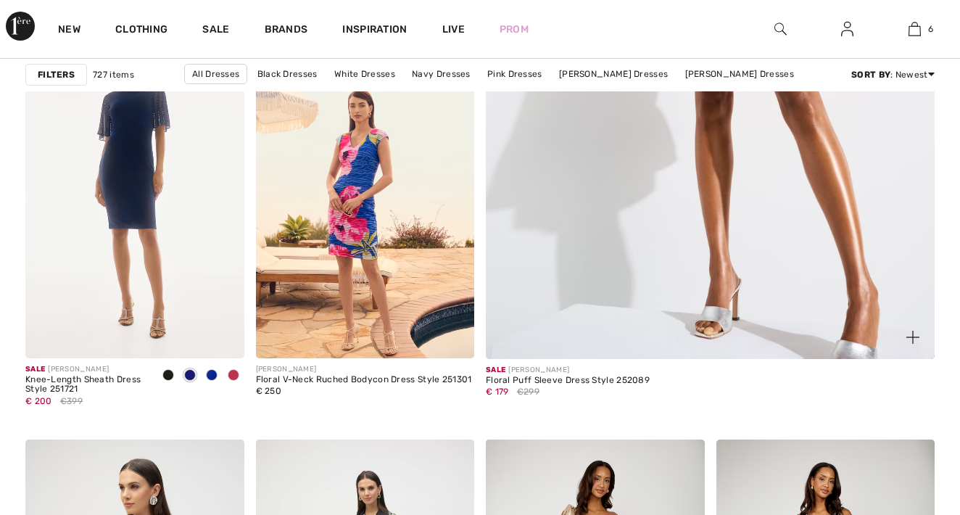
scroll to position [597, 0]
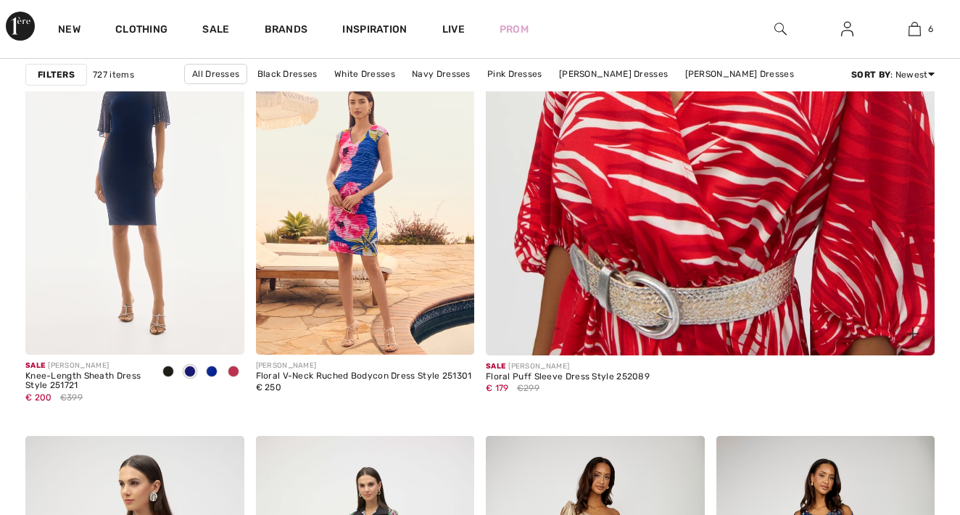
click at [605, 257] on img at bounding box center [710, 21] width 539 height 808
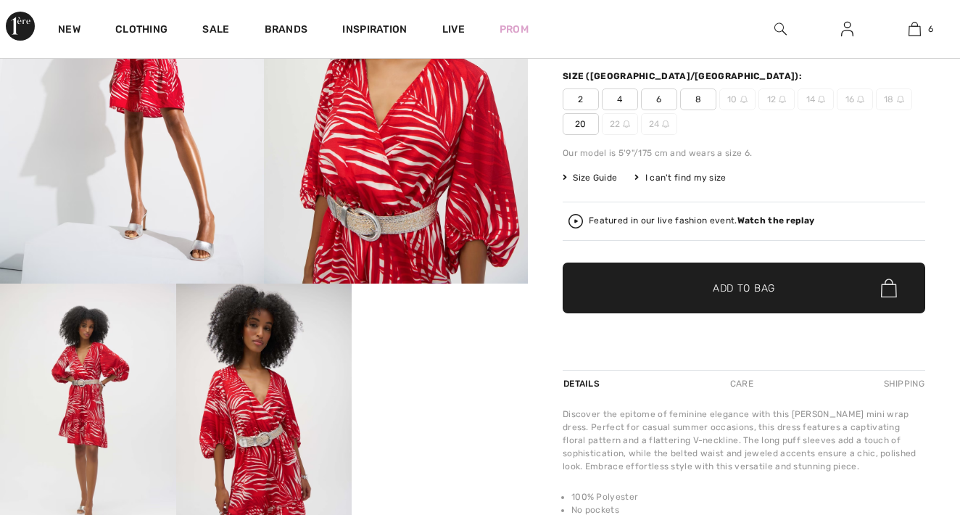
scroll to position [158, 0]
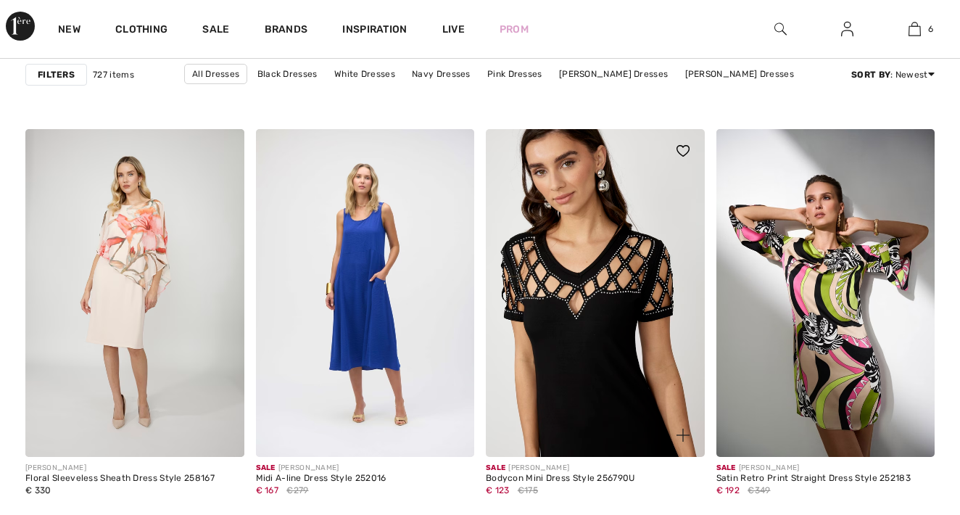
scroll to position [1881, 0]
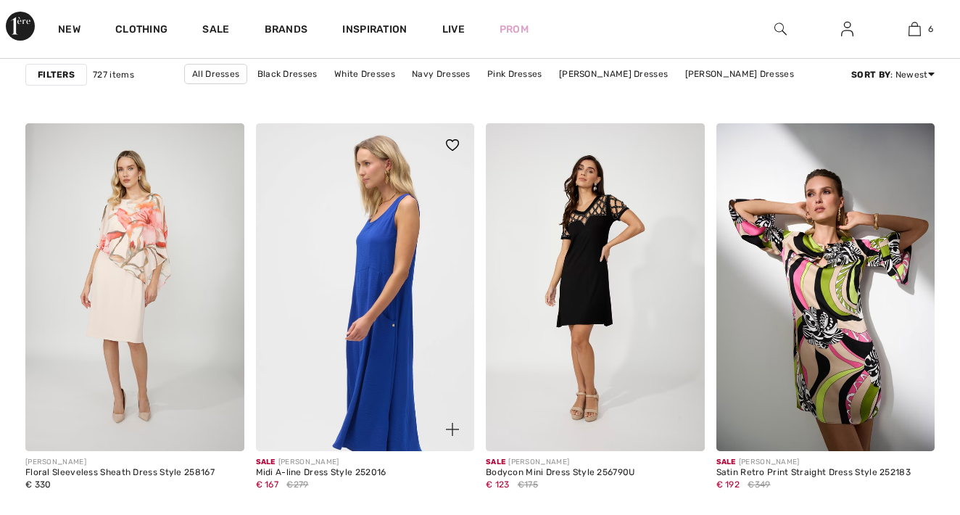
click at [352, 250] on img at bounding box center [365, 287] width 219 height 328
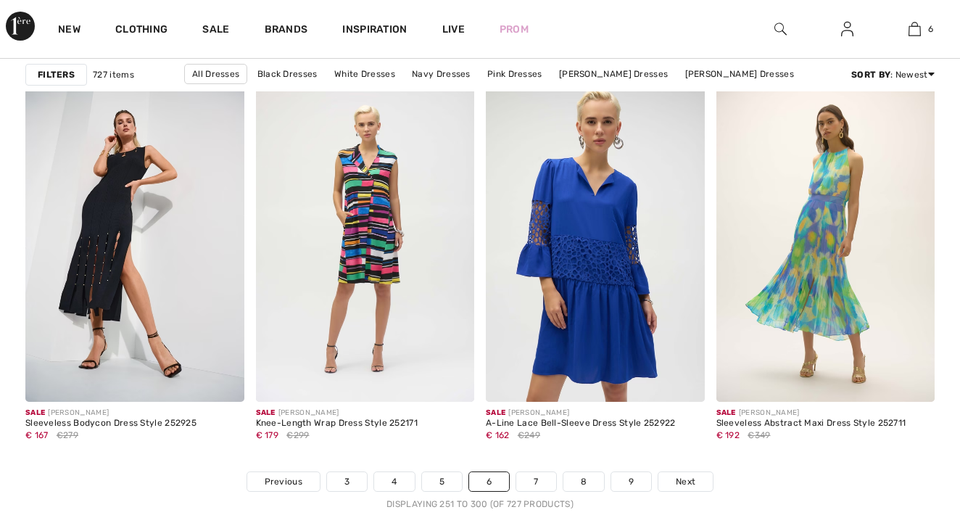
scroll to position [5957, 0]
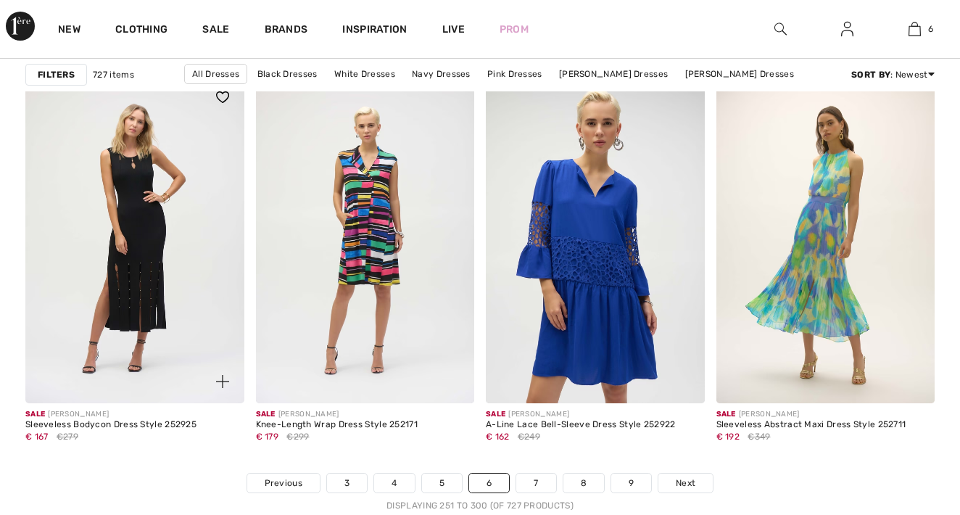
click at [137, 276] on img at bounding box center [134, 239] width 219 height 328
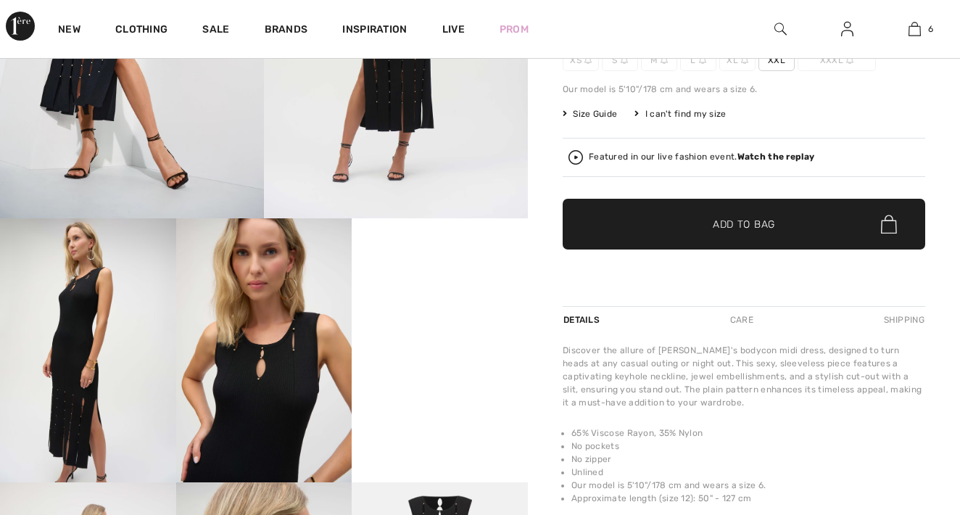
scroll to position [264, 0]
